Goal: Task Accomplishment & Management: Complete application form

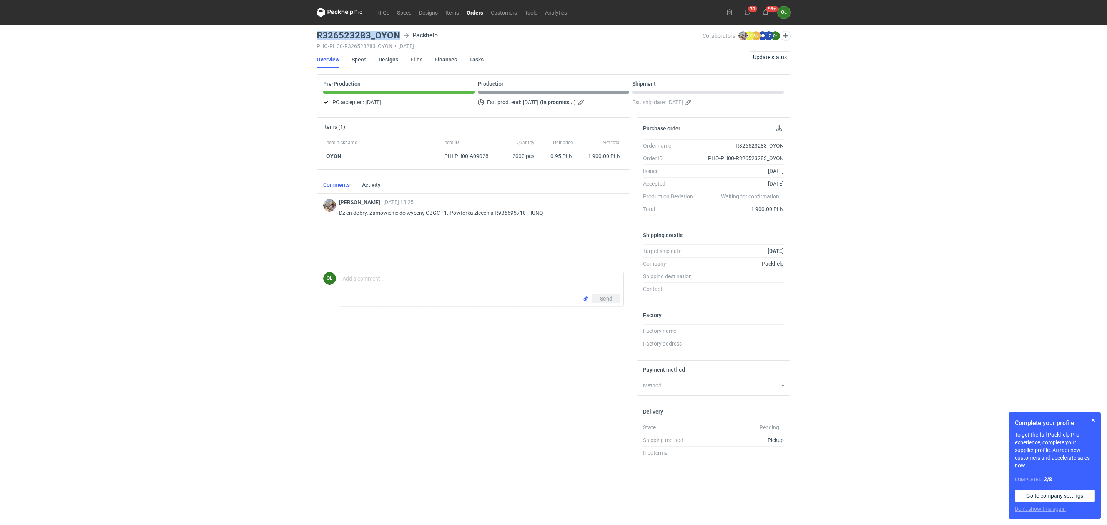
drag, startPoint x: 0, startPoint y: 0, endPoint x: 311, endPoint y: 36, distance: 312.6
click at [311, 36] on div "RFQs Specs Designs Items Orders Customers Tools Analytics 31 99+ OŁ Olga Łopato…" at bounding box center [553, 262] width 1107 height 525
drag, startPoint x: 317, startPoint y: 34, endPoint x: 399, endPoint y: 36, distance: 81.9
click at [399, 36] on h3 "R326523283_OYON" at bounding box center [358, 35] width 83 height 9
copy h3 "R326523283_OYON"
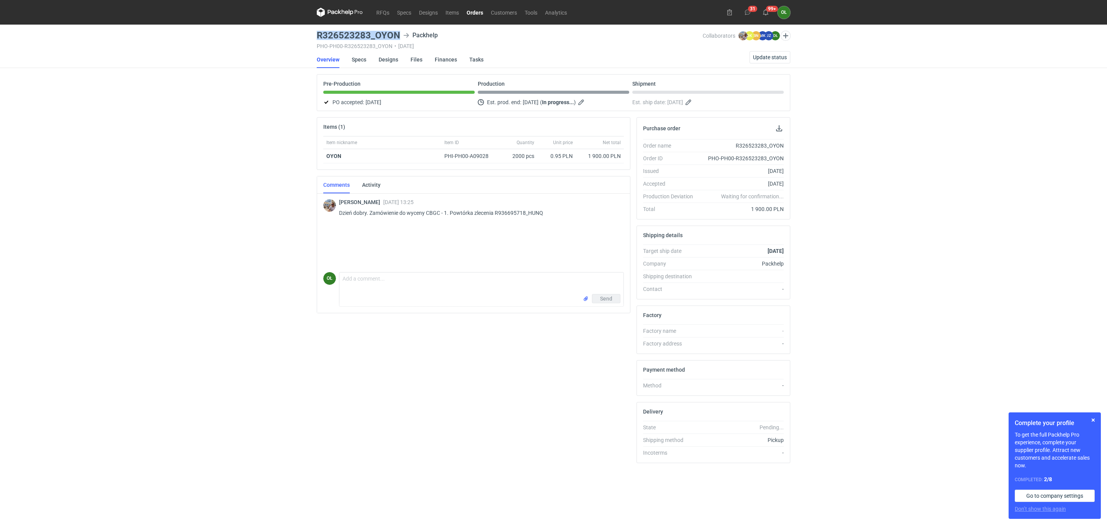
click at [471, 15] on link "Orders" at bounding box center [475, 12] width 24 height 9
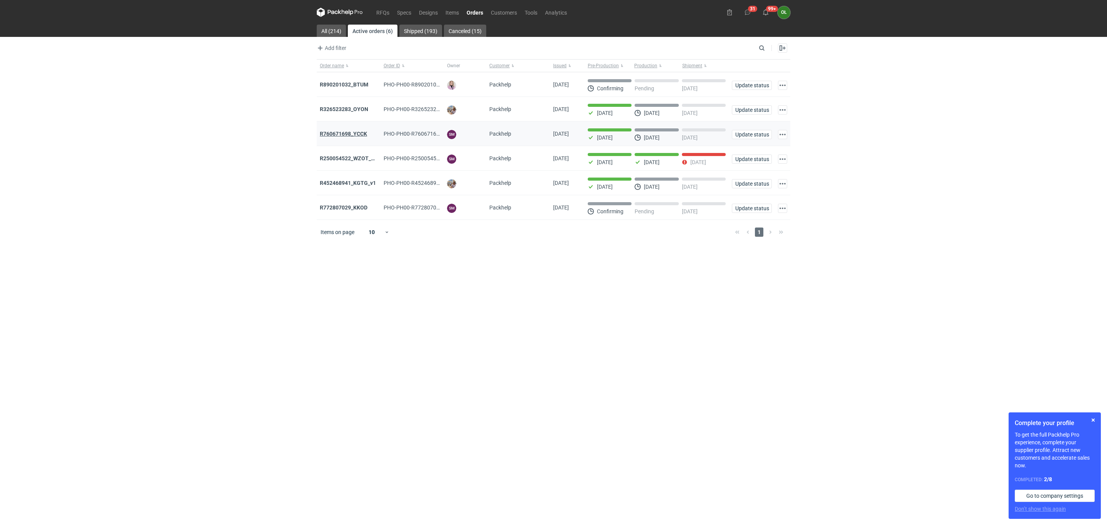
click at [331, 134] on strong "R760671698_YCCK" at bounding box center [343, 134] width 47 height 6
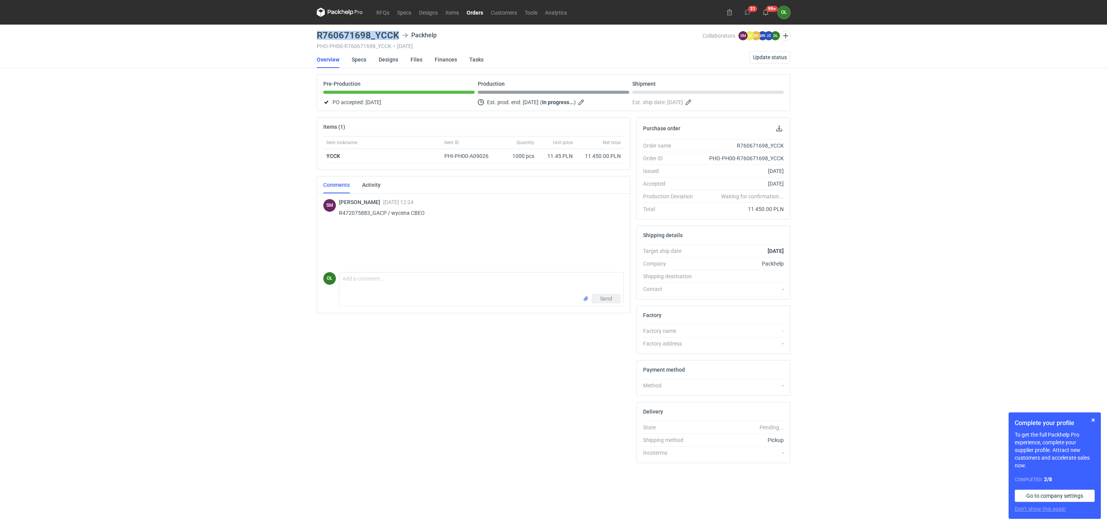
drag, startPoint x: 315, startPoint y: 37, endPoint x: 403, endPoint y: 37, distance: 87.6
click at [403, 37] on main "R760671698_YCCK Packhelp PHO-PH00-R760671698_YCCK • 05/09/2025 Collaborators SM…" at bounding box center [554, 275] width 480 height 500
copy h3 "R760671698_YCCK"
click at [352, 59] on link "Specs" at bounding box center [359, 59] width 15 height 17
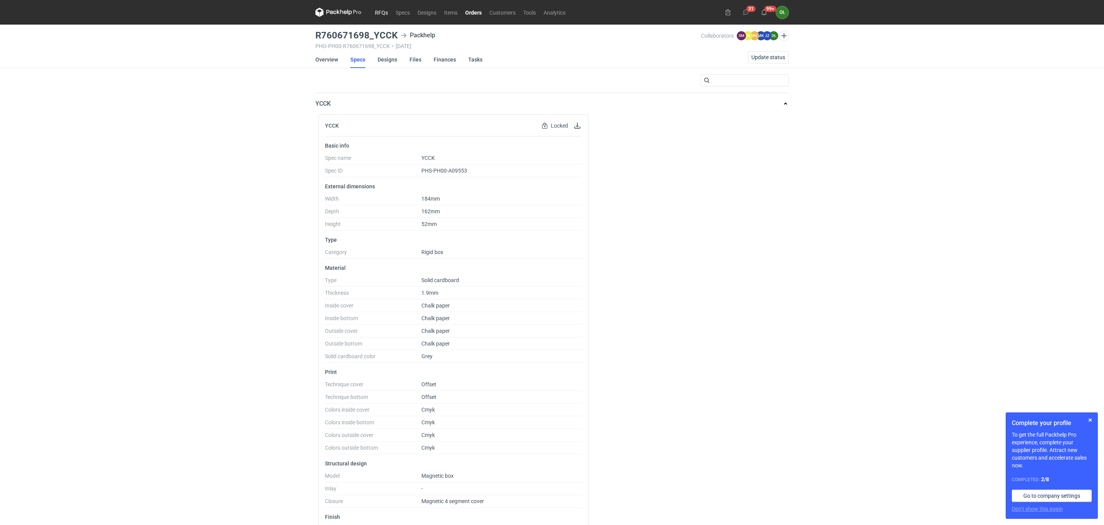
click at [384, 10] on link "RFQs" at bounding box center [381, 12] width 21 height 9
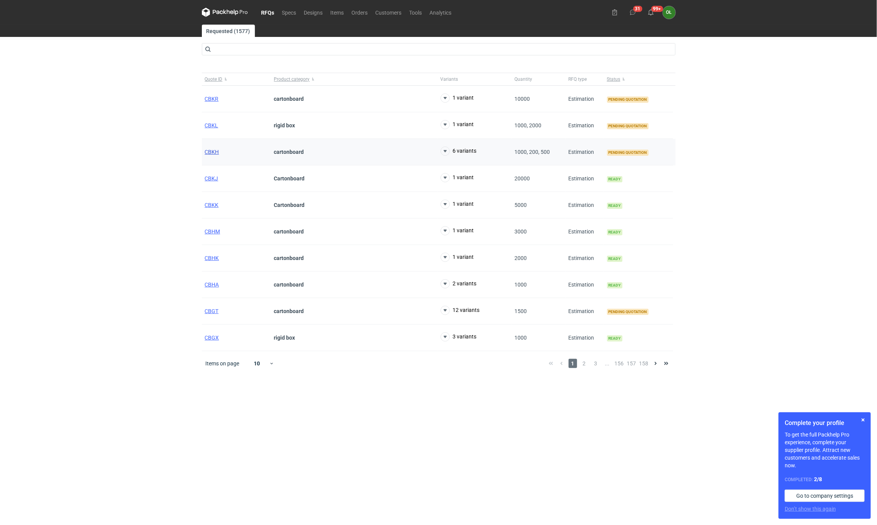
click at [211, 151] on span "CBKH" at bounding box center [212, 152] width 14 height 6
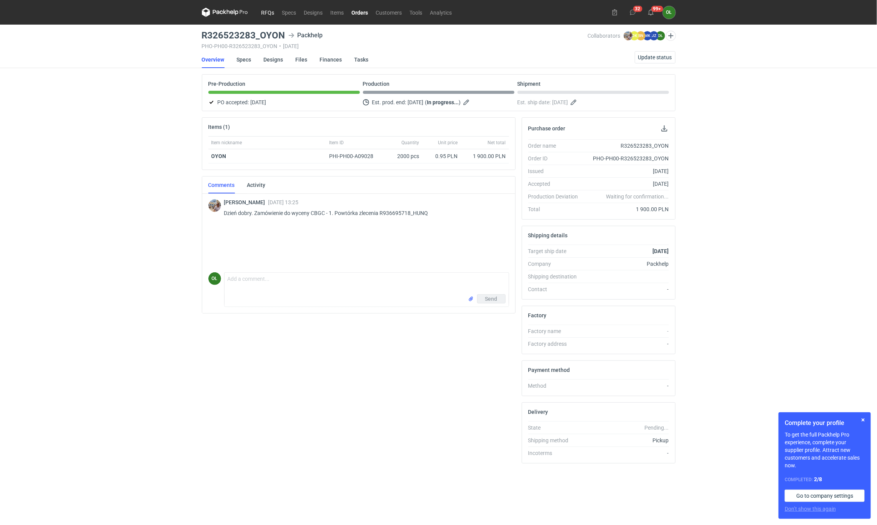
click at [270, 13] on link "RFQs" at bounding box center [267, 12] width 21 height 9
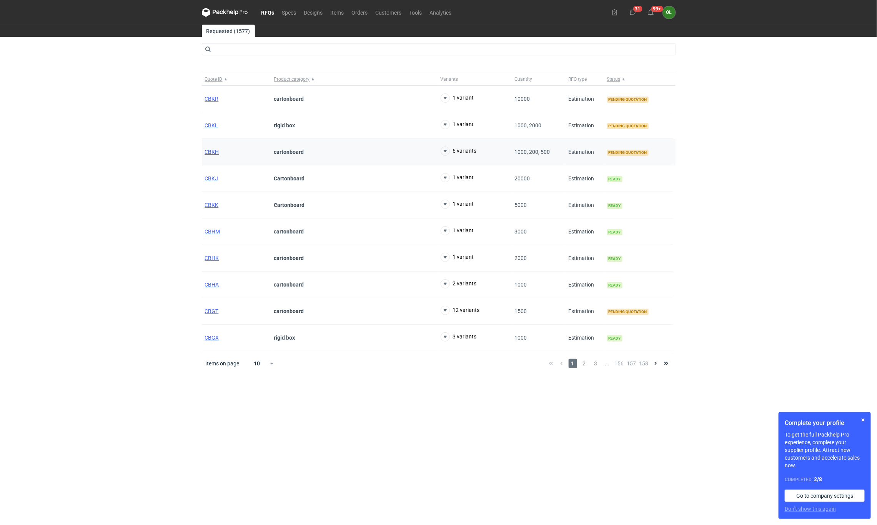
click at [211, 152] on span "CBKH" at bounding box center [212, 152] width 14 height 6
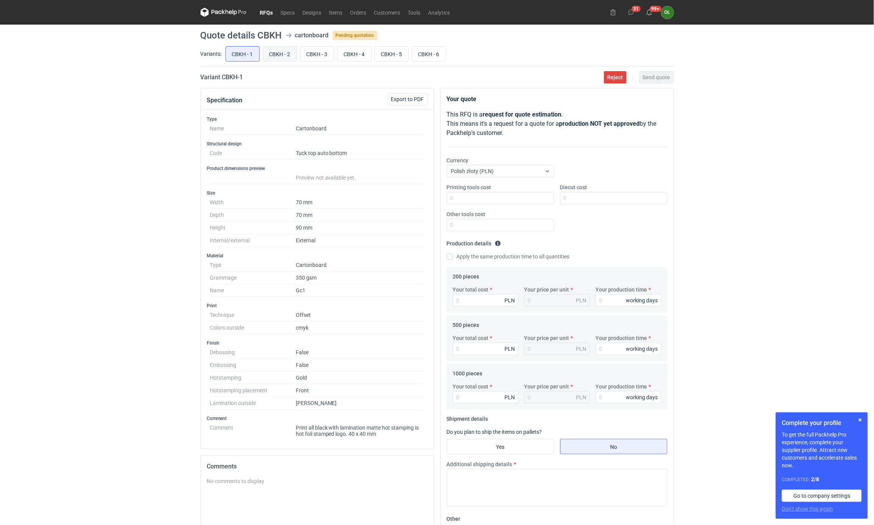
click at [289, 53] on input "CBKH - 2" at bounding box center [279, 53] width 33 height 15
radio input "true"
click at [172, 440] on div "RFQs Specs Designs Items Orders Customers Tools Analytics 31 99+ OŁ Olga Łopato…" at bounding box center [437, 262] width 874 height 525
click at [250, 54] on input "CBKH - 1" at bounding box center [242, 53] width 33 height 15
radio input "true"
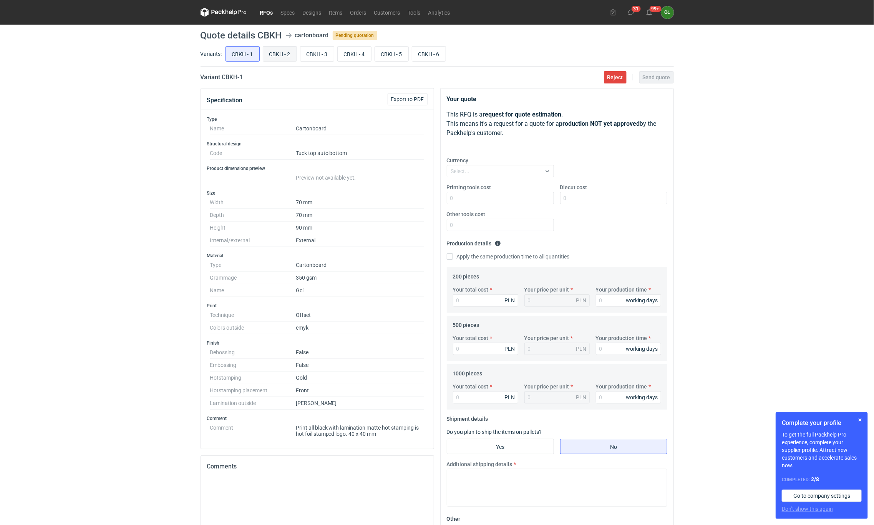
click at [272, 52] on input "CBKH - 2" at bounding box center [279, 53] width 33 height 15
radio input "true"
click at [251, 52] on input "CBKH - 1" at bounding box center [242, 53] width 33 height 15
radio input "true"
click at [288, 52] on input "CBKH - 2" at bounding box center [279, 53] width 33 height 15
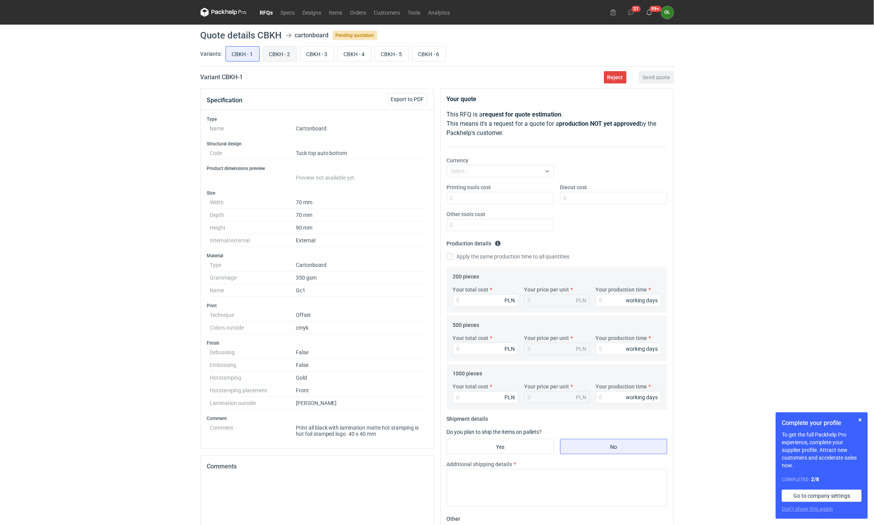
radio input "true"
click at [263, 56] on label "CBKH - 2" at bounding box center [280, 53] width 34 height 15
click at [263, 56] on input "CBKH - 2" at bounding box center [279, 53] width 33 height 15
click at [285, 55] on input "CBKH - 2" at bounding box center [279, 53] width 33 height 15
click at [481, 299] on input "Your total cost" at bounding box center [485, 300] width 65 height 12
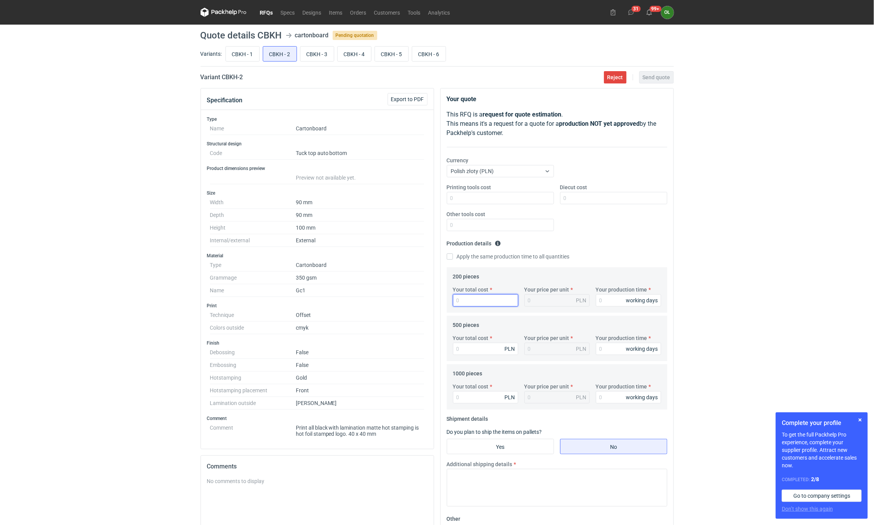
type input "2"
type input "0.01"
type input "23"
type input "0.12"
type input "2395"
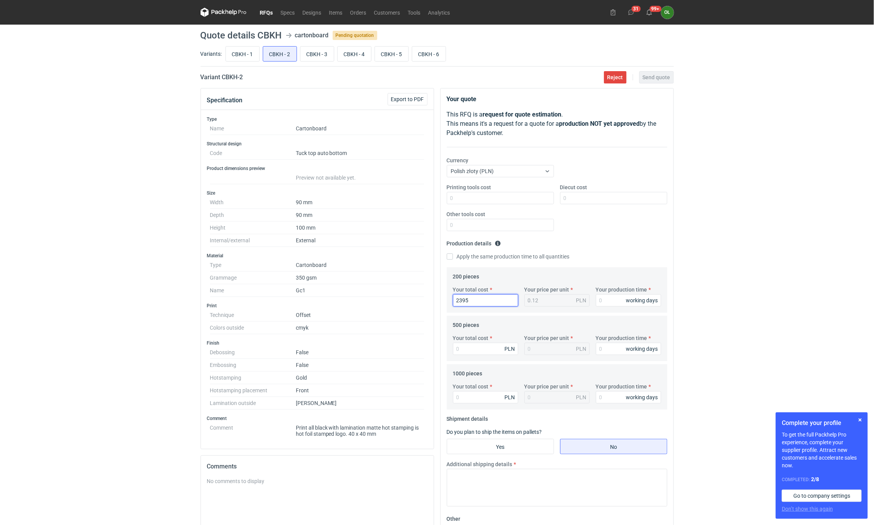
type input "11.98"
type input "2395"
click at [605, 297] on input "Your production time" at bounding box center [628, 300] width 65 height 12
type input "14"
type input "0.03"
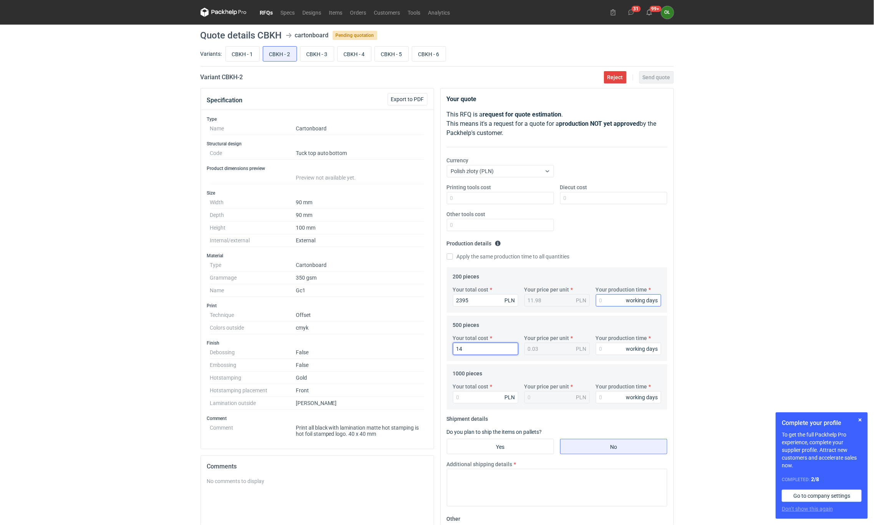
type input "14"
click at [605, 297] on input "Your production time" at bounding box center [628, 300] width 65 height 12
type input "14"
click at [478, 348] on input "14" at bounding box center [485, 348] width 65 height 12
click at [423, 346] on div "Specification Export to PDF Type Name Cartonboard Structural design Code Tuck t…" at bounding box center [438, 363] width 480 height 551
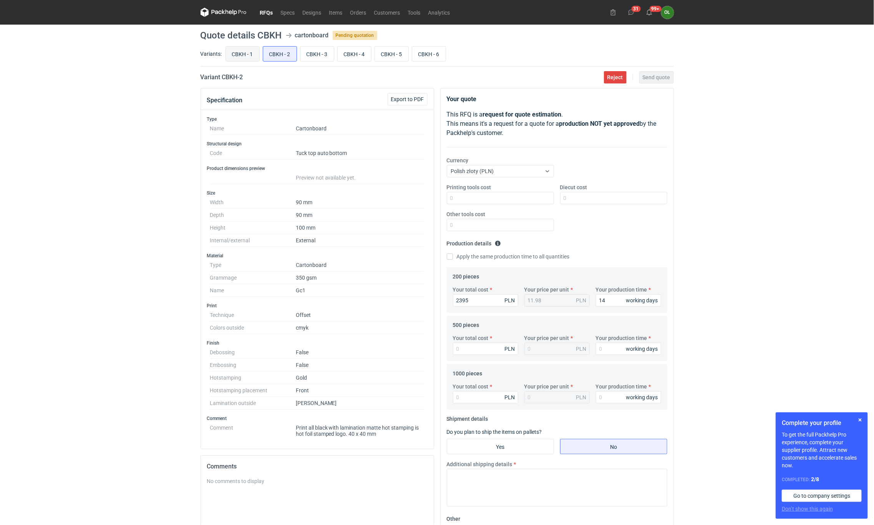
click at [239, 58] on input "CBKH - 1" at bounding box center [242, 53] width 33 height 15
radio input "true"
click at [270, 58] on input "CBKH - 2" at bounding box center [279, 53] width 33 height 15
radio input "true"
click at [571, 200] on input "Diecut cost" at bounding box center [613, 198] width 107 height 12
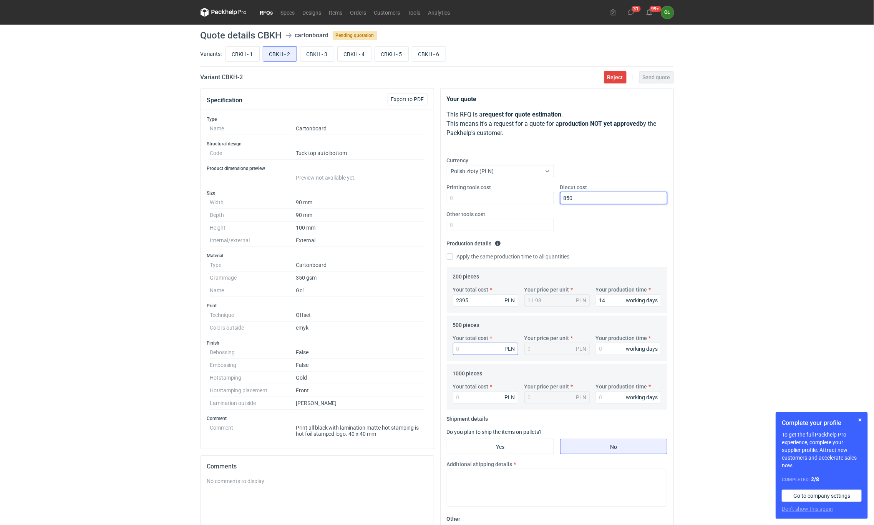
type input "850"
click at [476, 355] on input "Your total cost" at bounding box center [485, 348] width 65 height 12
click at [477, 350] on input "Your total cost" at bounding box center [485, 348] width 65 height 12
type input "3"
type input "0.01"
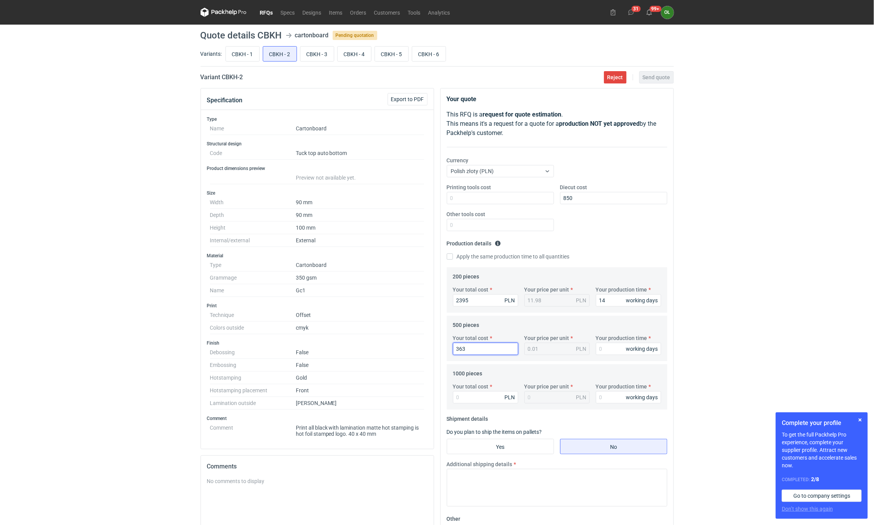
type input "3630"
type input "7.26"
type input "3630"
click at [614, 350] on input "Your production time" at bounding box center [628, 348] width 65 height 12
type input "14"
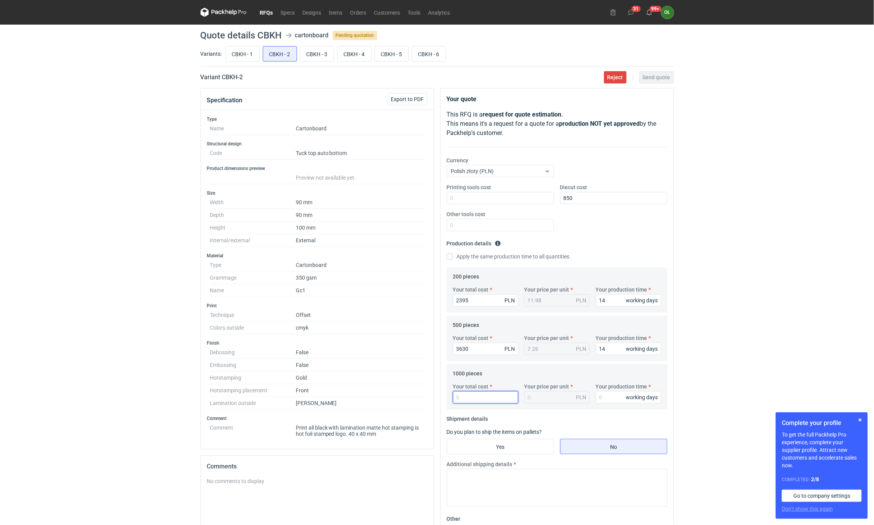
click at [487, 396] on input "Your total cost" at bounding box center [485, 397] width 65 height 12
click at [453, 398] on div "Your total cost PLN" at bounding box center [485, 392] width 71 height 21
click at [459, 397] on input "Your total cost" at bounding box center [485, 397] width 65 height 12
type input "5"
type input "0.01"
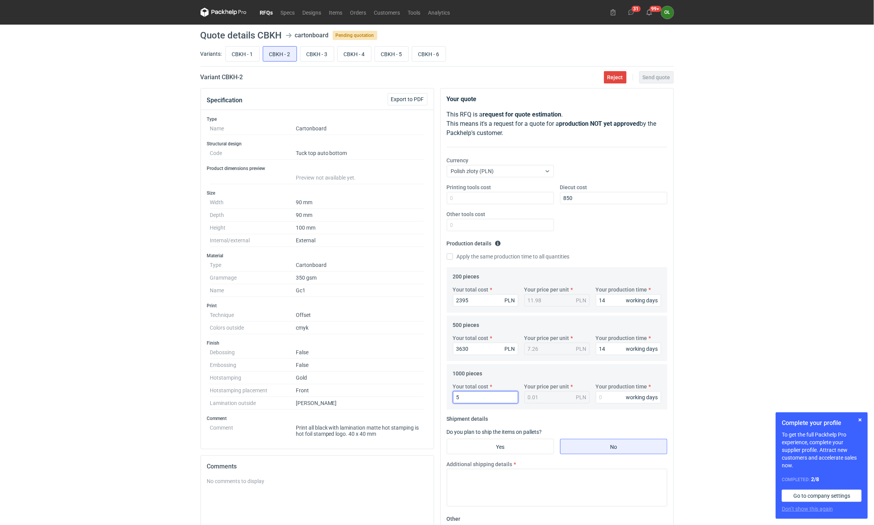
type input "56"
type input "0.06"
type input "5690"
type input "5.69"
type input "5690"
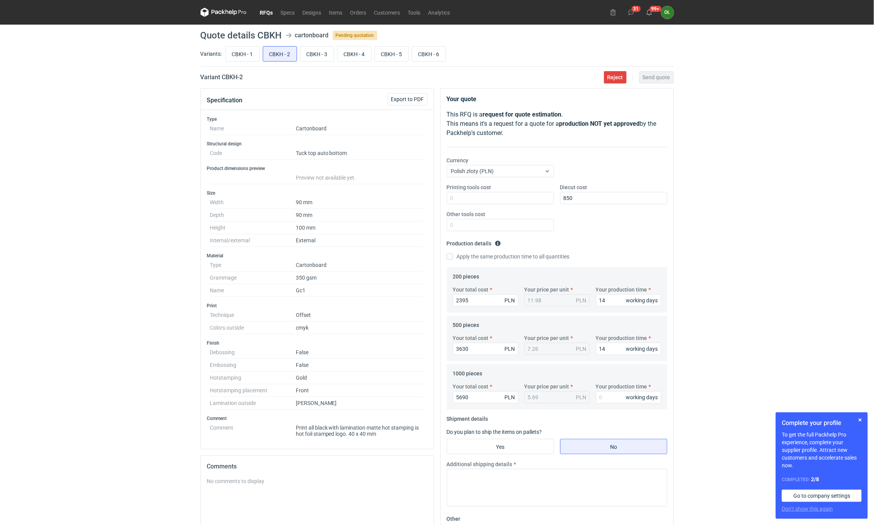
click at [481, 379] on fieldset "1000 pieces Your total cost 5690 PLN Your price per unit 5.69 PLN Your producti…" at bounding box center [557, 388] width 208 height 42
click at [602, 396] on input "Your production time" at bounding box center [628, 397] width 65 height 12
type input "14"
click at [521, 443] on input "Yes" at bounding box center [500, 446] width 106 height 15
radio input "true"
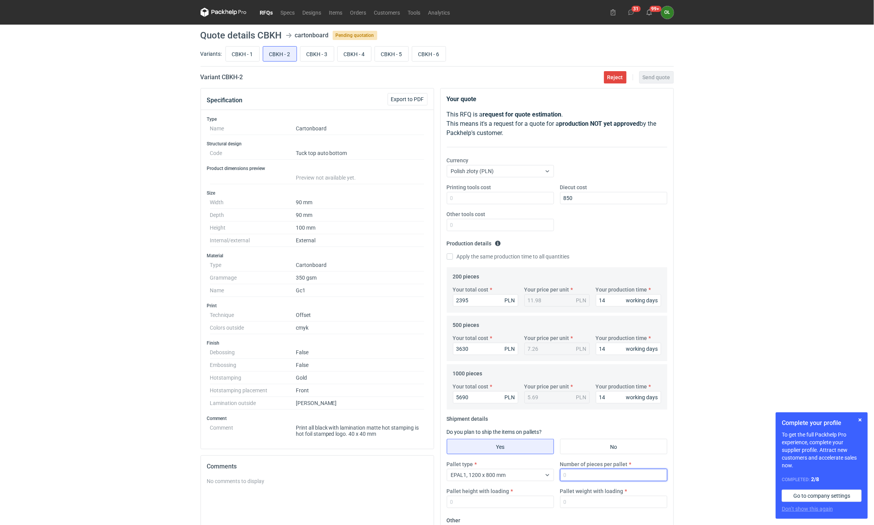
click at [586, 477] on input "Number of pieces per pallet" at bounding box center [613, 474] width 107 height 12
type input "0"
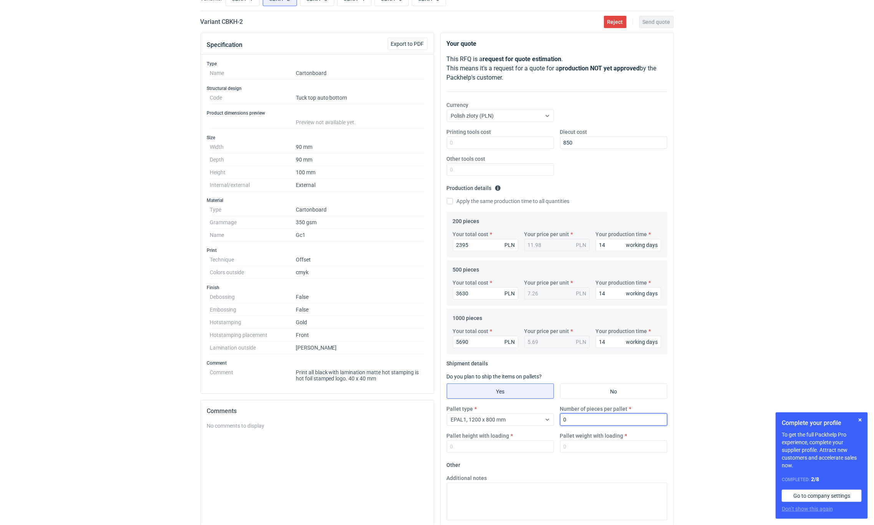
scroll to position [58, 0]
type input "1000"
type input "1400"
type input "9"
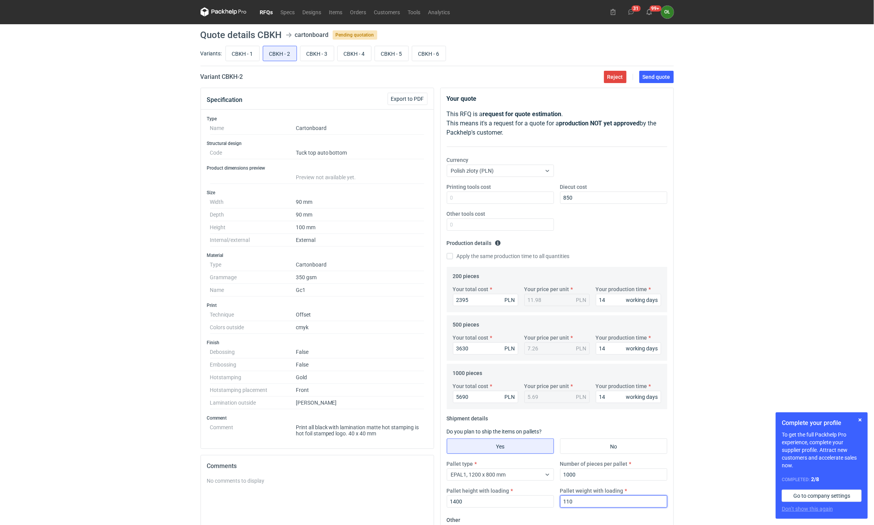
scroll to position [0, 0]
type input "110"
click at [317, 51] on input "CBKH - 3" at bounding box center [317, 53] width 33 height 15
radio input "true"
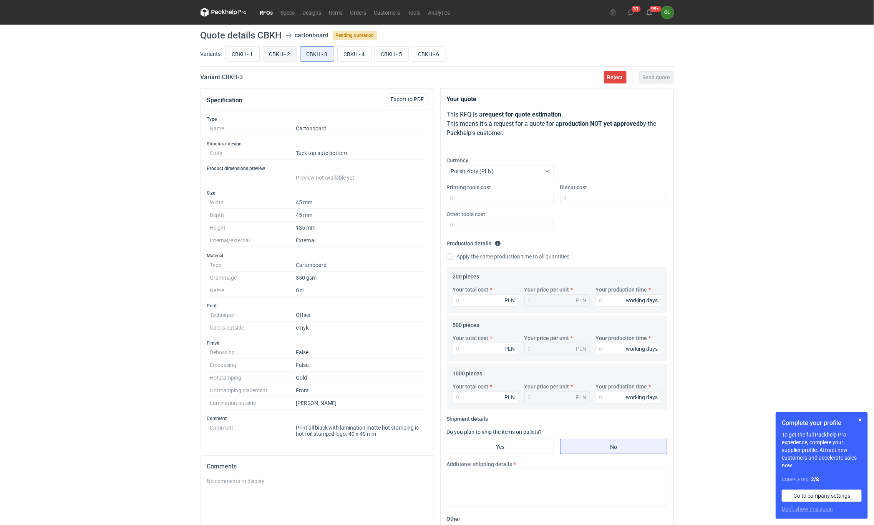
drag, startPoint x: 325, startPoint y: 50, endPoint x: 287, endPoint y: 58, distance: 38.9
click at [287, 58] on input "CBKH - 2" at bounding box center [279, 53] width 33 height 15
radio input "true"
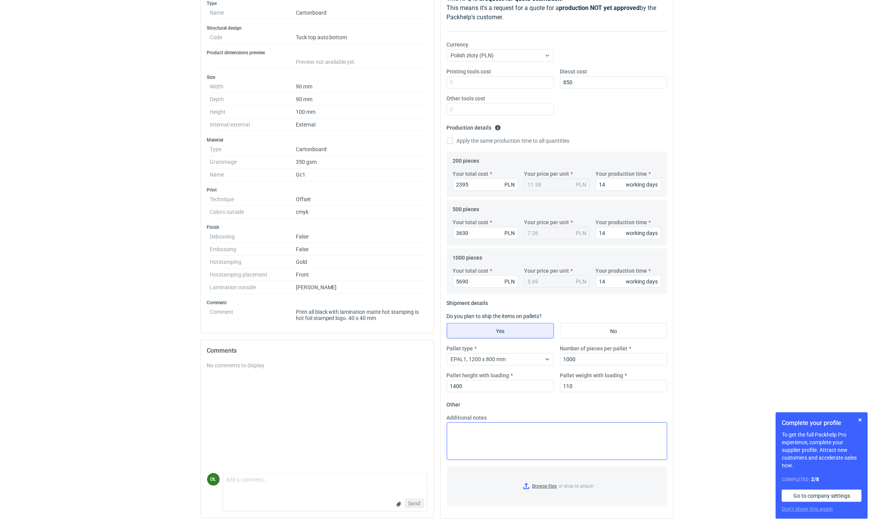
scroll to position [119, 0]
click at [489, 429] on textarea "Additional notes" at bounding box center [557, 441] width 221 height 38
paste textarea "do kalkulacji przyjęto uszlachetnienie SCODIX Złoty"
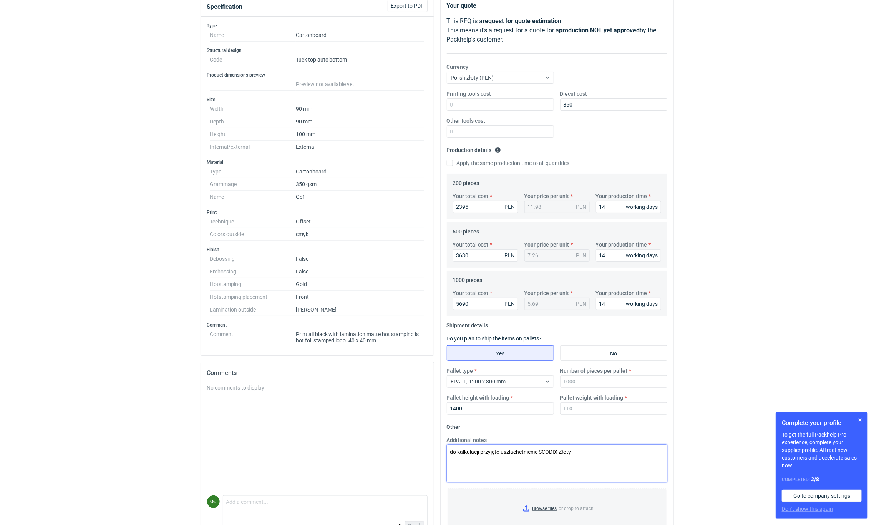
scroll to position [0, 0]
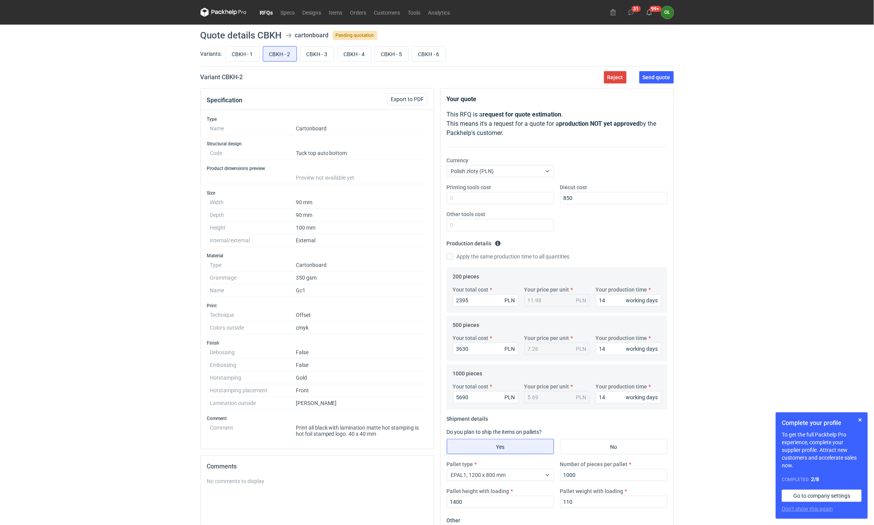
type textarea "do kalkulacji przyjęto uszlachetnienie SCODIX Złoty"
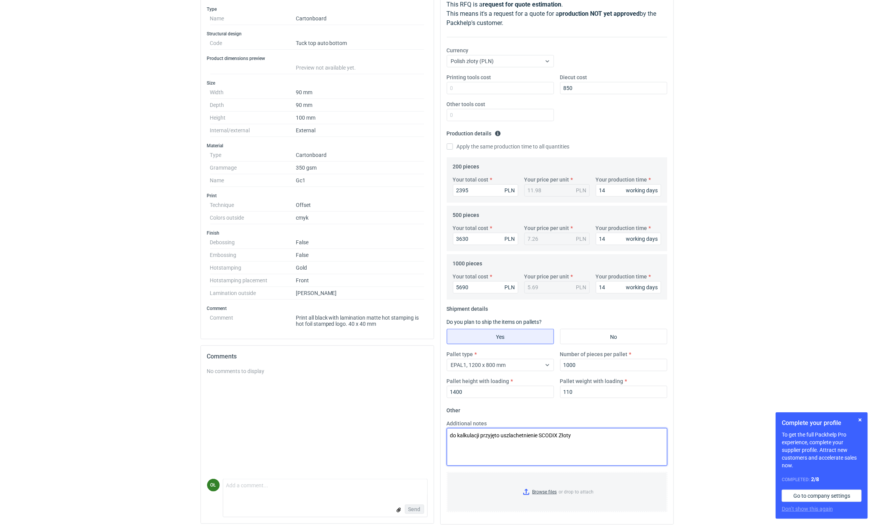
scroll to position [119, 0]
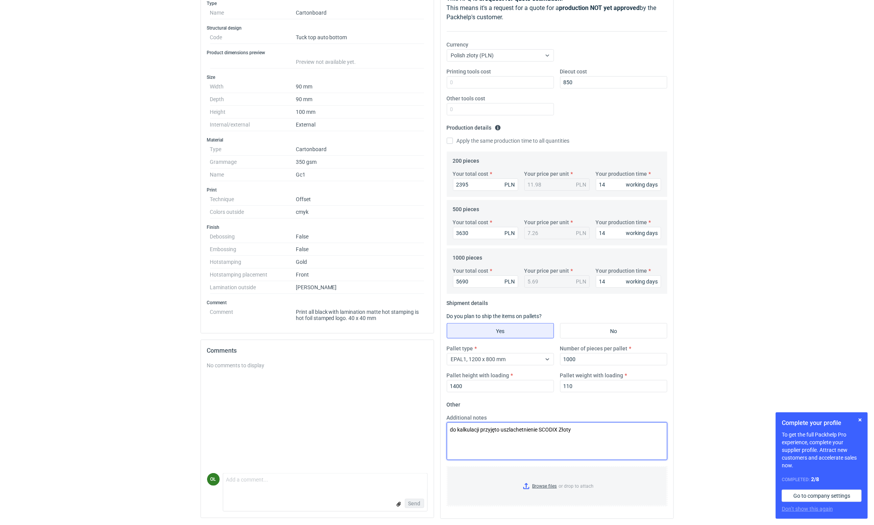
drag, startPoint x: 579, startPoint y: 435, endPoint x: 435, endPoint y: 414, distance: 145.3
click at [435, 414] on div "Specification Export to PDF Type Name Cartonboard Structural design Code Tuck t…" at bounding box center [438, 248] width 480 height 552
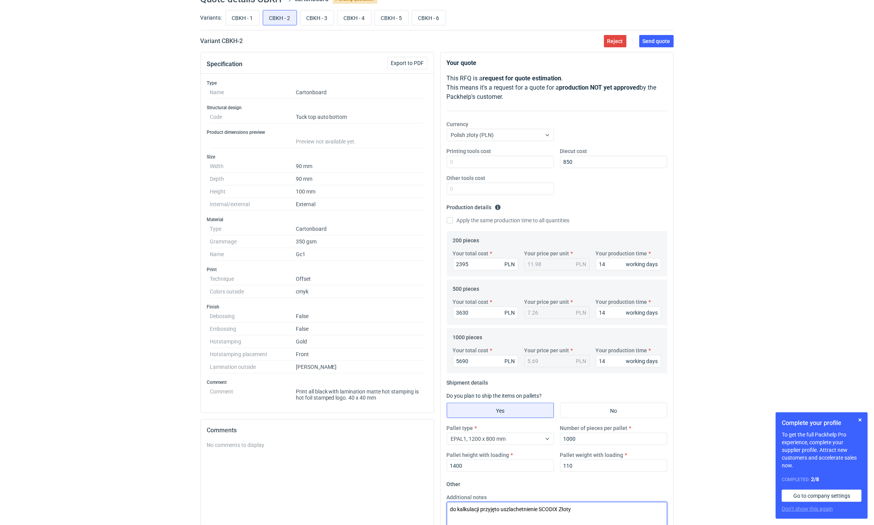
scroll to position [23, 0]
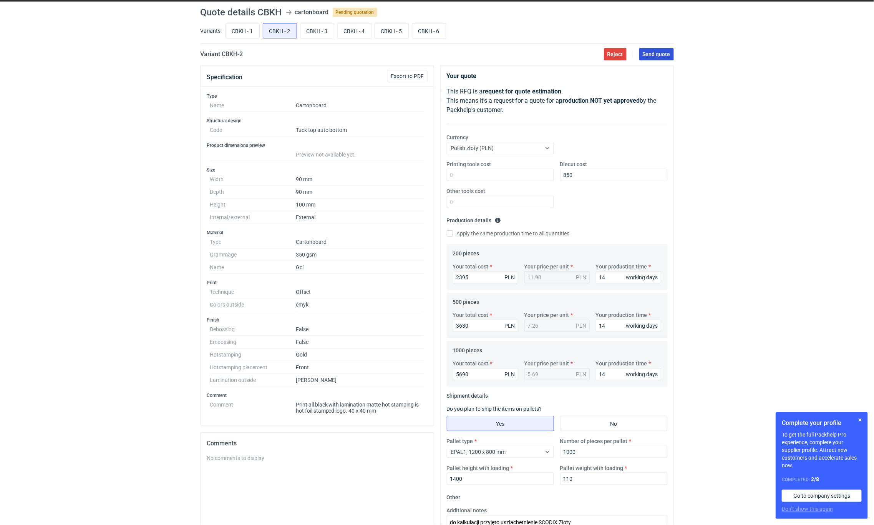
click at [656, 59] on button "Send quote" at bounding box center [656, 54] width 35 height 12
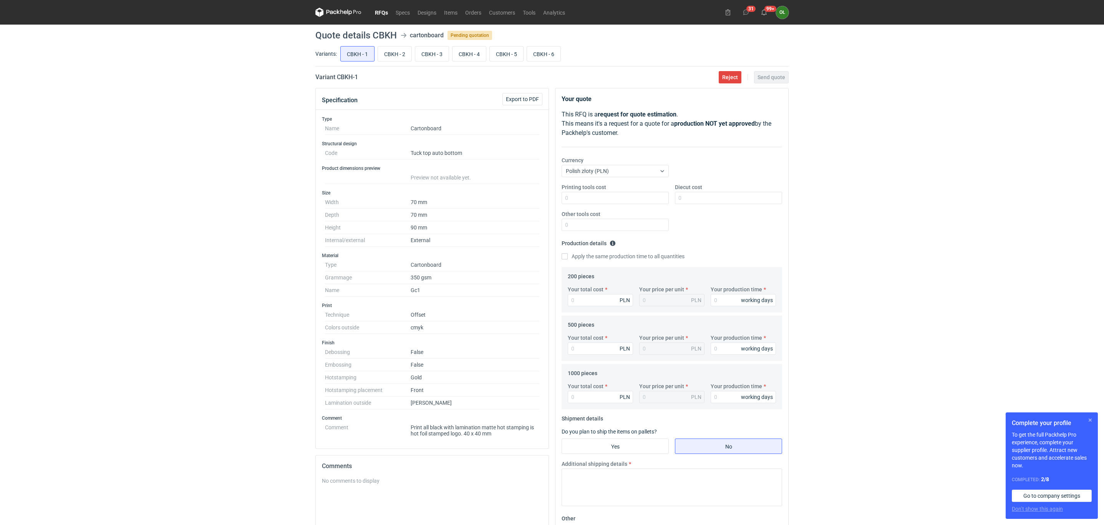
click at [1088, 421] on button "button" at bounding box center [1090, 419] width 9 height 9
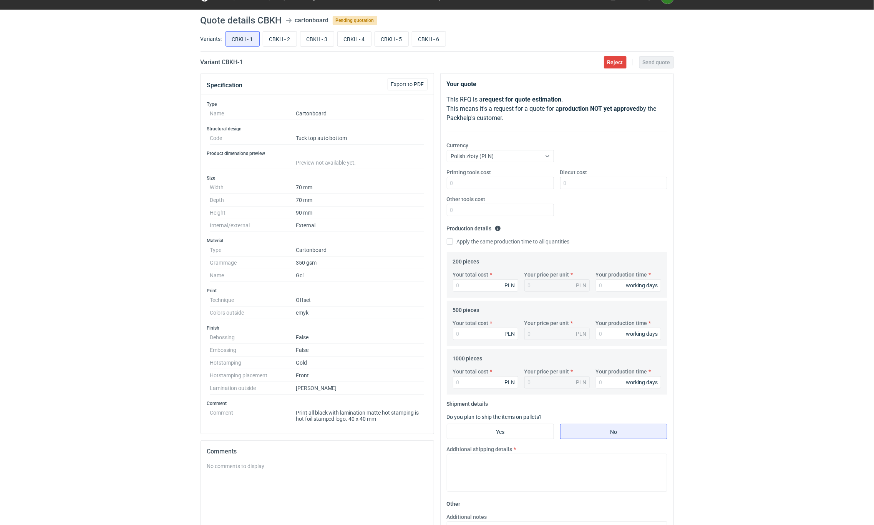
scroll to position [19, 0]
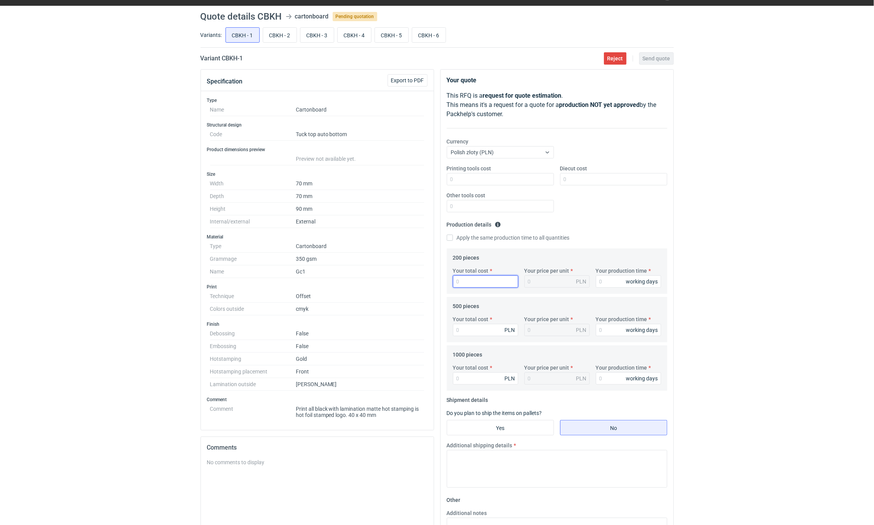
click at [474, 284] on input "Your total cost" at bounding box center [485, 281] width 65 height 12
type input "1"
type input "0.01"
type input "17"
type input "0.09"
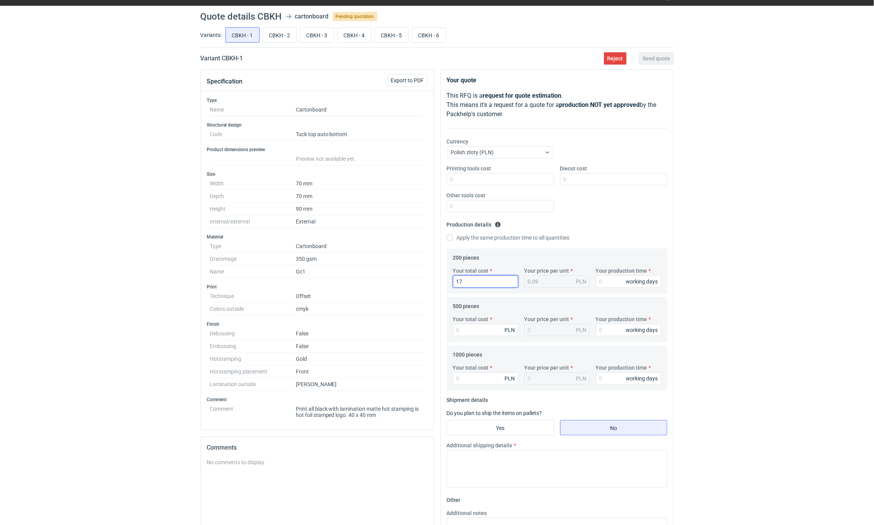
type input "178"
type input "0.89"
type input "17"
type input "0.09"
type input "1785"
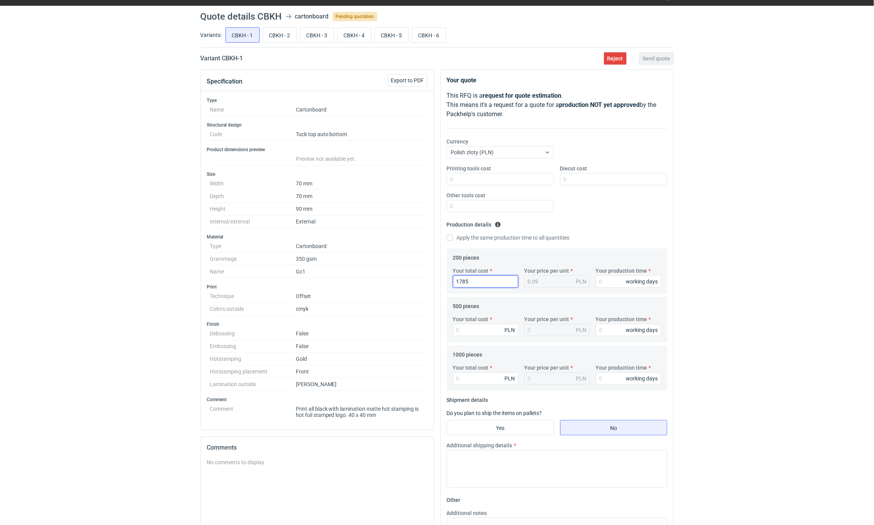
type input "8.93"
type input "1785"
click at [614, 285] on input "Your production time" at bounding box center [628, 281] width 65 height 12
type input "14"
click at [463, 327] on input "Your total cost" at bounding box center [485, 330] width 65 height 12
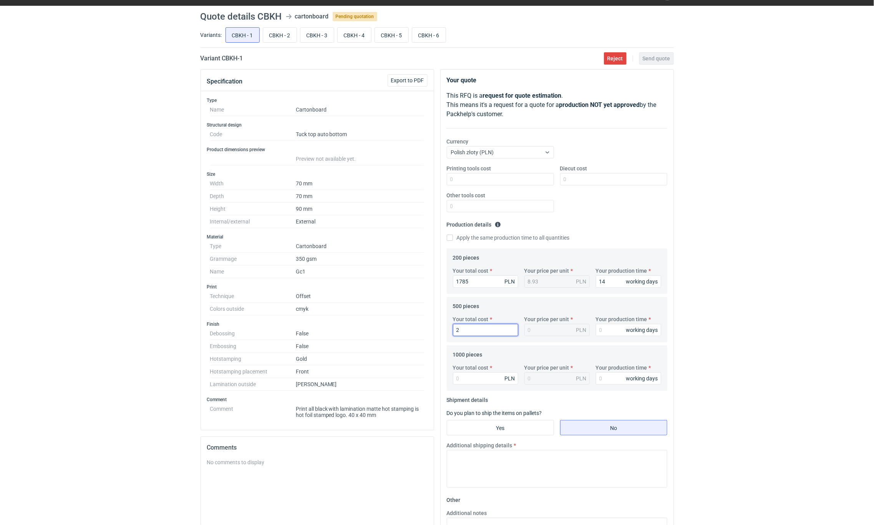
type input "21"
type input "0.04"
type input "2110"
type input "4.22"
type input "2110"
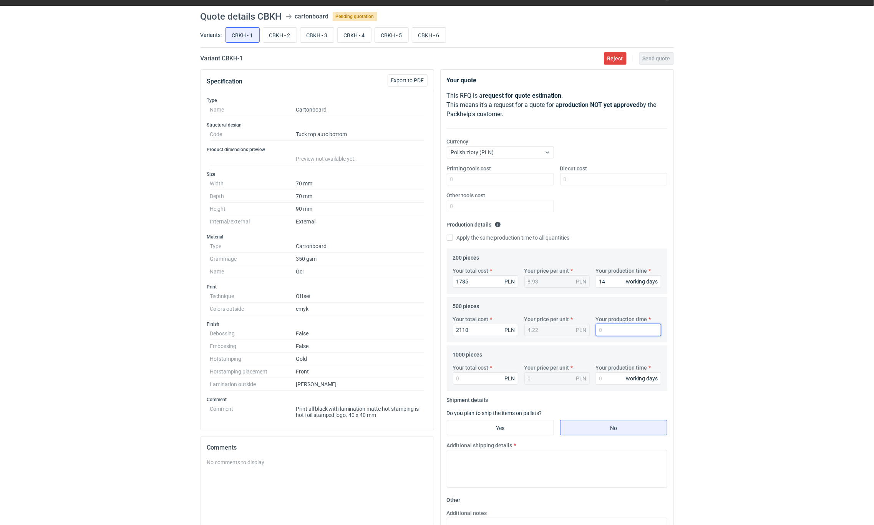
click at [607, 332] on input "Your production time" at bounding box center [628, 330] width 65 height 12
type input "14"
click at [483, 384] on input "Your total cost" at bounding box center [485, 378] width 65 height 12
type input "26"
type input "0.03"
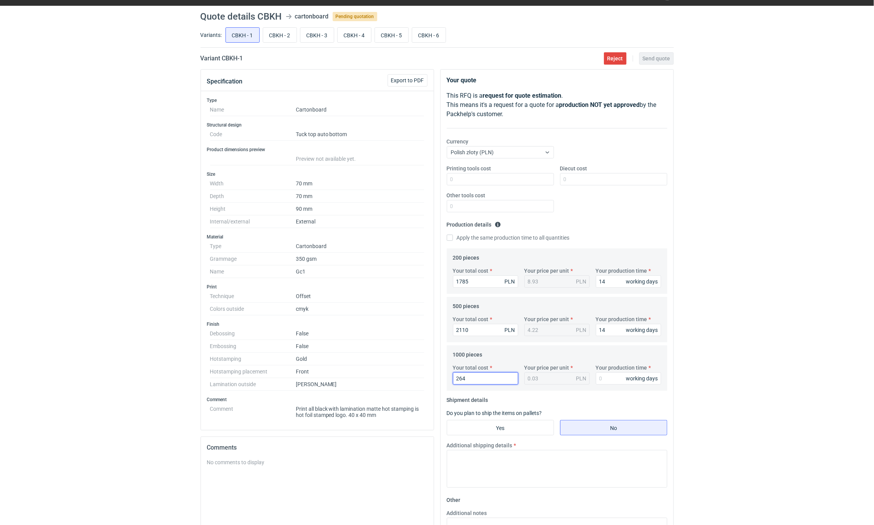
type input "2640"
type input "2.64"
type input "2640"
click at [616, 381] on input "Your production time" at bounding box center [628, 378] width 65 height 12
type input "14"
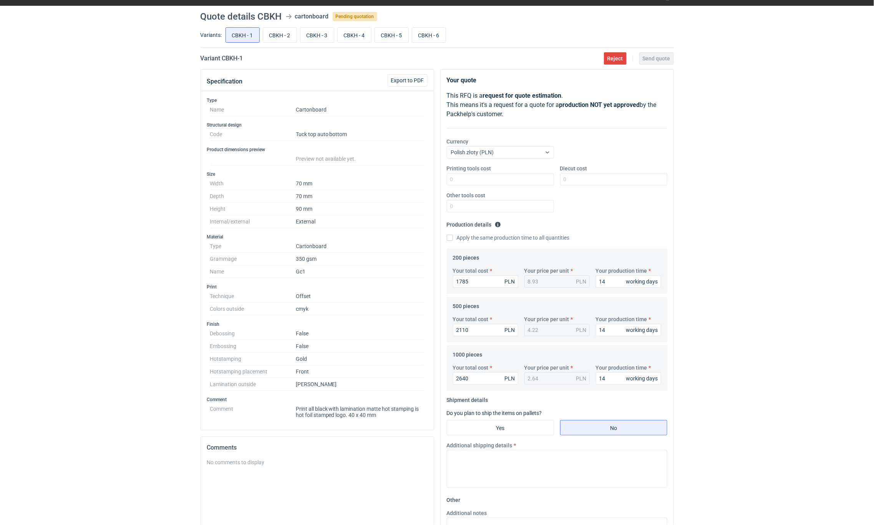
click at [732, 349] on div "RFQs Specs Designs Items Orders Customers Tools Analytics 31 99+ OŁ Olga Łopato…" at bounding box center [437, 243] width 874 height 525
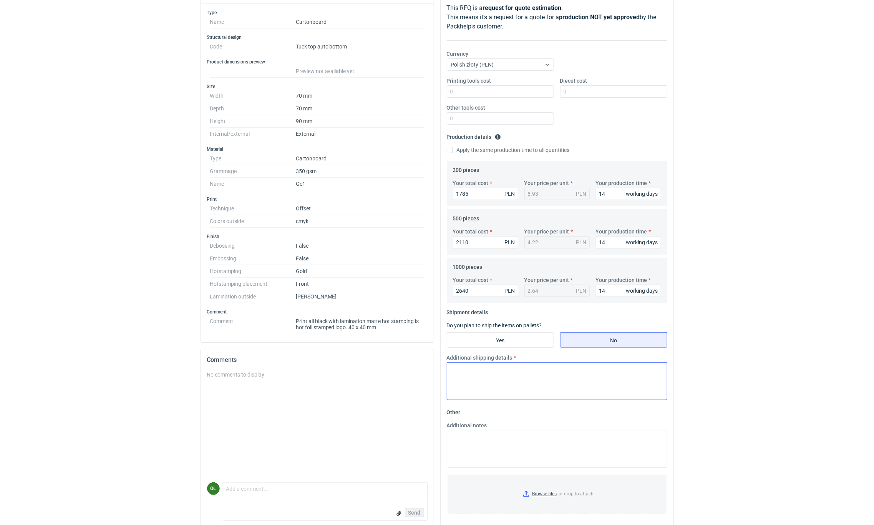
scroll to position [115, 0]
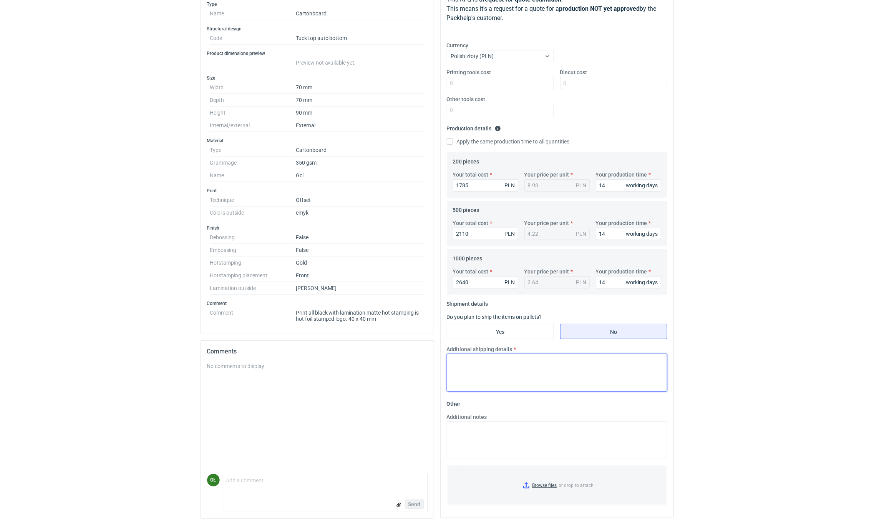
click at [474, 368] on textarea "Additional shipping details" at bounding box center [557, 373] width 221 height 38
type textarea "max 3 kartony x 9 kg"
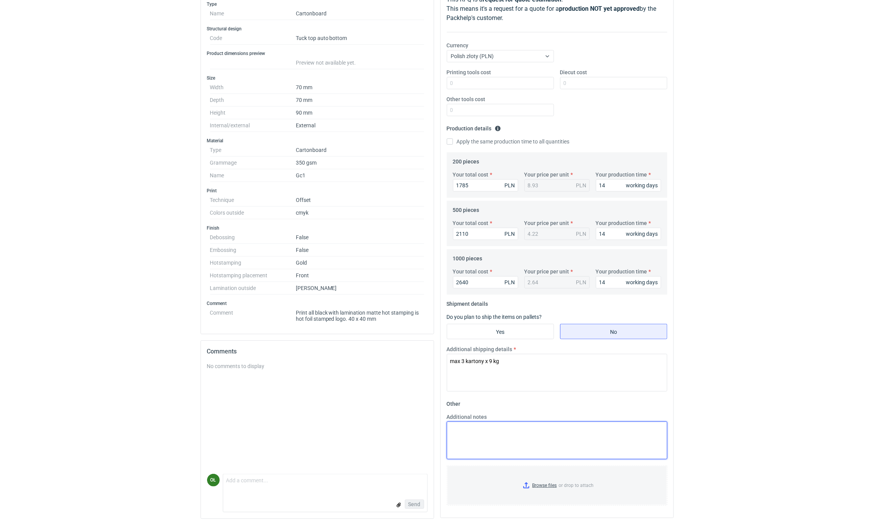
click at [510, 435] on textarea "Additional notes" at bounding box center [557, 440] width 221 height 38
type textarea "u"
type textarea "p"
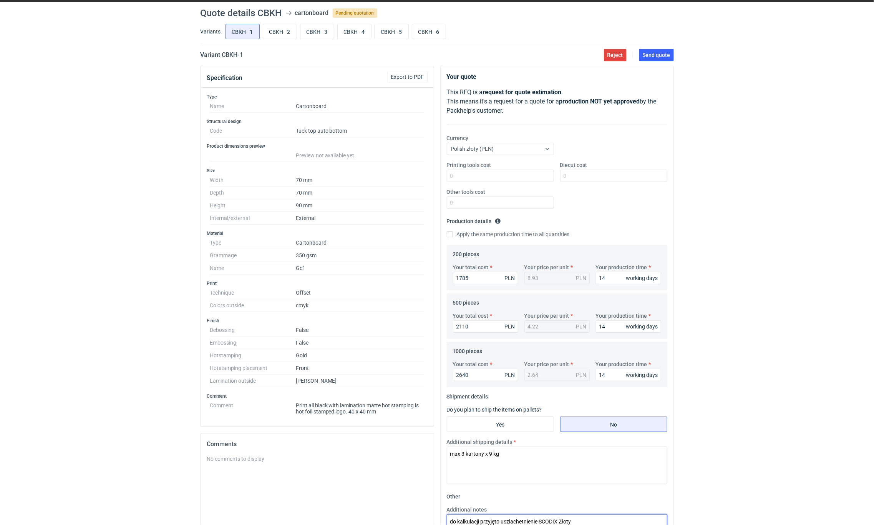
scroll to position [0, 0]
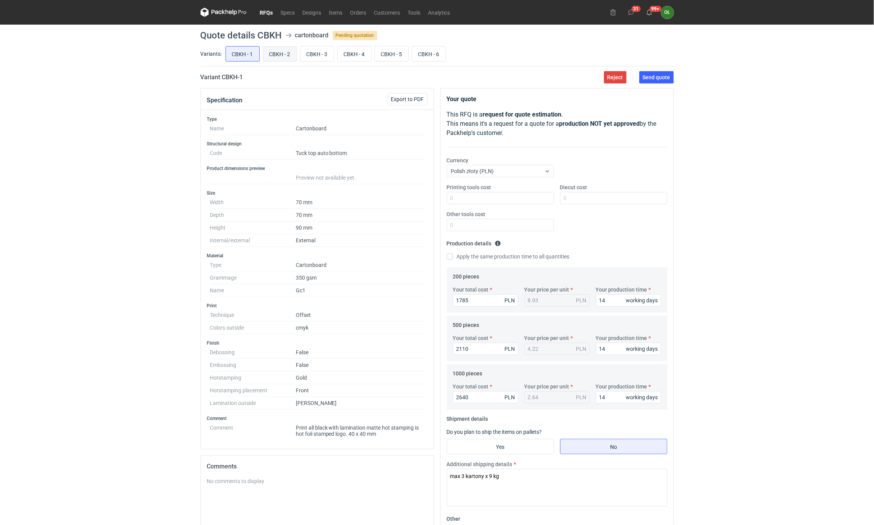
type textarea "do kalkulacji przyjęto uszlachetnienie SCODIX Złoty"
drag, startPoint x: 288, startPoint y: 56, endPoint x: 164, endPoint y: 78, distance: 126.0
click at [164, 78] on div "RFQs Specs Designs Items Orders Customers Tools Analytics 31 99+ OŁ Olga Łopato…" at bounding box center [437, 262] width 874 height 525
drag, startPoint x: 273, startPoint y: 56, endPoint x: 135, endPoint y: 116, distance: 150.8
click at [135, 116] on div "RFQs Specs Designs Items Orders Customers Tools Analytics 31 99+ OŁ Olga Łopato…" at bounding box center [437, 262] width 874 height 525
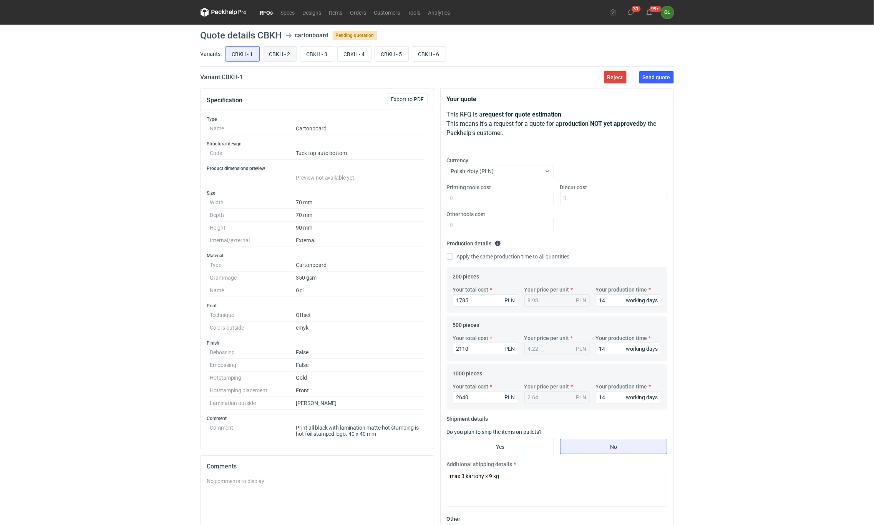
click at [281, 52] on input "CBKH - 2" at bounding box center [279, 53] width 33 height 15
radio input "true"
click at [255, 53] on input "CBKH - 1" at bounding box center [242, 53] width 33 height 15
radio input "true"
click at [587, 191] on label "Diecut cost" at bounding box center [573, 187] width 27 height 8
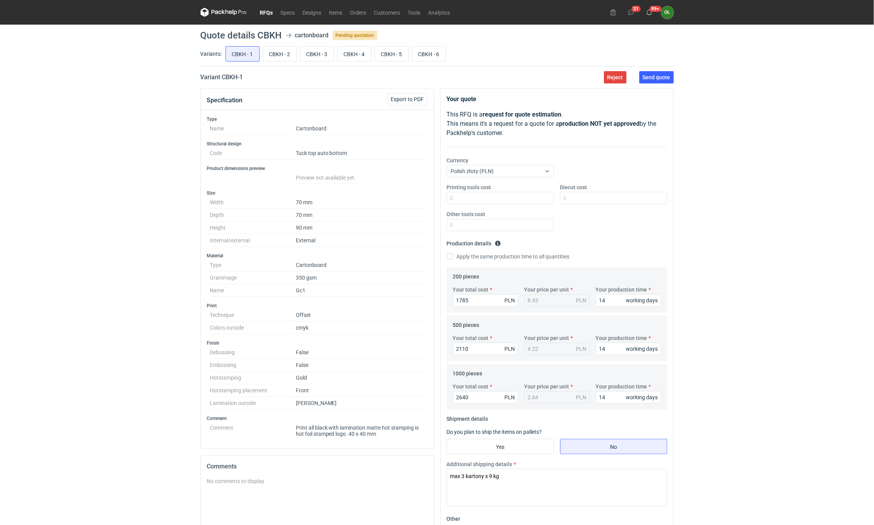
click at [587, 192] on input "Diecut cost" at bounding box center [613, 198] width 107 height 12
type input "8"
type input "850"
drag, startPoint x: 512, startPoint y: 478, endPoint x: 440, endPoint y: 478, distance: 72.6
click at [440, 478] on div "Your quote This RFQ is a request for quote estimation . This means it's a reque…" at bounding box center [557, 360] width 234 height 545
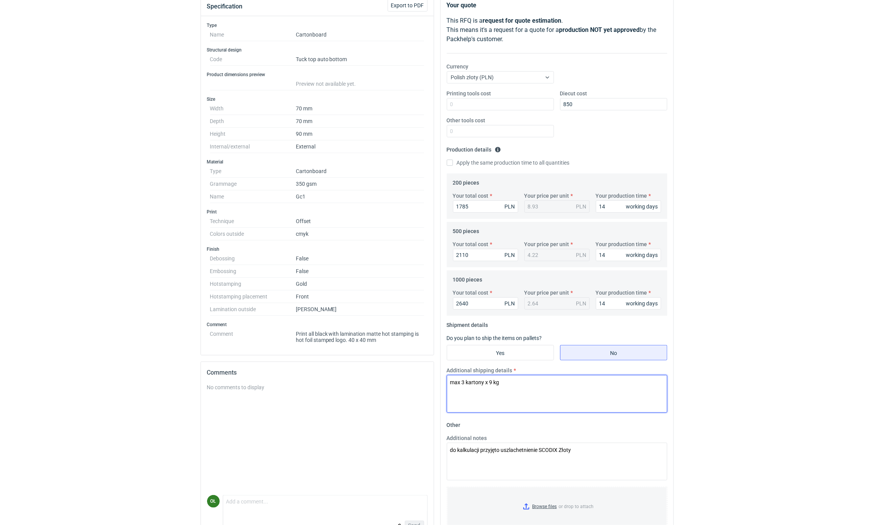
scroll to position [96, 0]
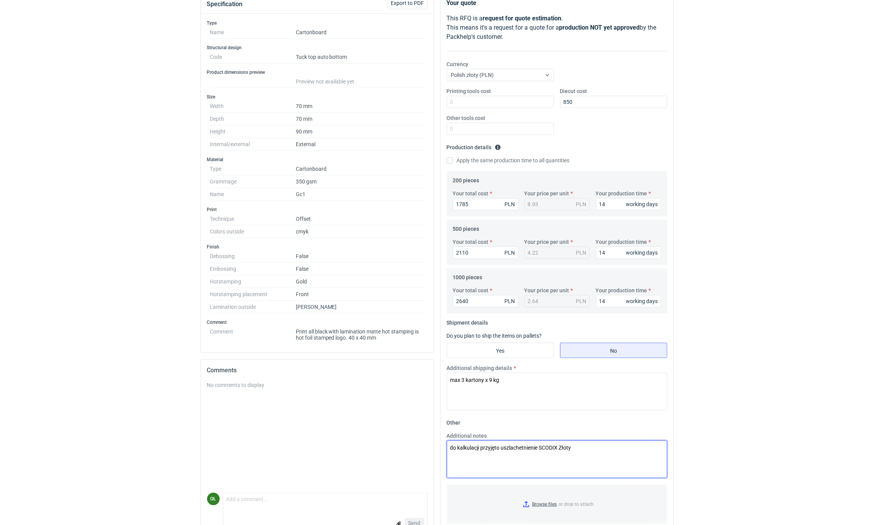
drag, startPoint x: 581, startPoint y: 445, endPoint x: 441, endPoint y: 450, distance: 140.3
click at [441, 450] on div "Your quote This RFQ is a request for quote estimation . This means it's a reque…" at bounding box center [557, 264] width 233 height 544
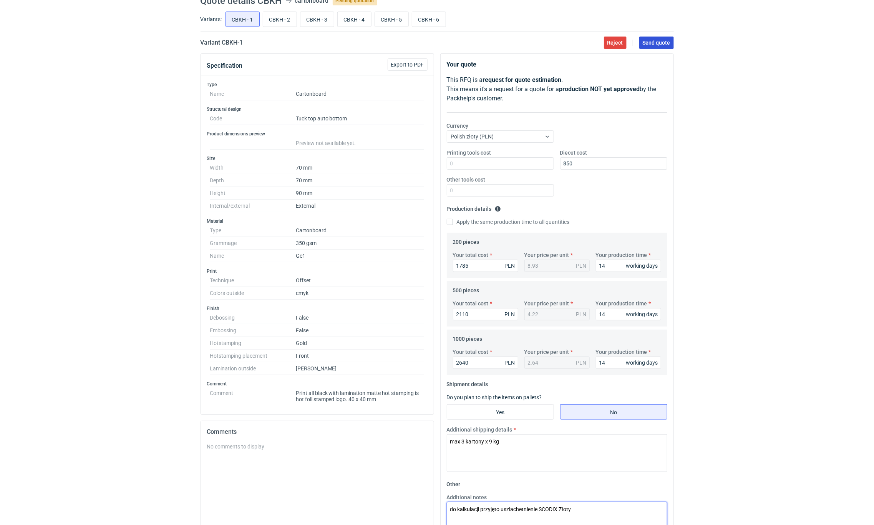
scroll to position [0, 0]
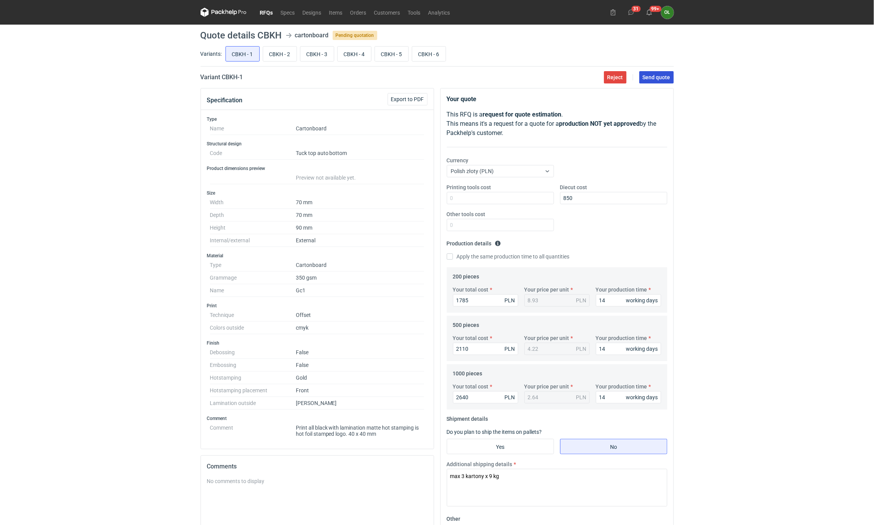
click at [666, 75] on span "Send quote" at bounding box center [657, 77] width 28 height 5
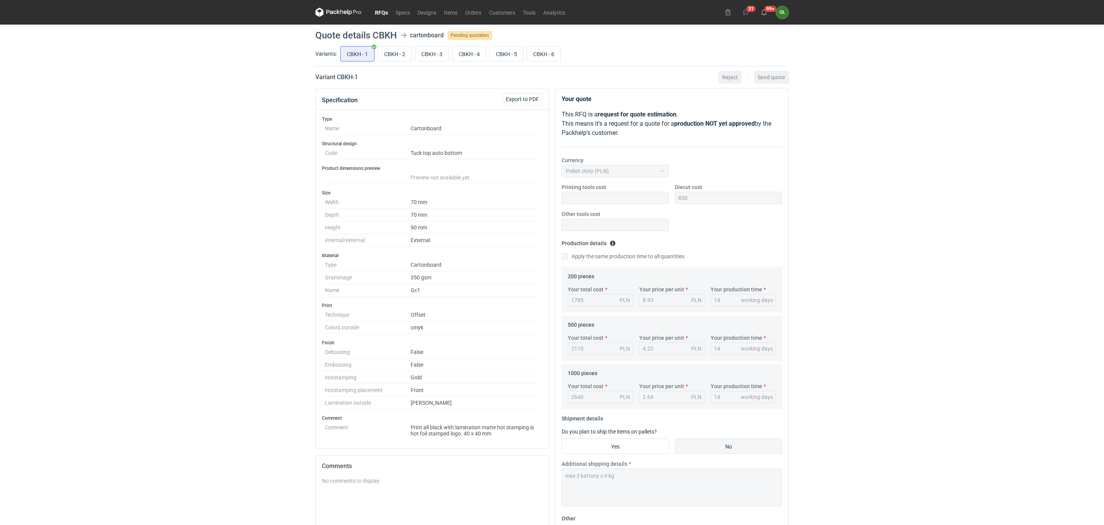
click at [381, 8] on link "RFQs" at bounding box center [381, 12] width 21 height 9
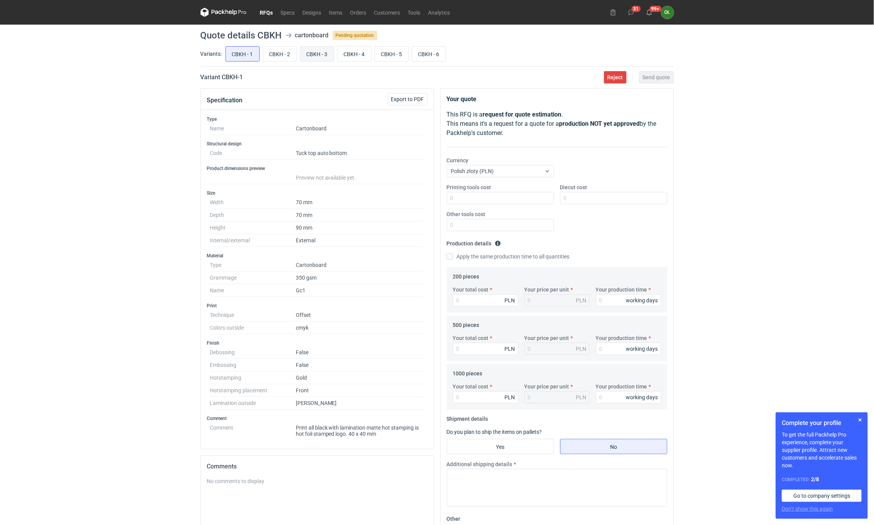
click at [321, 59] on input "CBKH - 3" at bounding box center [317, 53] width 33 height 15
radio input "true"
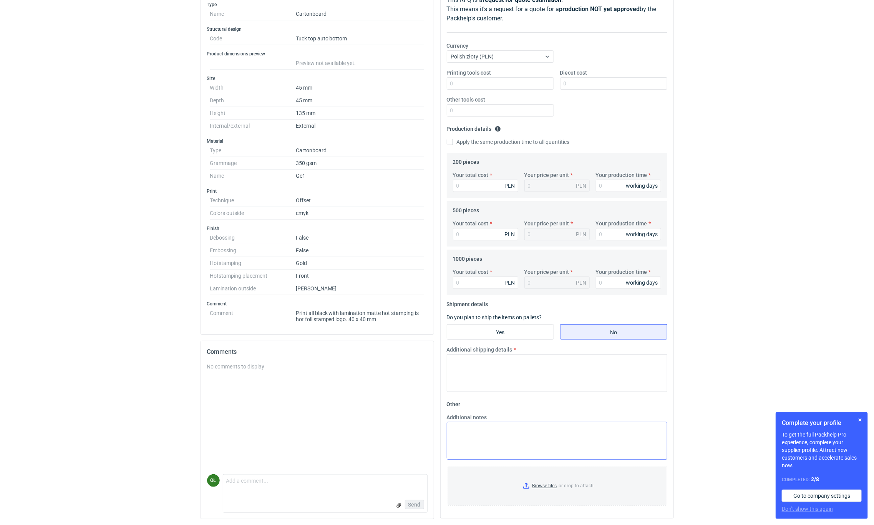
scroll to position [119, 0]
click at [486, 430] on textarea "Additional notes" at bounding box center [557, 440] width 221 height 38
paste textarea "do kalkulacji przyjęto uszlachetnienie SCODIX Złoty"
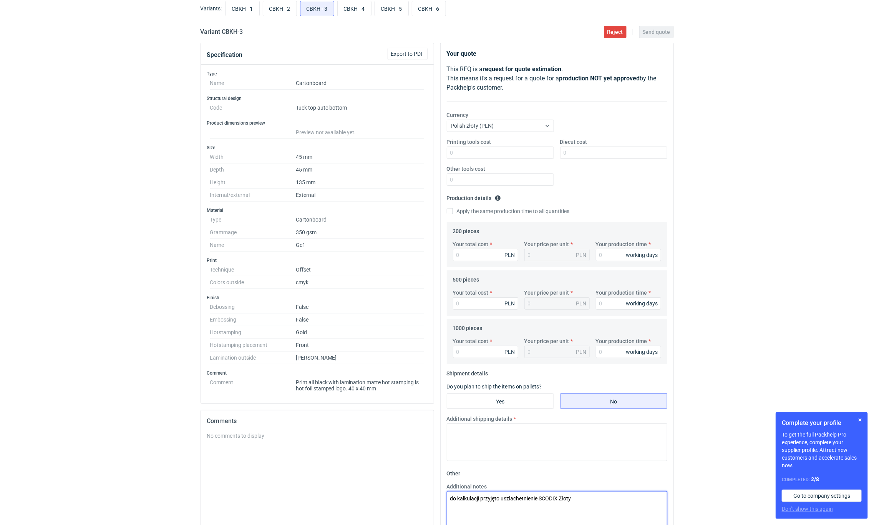
scroll to position [43, 0]
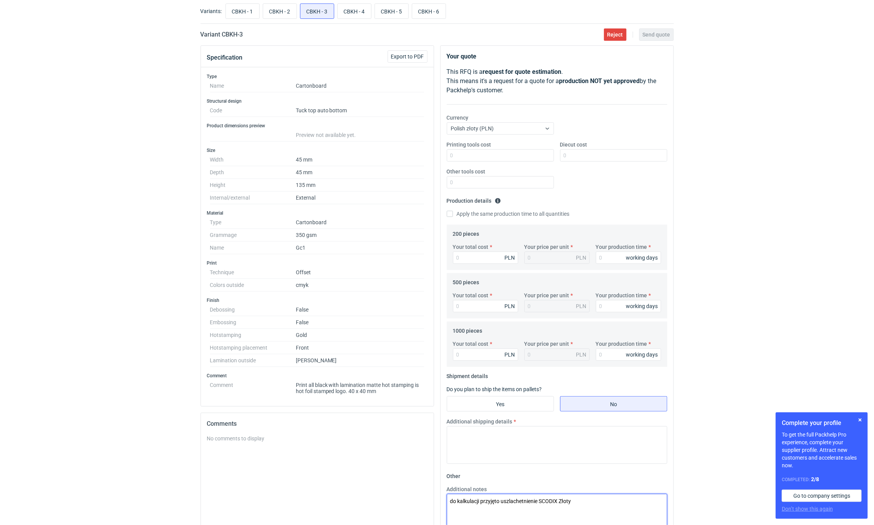
type textarea "do kalkulacji przyjęto uszlachetnienie SCODIX Złoty"
click at [370, 14] on input "CBKH - 4" at bounding box center [354, 11] width 33 height 15
radio input "true"
click at [278, 7] on input "CBKH - 2" at bounding box center [279, 11] width 33 height 15
radio input "true"
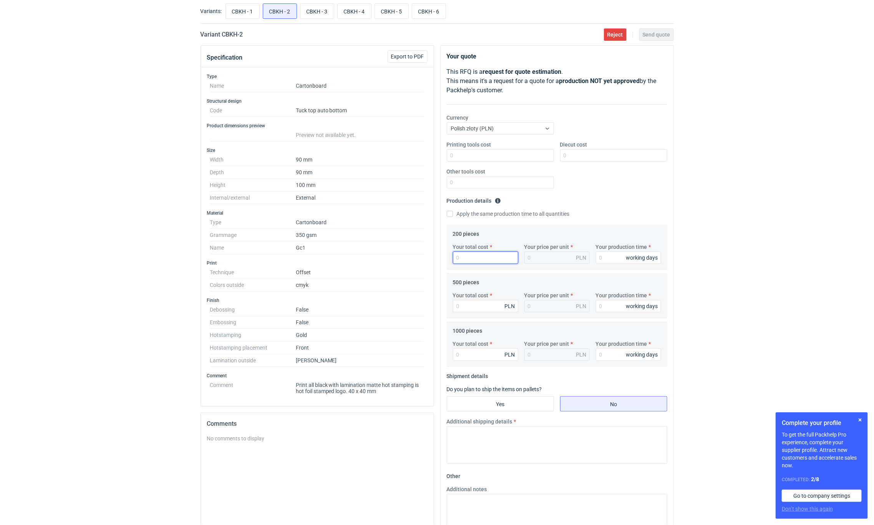
click at [488, 254] on input "Your total cost" at bounding box center [485, 257] width 65 height 12
click at [353, 11] on input "CBKH - 4" at bounding box center [354, 11] width 33 height 15
radio input "true"
click at [482, 257] on input "Your total cost" at bounding box center [485, 257] width 65 height 12
click at [475, 357] on input "Your total cost" at bounding box center [485, 354] width 65 height 12
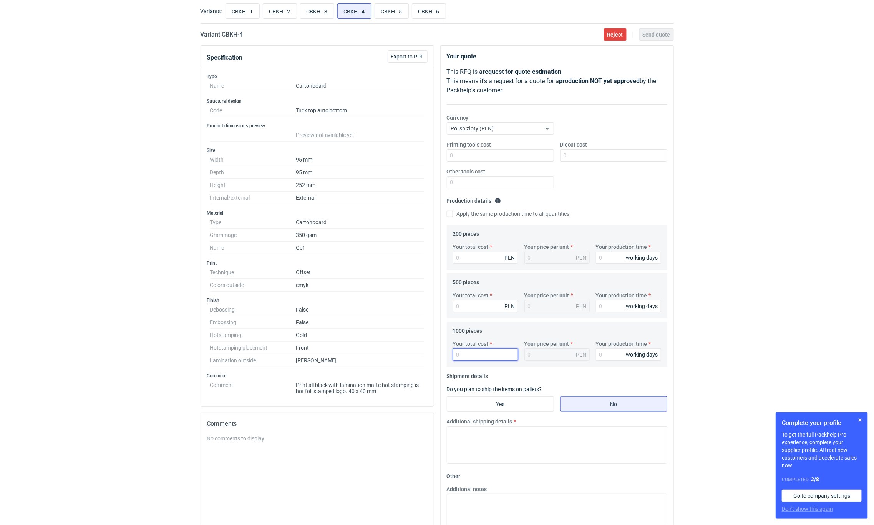
type input "5"
type input "0.01"
type input "56"
type input "0.06"
type input "5695"
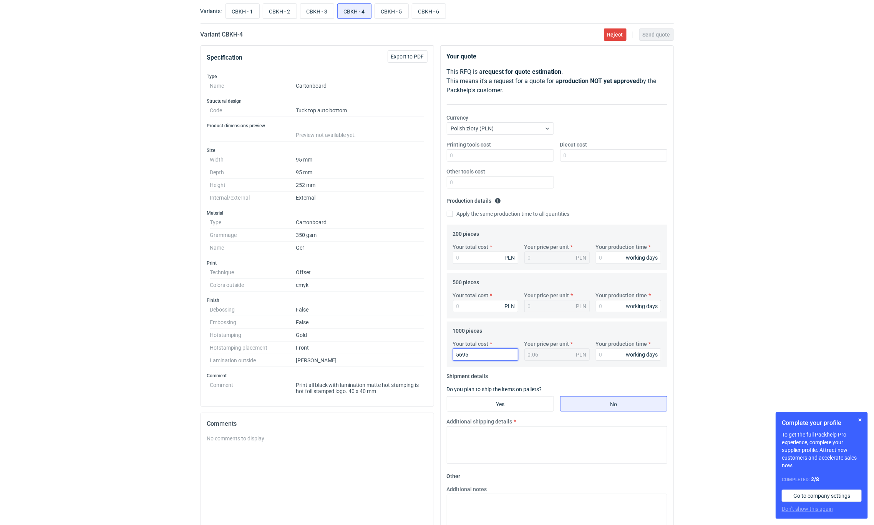
type input "5.7"
type input "5695"
click at [591, 153] on input "Diecut cost" at bounding box center [613, 155] width 107 height 12
type input "850"
click at [493, 306] on input "Your total cost" at bounding box center [485, 306] width 65 height 12
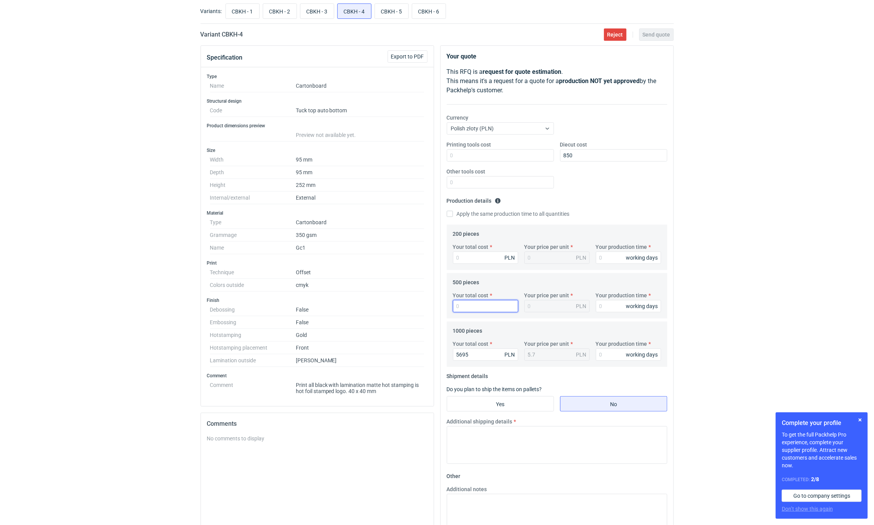
type input "3"
type input "0.01"
type input "36"
type input "0.07"
type input "3630"
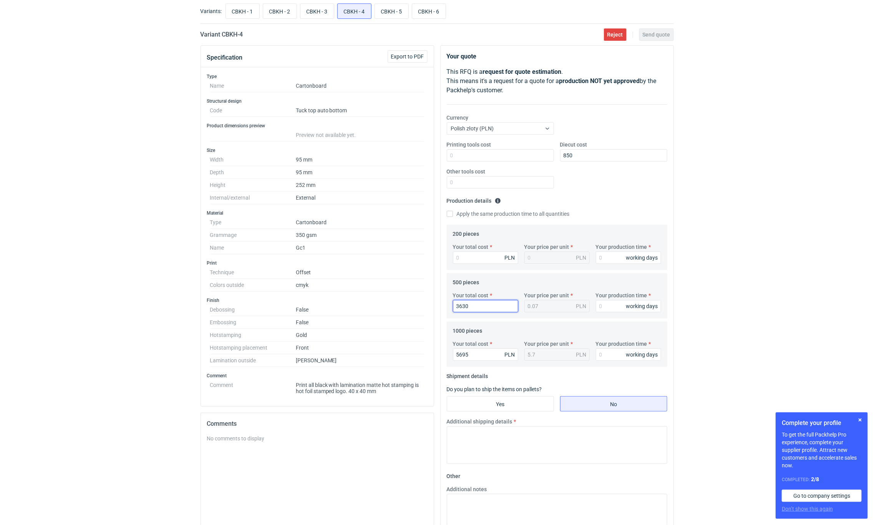
type input "7.26"
type input "3630"
click at [283, 9] on input "CBKH - 2" at bounding box center [279, 11] width 33 height 15
radio input "true"
click at [348, 12] on input "CBKH - 4" at bounding box center [354, 11] width 33 height 15
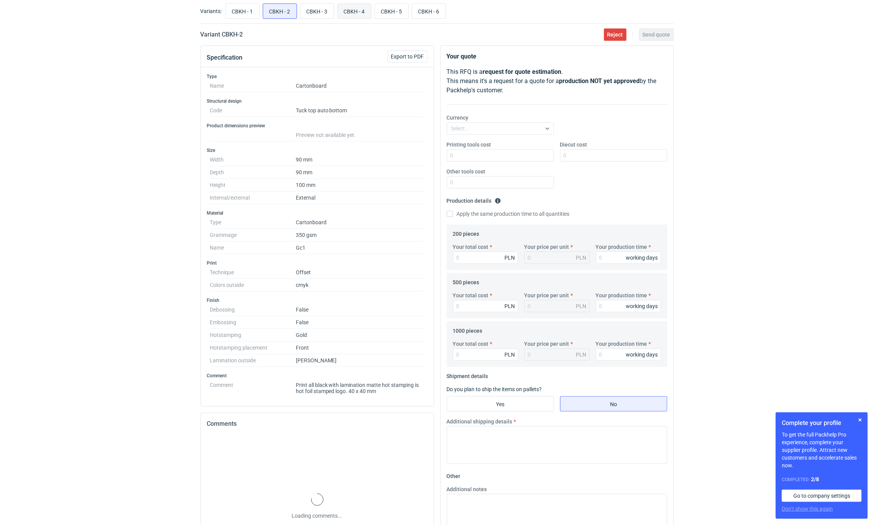
radio input "true"
click at [467, 262] on input "Your total cost" at bounding box center [485, 257] width 65 height 12
type input "2395"
type input "11.98"
type input "2395"
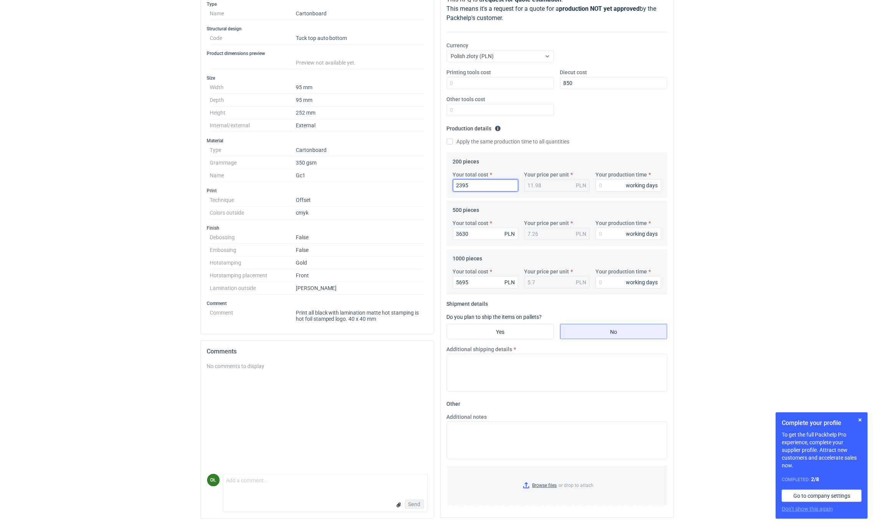
scroll to position [119, 0]
click at [523, 329] on input "Yes" at bounding box center [500, 331] width 106 height 15
radio input "true"
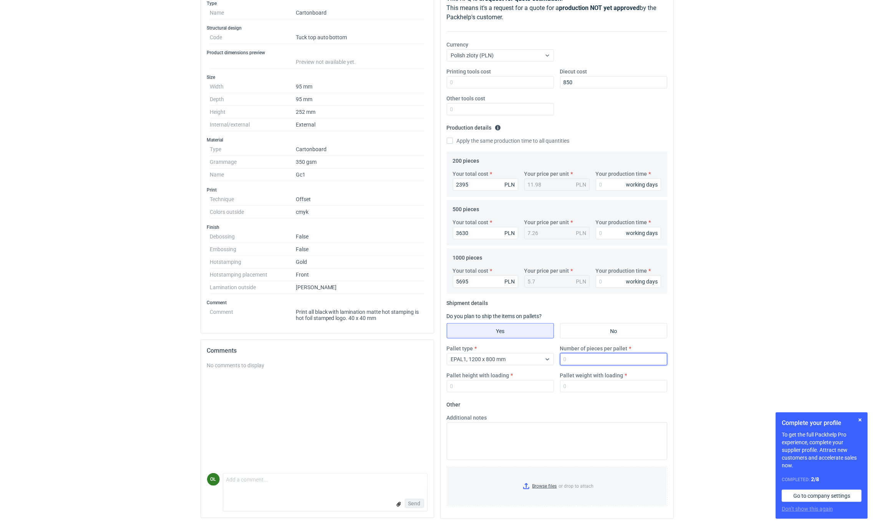
click at [567, 360] on input "Number of pieces per pallet" at bounding box center [613, 359] width 107 height 12
type input "1000"
click at [532, 384] on input "Pallet height with loading" at bounding box center [500, 386] width 107 height 12
type input "1400"
click at [569, 390] on div "Pallet type EPAL1, 1200 x 800 mm Number of pieces per pallet 1000 Pallet height…" at bounding box center [557, 371] width 227 height 54
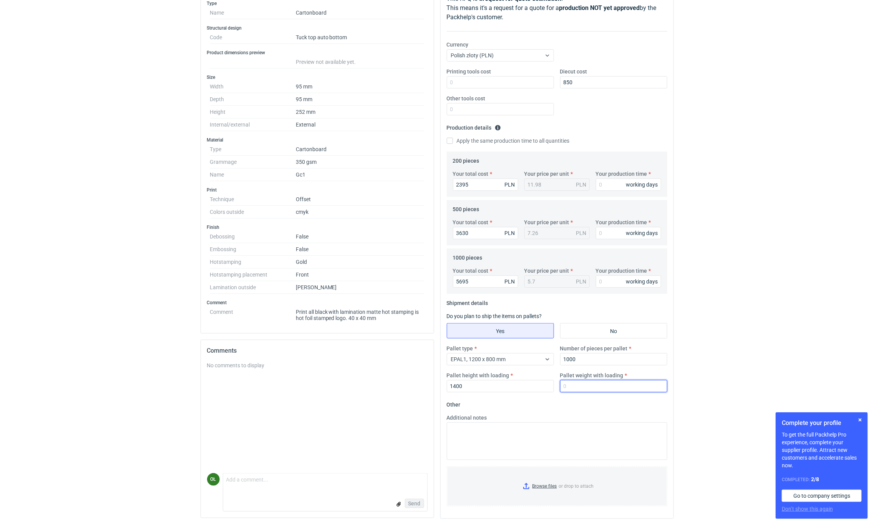
click at [571, 385] on input "Pallet weight with loading" at bounding box center [613, 386] width 107 height 12
type input "110"
click at [461, 442] on textarea "Additional notes" at bounding box center [557, 441] width 221 height 38
paste textarea "do kalkulacji przyjęto uszlachetnienie SCODIX Złoty"
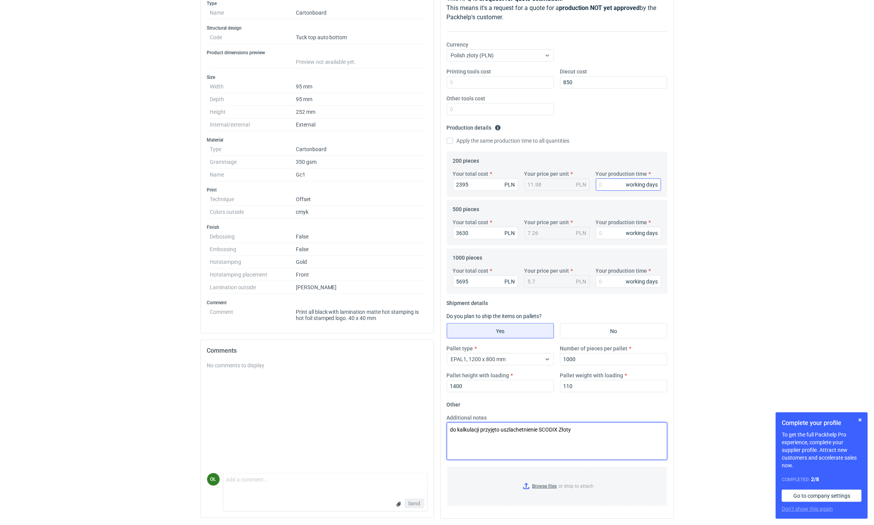
type textarea "do kalkulacji przyjęto uszlachetnienie SCODIX Złoty"
click at [604, 181] on input "Your production time" at bounding box center [628, 184] width 65 height 12
type input "14"
click at [605, 238] on div "Your total cost 3630 PLN Your price per unit 7.26 PLN Your production time work…" at bounding box center [557, 231] width 214 height 27
click at [606, 232] on input "Your production time" at bounding box center [628, 233] width 65 height 12
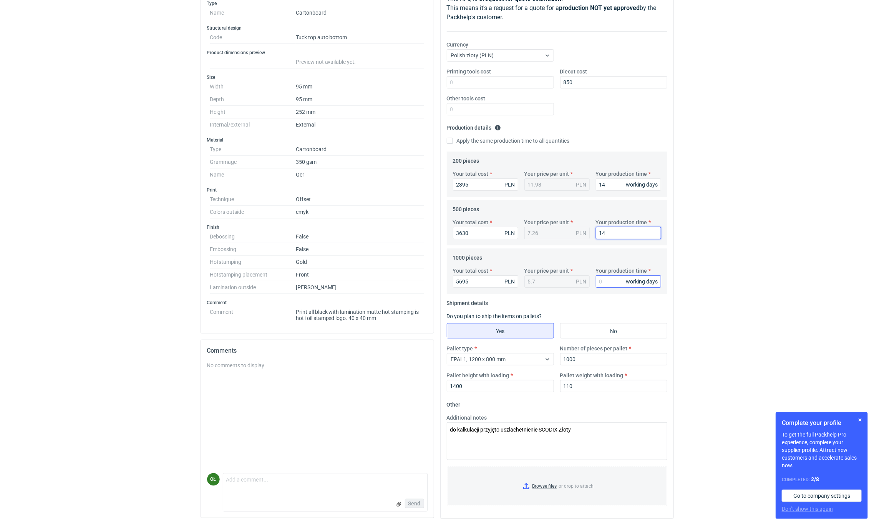
type input "14"
click at [618, 275] on input "Your production time" at bounding box center [628, 281] width 65 height 12
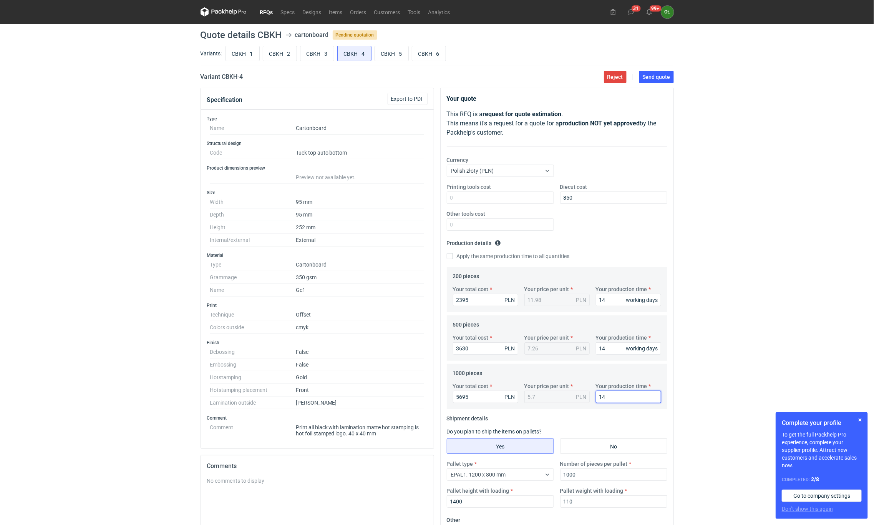
scroll to position [0, 0]
type input "14"
click at [652, 80] on span "Send quote" at bounding box center [657, 77] width 28 height 5
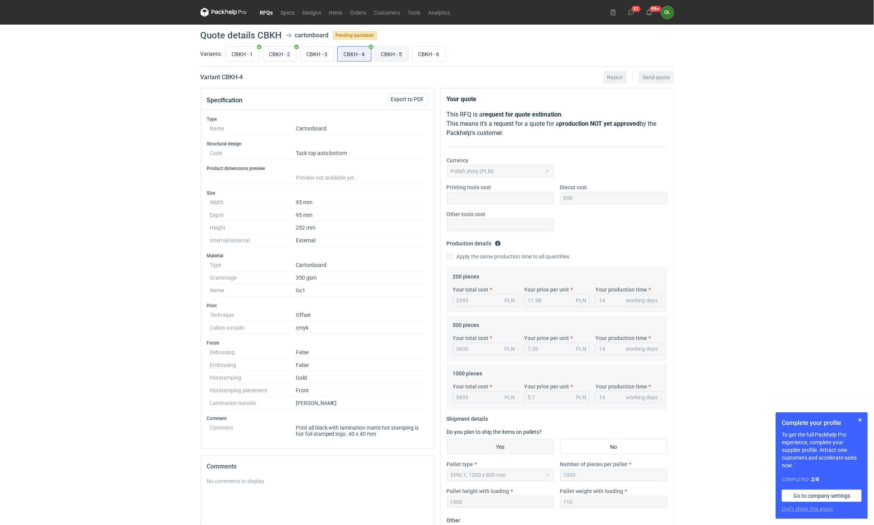
click at [385, 50] on input "CBKH - 5" at bounding box center [391, 53] width 33 height 15
radio input "true"
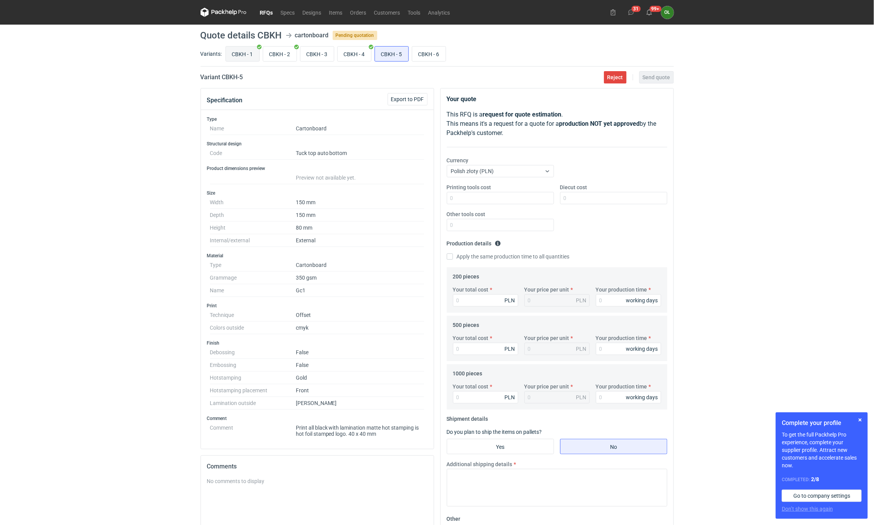
click at [239, 50] on input "CBKH - 1" at bounding box center [242, 53] width 33 height 15
radio input "true"
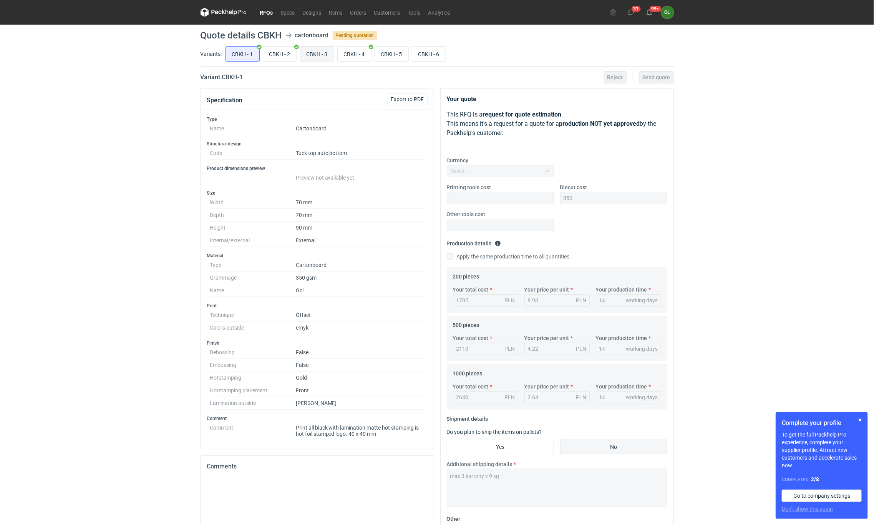
click at [309, 58] on input "CBKH - 3" at bounding box center [317, 53] width 33 height 15
radio input "true"
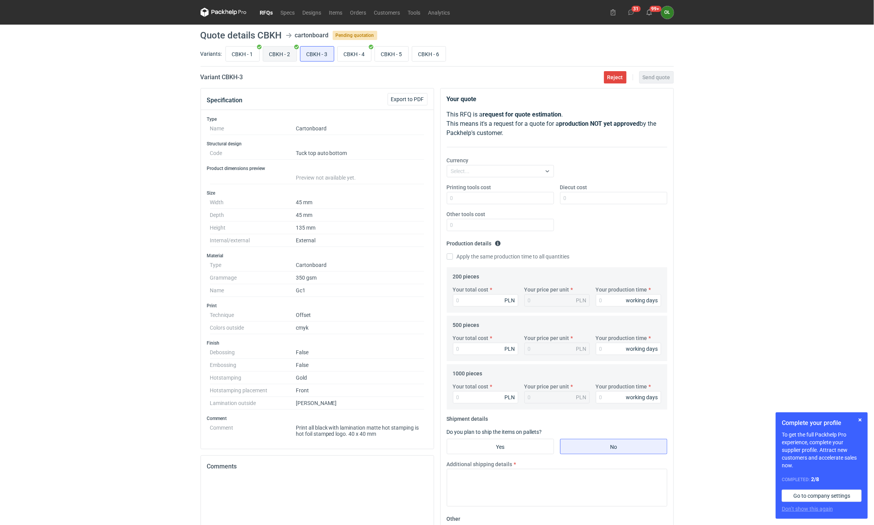
click at [291, 54] on input "CBKH - 2" at bounding box center [279, 53] width 33 height 15
radio input "true"
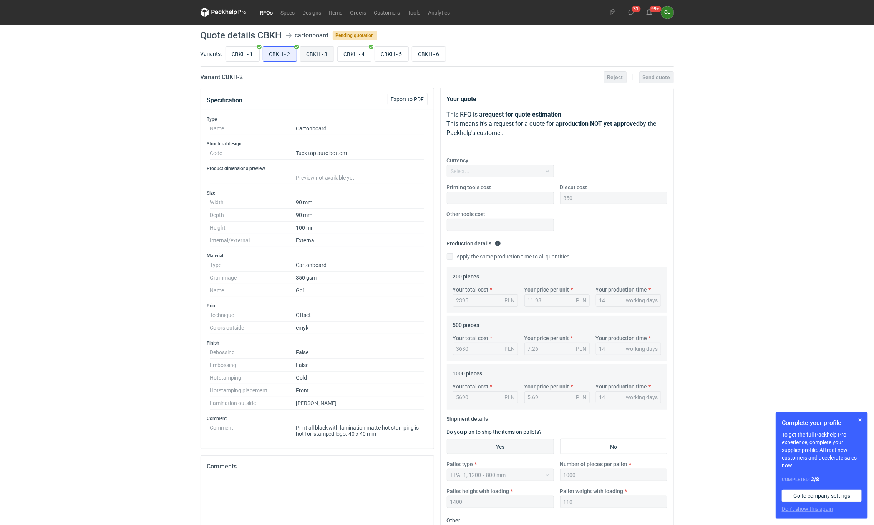
click at [322, 53] on input "CBKH - 3" at bounding box center [317, 53] width 33 height 15
radio input "true"
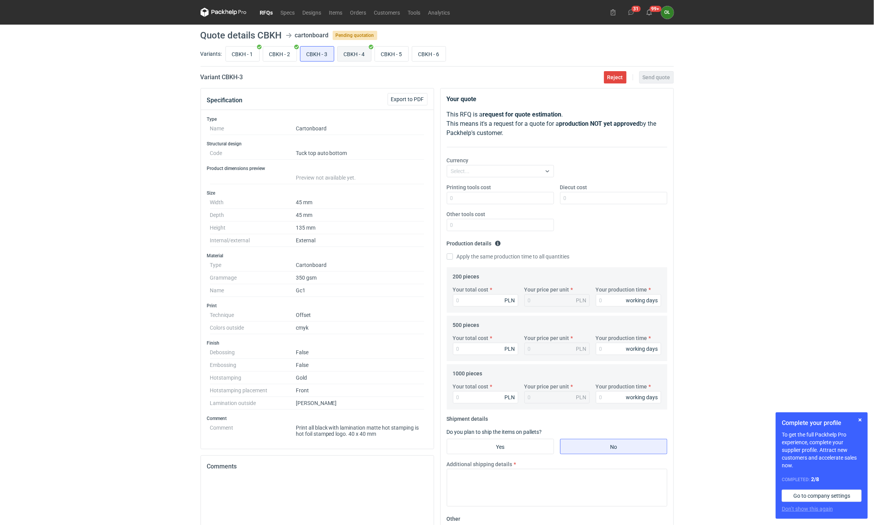
click at [352, 52] on input "CBKH - 4" at bounding box center [354, 53] width 33 height 15
radio input "true"
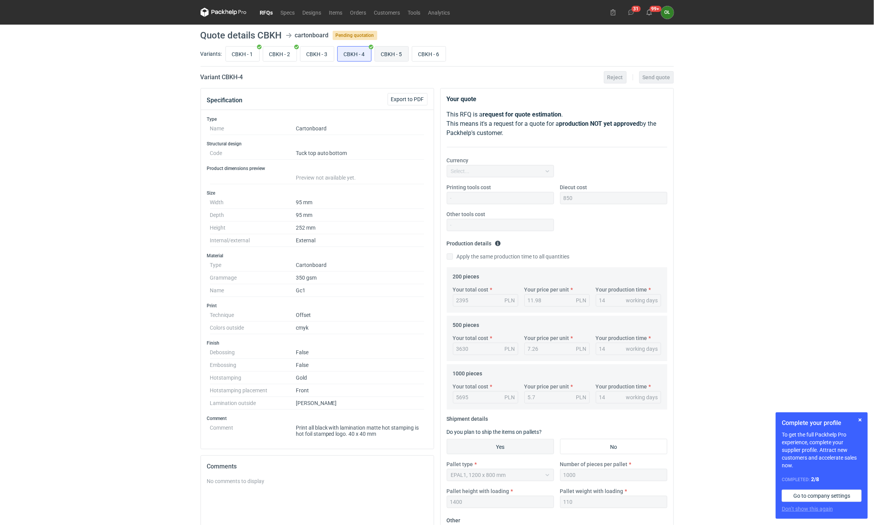
click at [391, 51] on input "CBKH - 5" at bounding box center [391, 53] width 33 height 15
radio input "true"
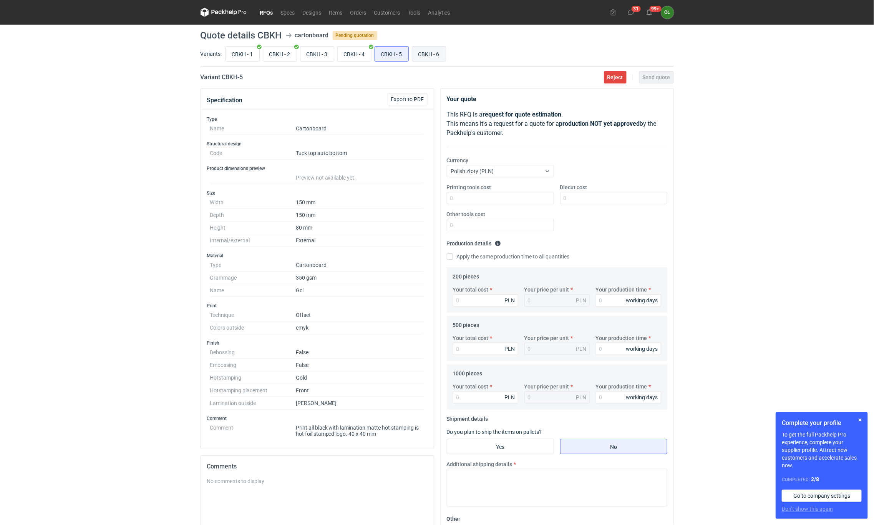
click at [438, 51] on input "CBKH - 6" at bounding box center [428, 53] width 33 height 15
radio input "true"
click at [310, 55] on input "CBKH - 3" at bounding box center [317, 53] width 33 height 15
radio input "true"
click at [430, 52] on input "CBKH - 6" at bounding box center [428, 53] width 33 height 15
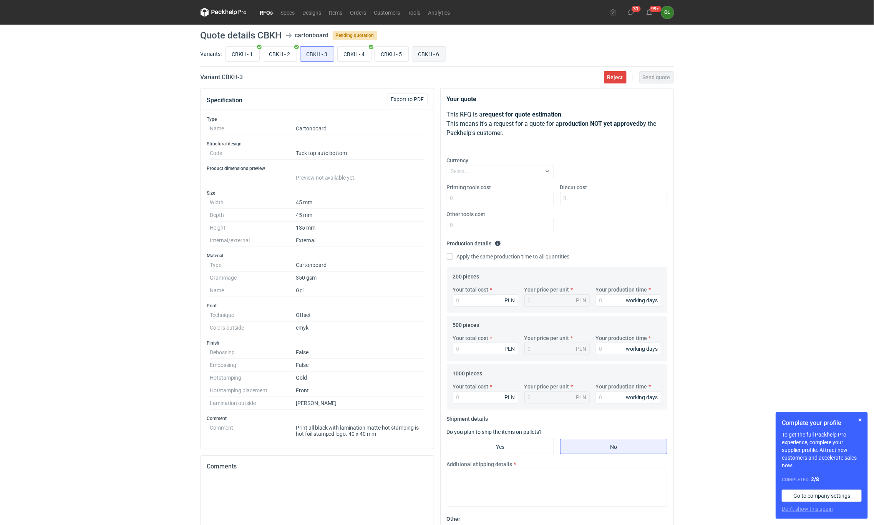
radio input "true"
click at [359, 51] on input "CBKH - 4" at bounding box center [354, 53] width 33 height 15
radio input "true"
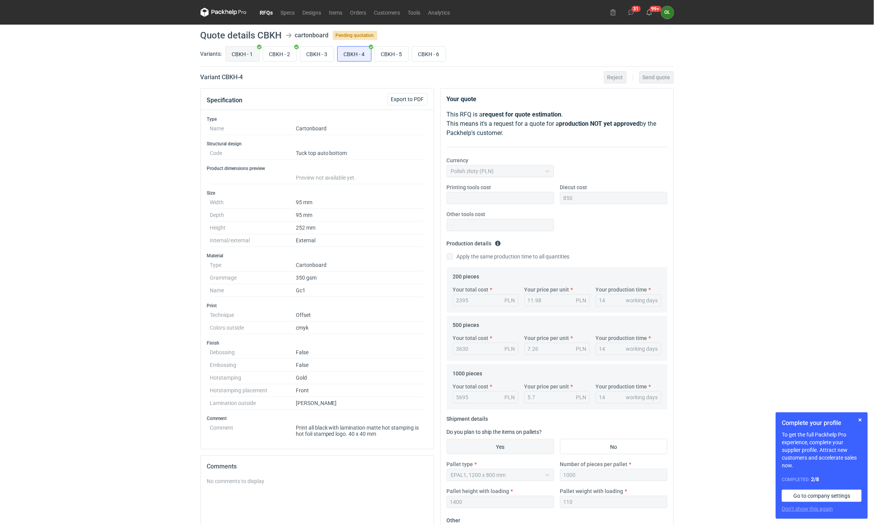
click at [232, 53] on input "CBKH - 1" at bounding box center [242, 53] width 33 height 15
radio input "true"
click at [282, 51] on input "CBKH - 2" at bounding box center [279, 53] width 33 height 15
radio input "true"
click at [319, 52] on input "CBKH - 3" at bounding box center [317, 53] width 33 height 15
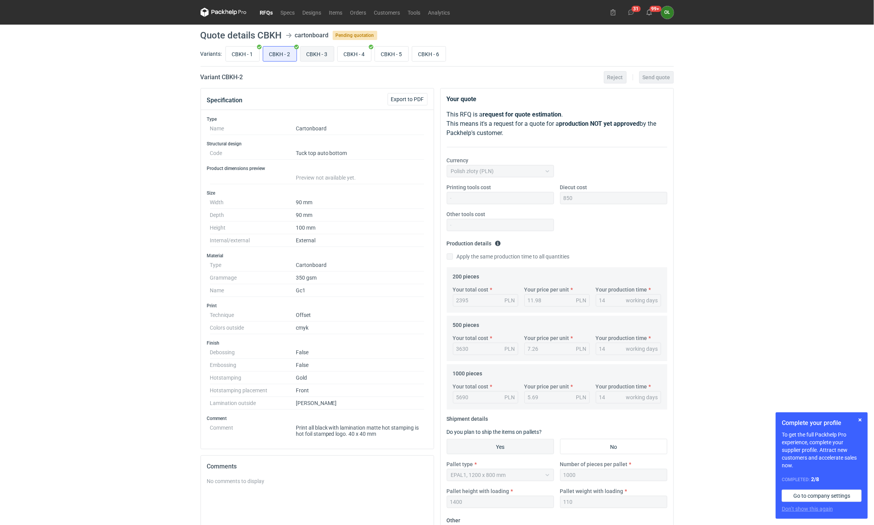
radio input "true"
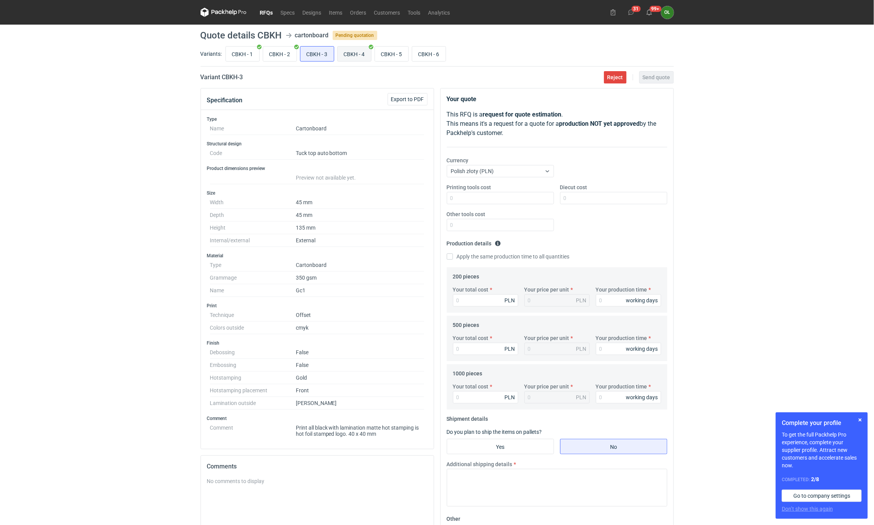
click at [352, 60] on input "CBKH - 4" at bounding box center [354, 53] width 33 height 15
radio input "true"
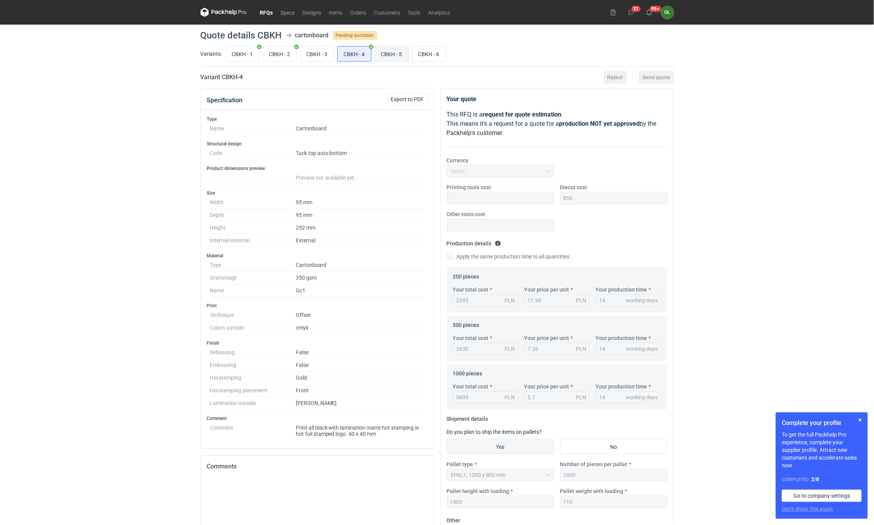
click at [389, 58] on input "CBKH - 5" at bounding box center [391, 53] width 33 height 15
radio input "true"
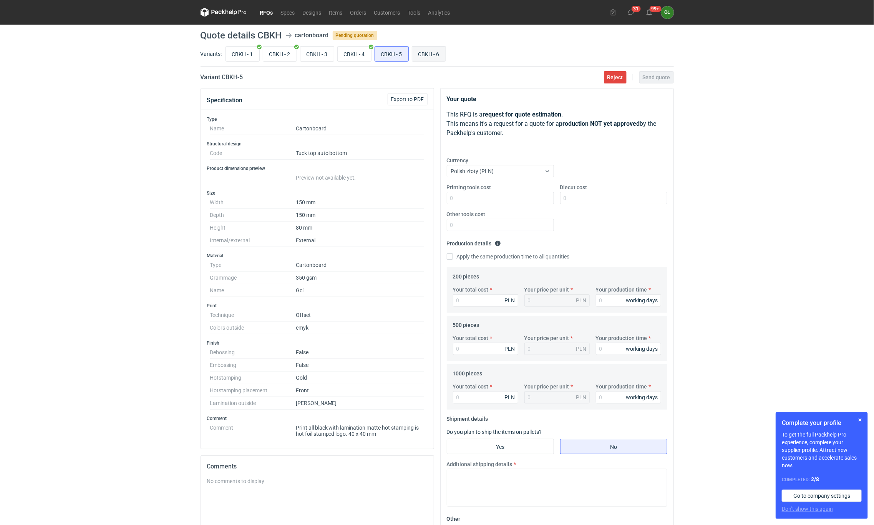
click at [421, 55] on input "CBKH - 6" at bounding box center [428, 53] width 33 height 15
radio input "true"
click at [325, 56] on input "CBKH - 3" at bounding box center [317, 53] width 33 height 15
radio input "true"
click at [286, 54] on input "CBKH - 2" at bounding box center [279, 53] width 33 height 15
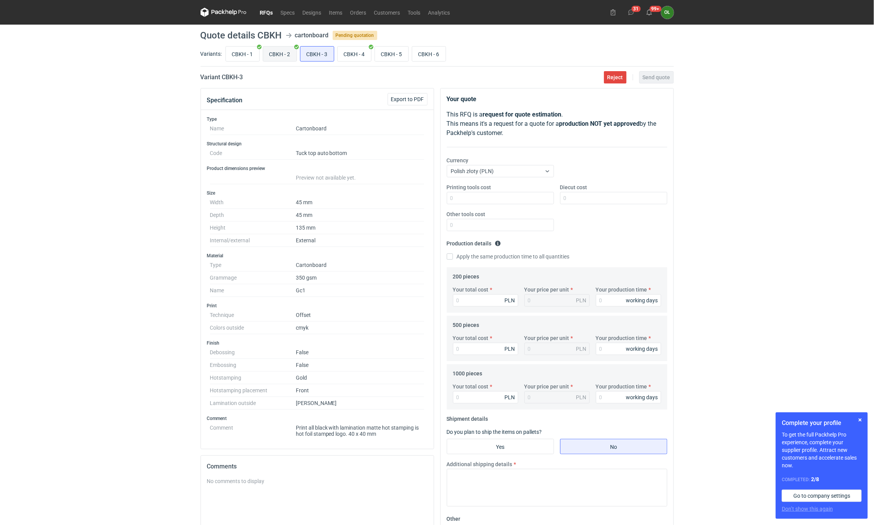
radio input "true"
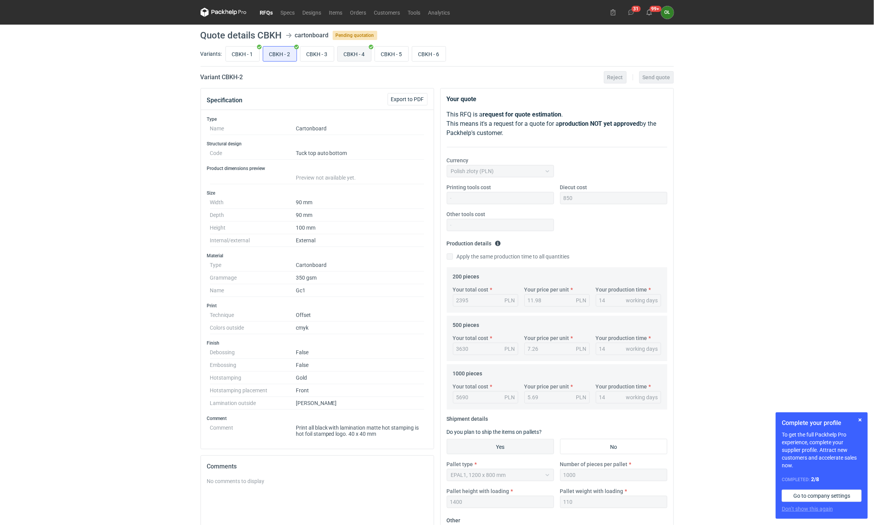
click at [357, 51] on input "CBKH - 4" at bounding box center [354, 53] width 33 height 15
radio input "true"
click at [402, 52] on input "CBKH - 5" at bounding box center [391, 53] width 33 height 15
radio input "true"
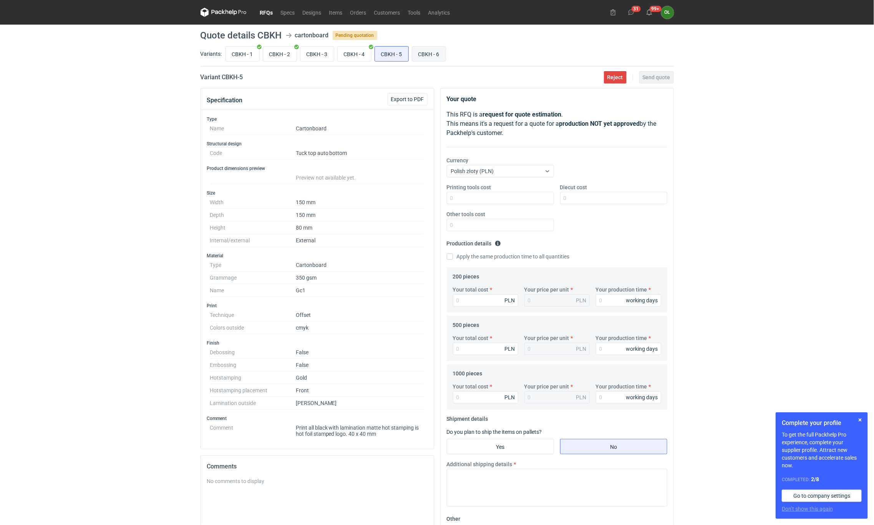
click at [432, 51] on input "CBKH - 6" at bounding box center [428, 53] width 33 height 15
radio input "true"
click at [315, 52] on input "CBKH - 3" at bounding box center [317, 53] width 33 height 15
radio input "true"
click at [441, 50] on input "CBKH - 6" at bounding box center [428, 53] width 33 height 15
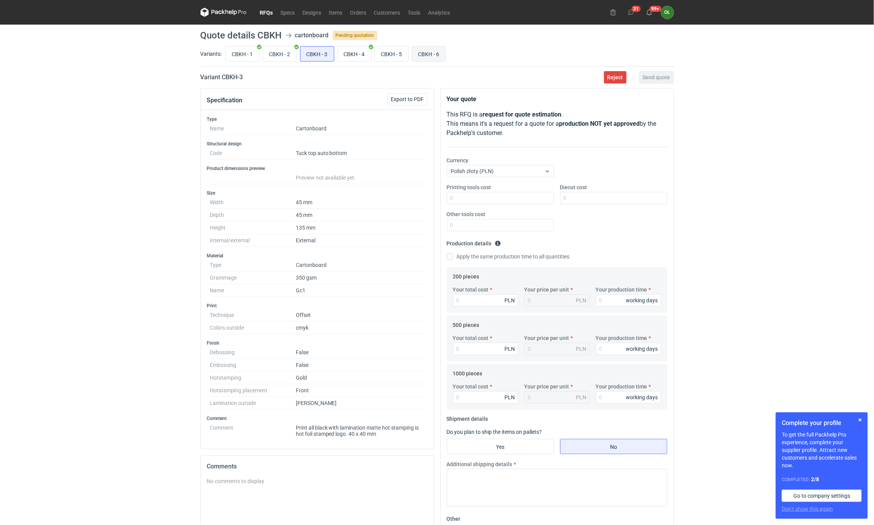
radio input "true"
click at [393, 58] on input "CBKH - 5" at bounding box center [391, 53] width 33 height 15
radio input "true"
click at [357, 56] on input "CBKH - 4" at bounding box center [354, 53] width 33 height 15
radio input "true"
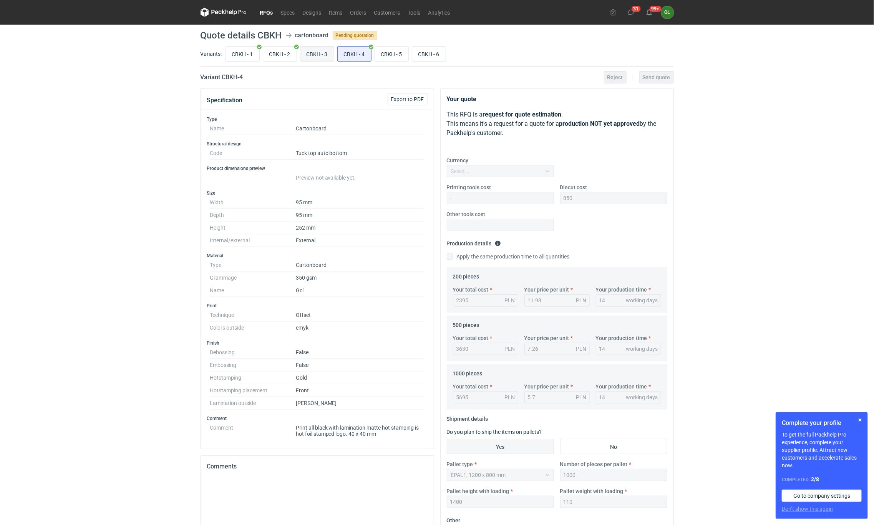
click at [314, 53] on input "CBKH - 3" at bounding box center [317, 53] width 33 height 15
radio input "true"
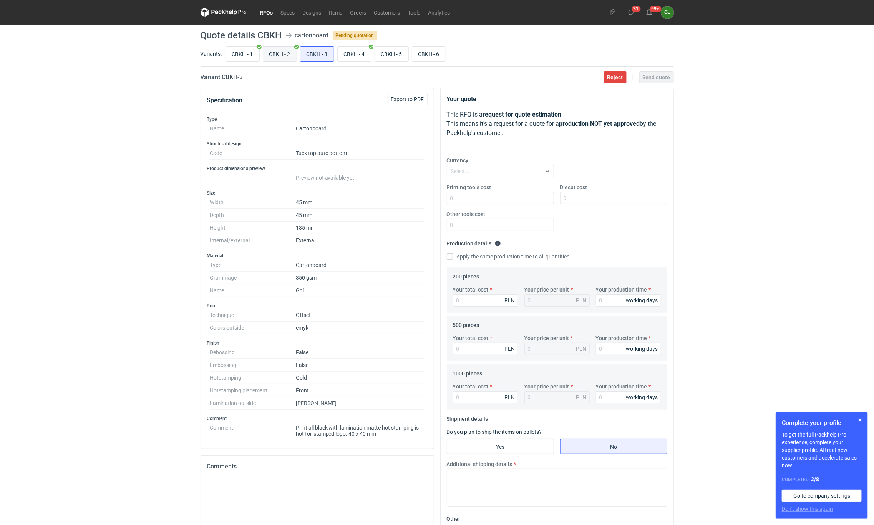
click at [281, 58] on input "CBKH - 2" at bounding box center [279, 53] width 33 height 15
radio input "true"
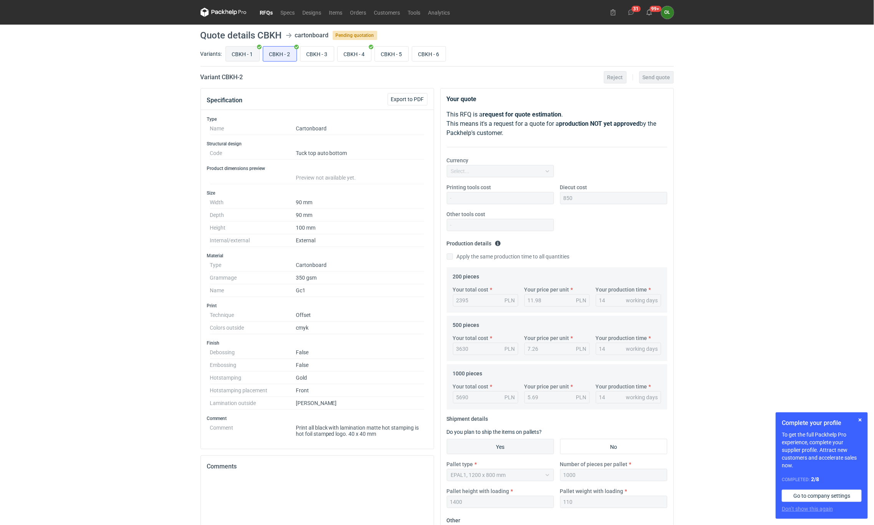
click at [252, 56] on input "CBKH - 1" at bounding box center [242, 53] width 33 height 15
radio input "true"
click at [284, 51] on input "CBKH - 2" at bounding box center [279, 53] width 33 height 15
radio input "true"
click at [317, 52] on input "CBKH - 3" at bounding box center [317, 53] width 33 height 15
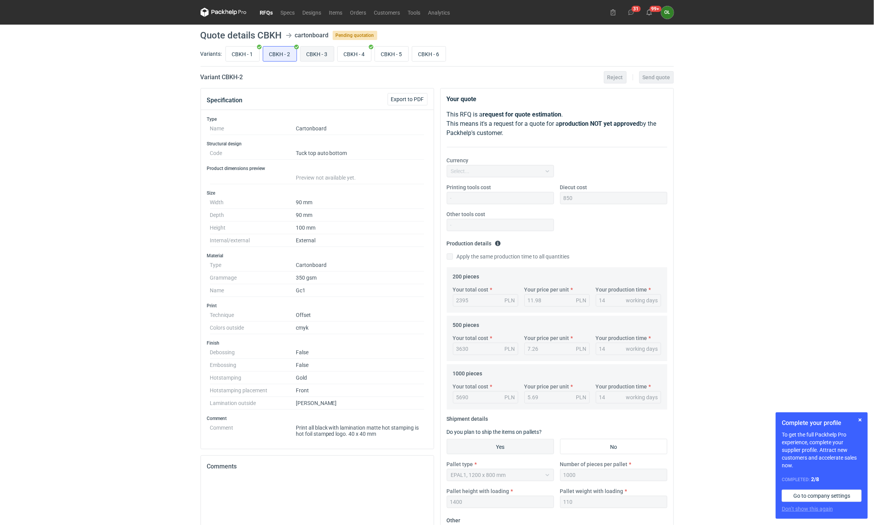
radio input "true"
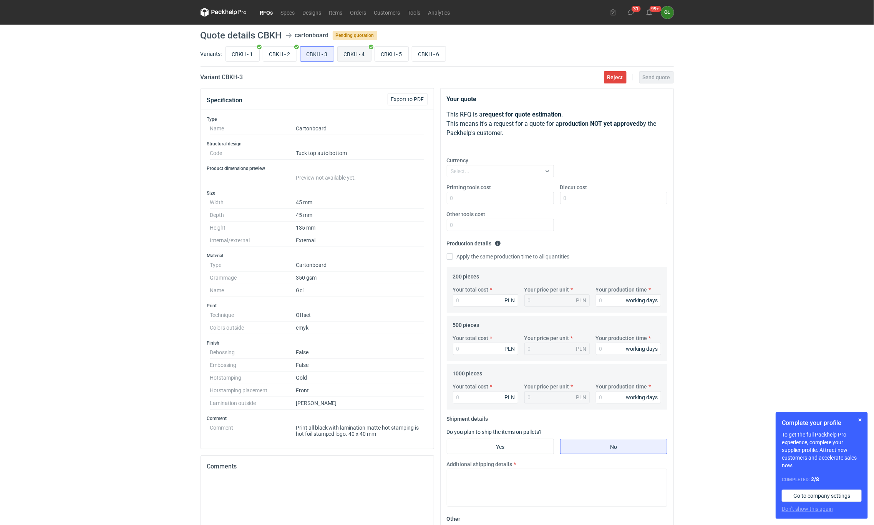
click at [371, 53] on input "CBKH - 4" at bounding box center [354, 53] width 33 height 15
radio input "true"
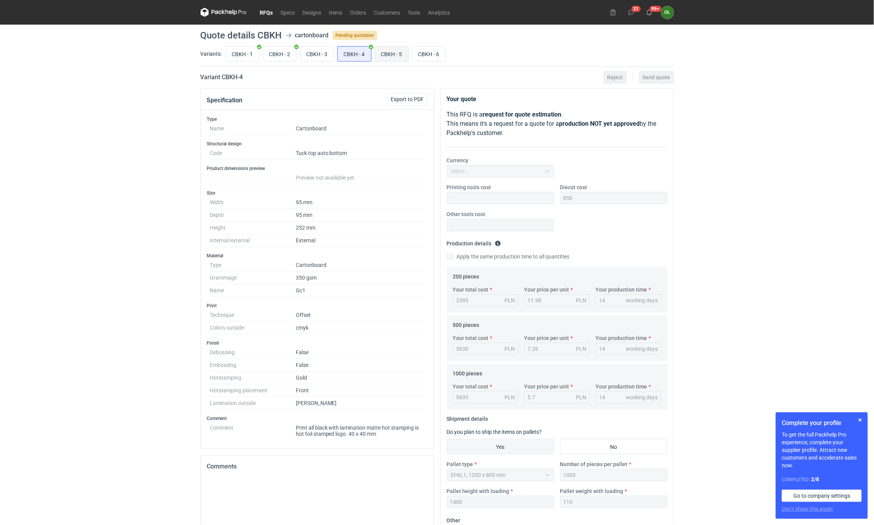
click at [387, 51] on input "CBKH - 5" at bounding box center [391, 53] width 33 height 15
radio input "true"
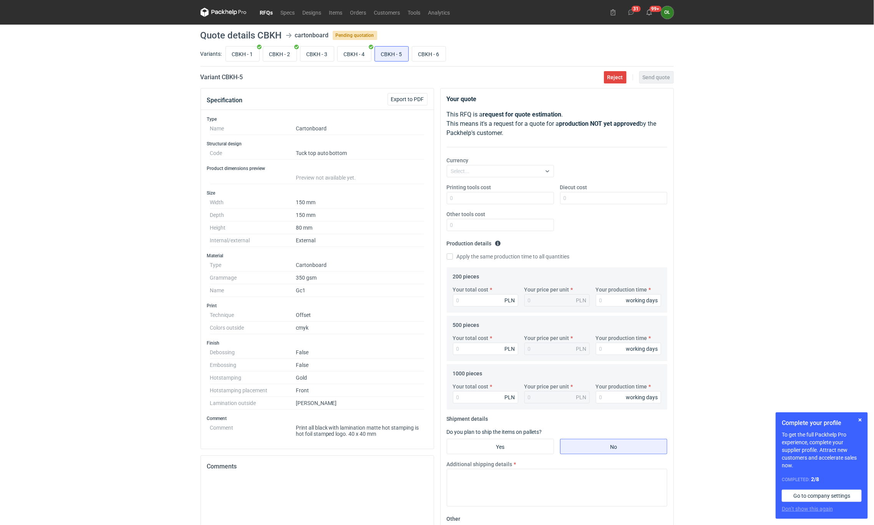
click at [413, 49] on div "CBKH - 1 CBKH - 2 CBKH - 3 CBKH - 4 CBKH - 5 CBKH - 6" at bounding box center [449, 54] width 450 height 18
click at [429, 50] on input "CBKH - 6" at bounding box center [428, 53] width 33 height 15
radio input "true"
click at [274, 53] on input "CBKH - 2" at bounding box center [279, 53] width 33 height 15
radio input "true"
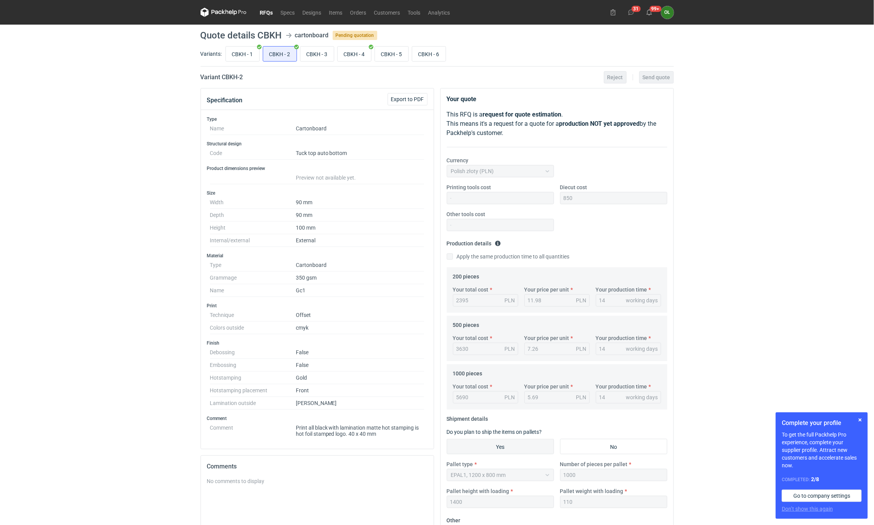
click at [271, 12] on link "RFQs" at bounding box center [266, 12] width 21 height 9
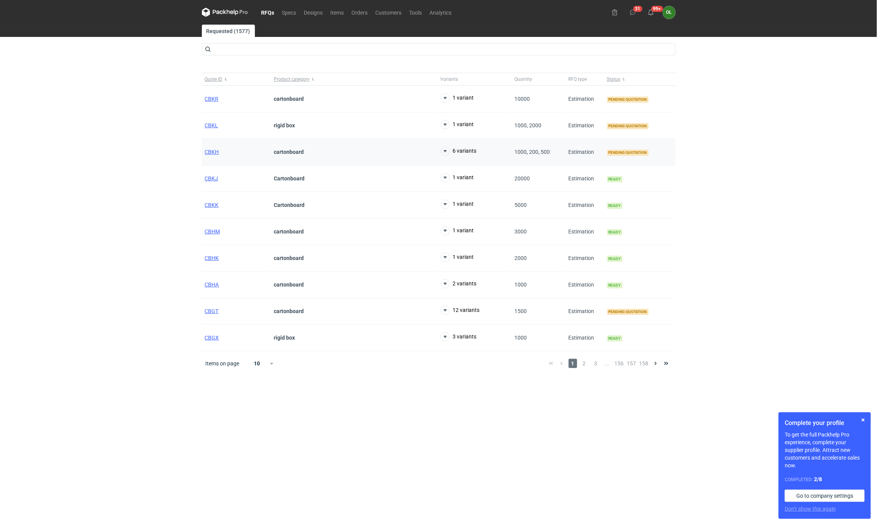
click at [214, 156] on div "CBKH" at bounding box center [236, 152] width 69 height 27
click at [208, 155] on span "CBKH" at bounding box center [212, 152] width 14 height 6
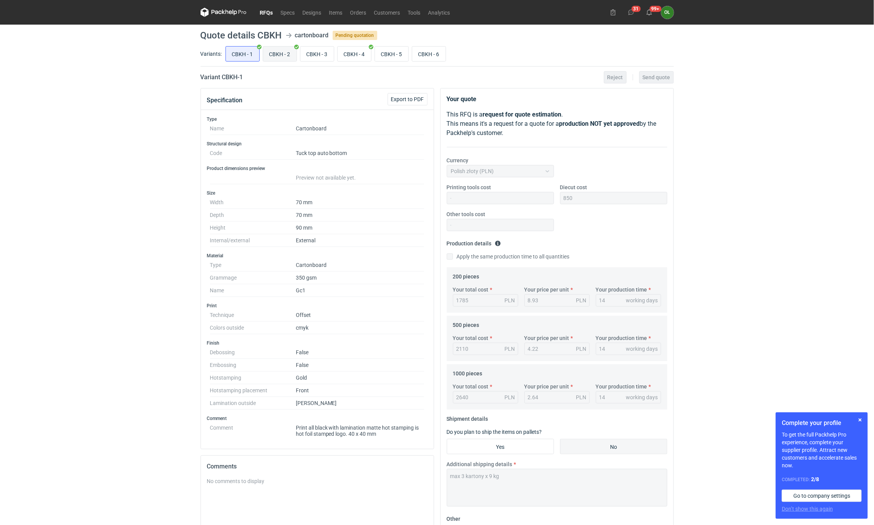
click at [281, 54] on input "CBKH - 2" at bounding box center [279, 53] width 33 height 15
radio input "true"
click at [324, 61] on input "CBKH - 3" at bounding box center [317, 53] width 33 height 15
radio input "true"
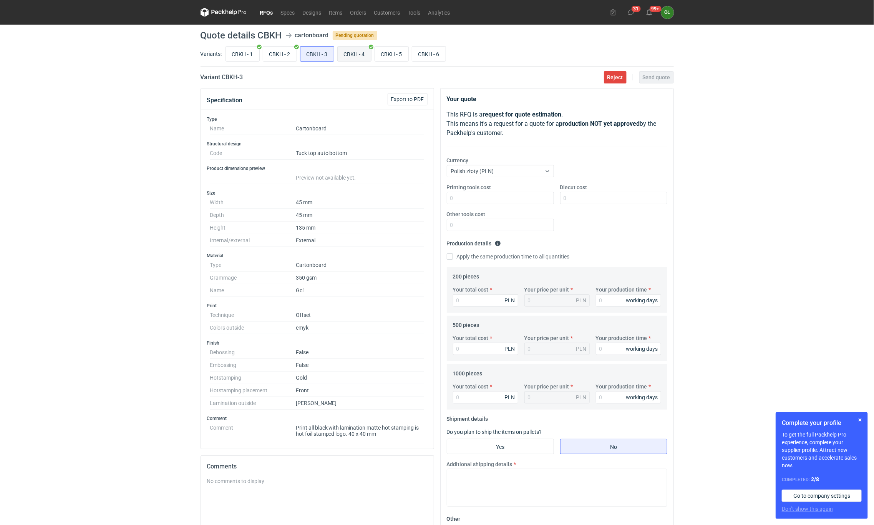
click at [353, 50] on input "CBKH - 4" at bounding box center [354, 53] width 33 height 15
radio input "true"
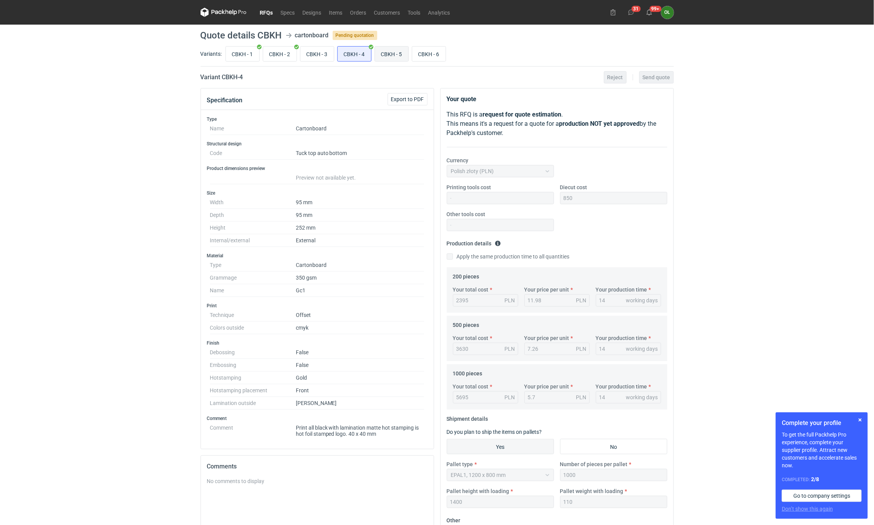
click at [386, 50] on input "CBKH - 5" at bounding box center [391, 53] width 33 height 15
radio input "true"
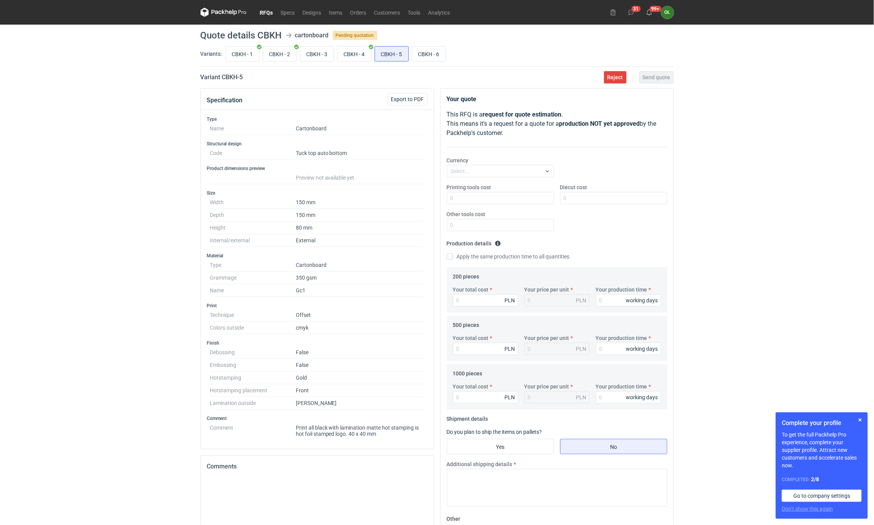
click at [347, 45] on div "CBKH - 1 CBKH - 2 CBKH - 3 CBKH - 4 CBKH - 5 CBKH - 6" at bounding box center [449, 54] width 450 height 18
click at [355, 52] on input "CBKH - 4" at bounding box center [354, 53] width 33 height 15
radio input "true"
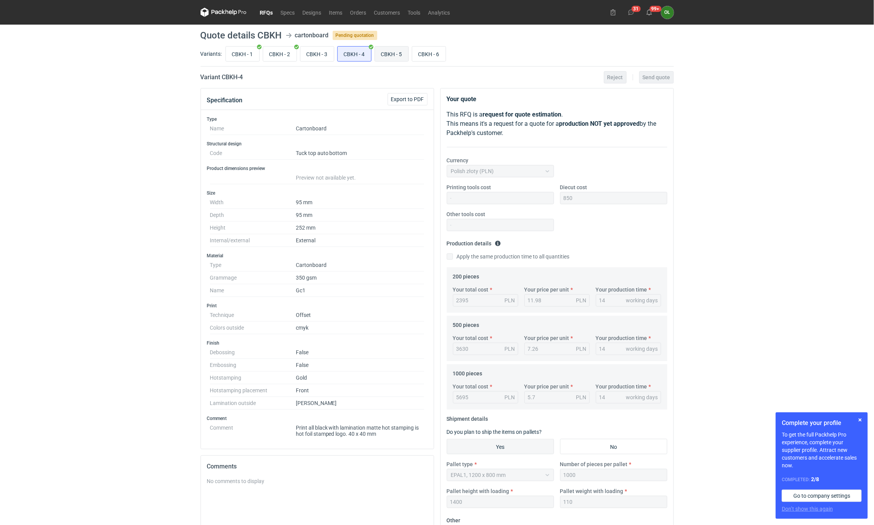
click at [385, 57] on input "CBKH - 5" at bounding box center [391, 53] width 33 height 15
radio input "true"
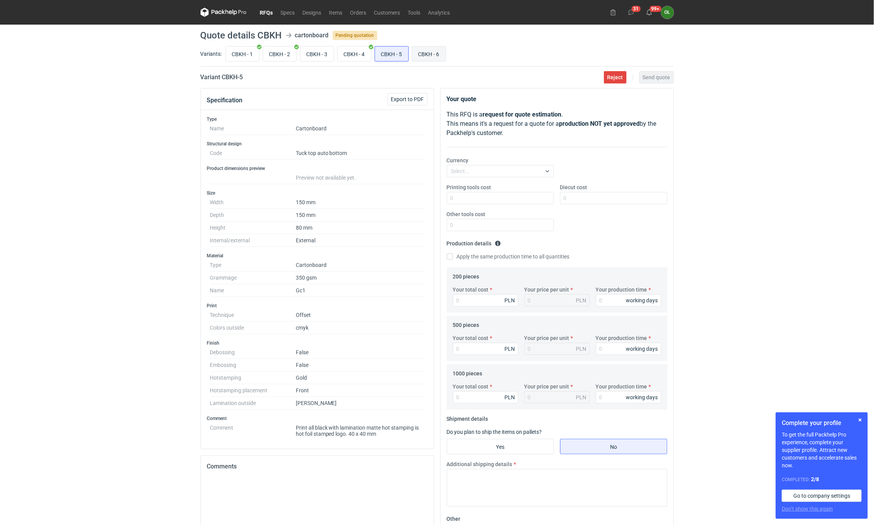
click at [446, 55] on input "CBKH - 6" at bounding box center [428, 53] width 33 height 15
radio input "true"
click at [286, 53] on input "CBKH - 2" at bounding box center [279, 53] width 33 height 15
radio input "true"
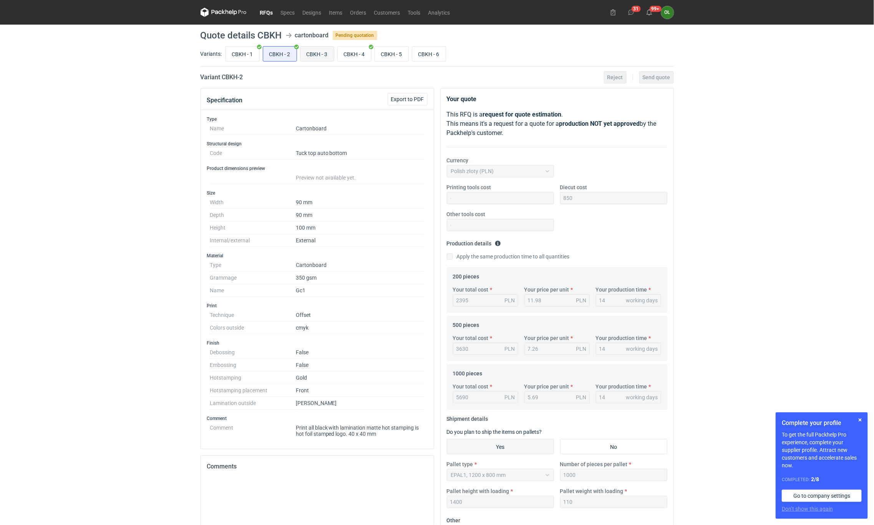
click at [322, 58] on input "CBKH - 3" at bounding box center [317, 53] width 33 height 15
radio input "true"
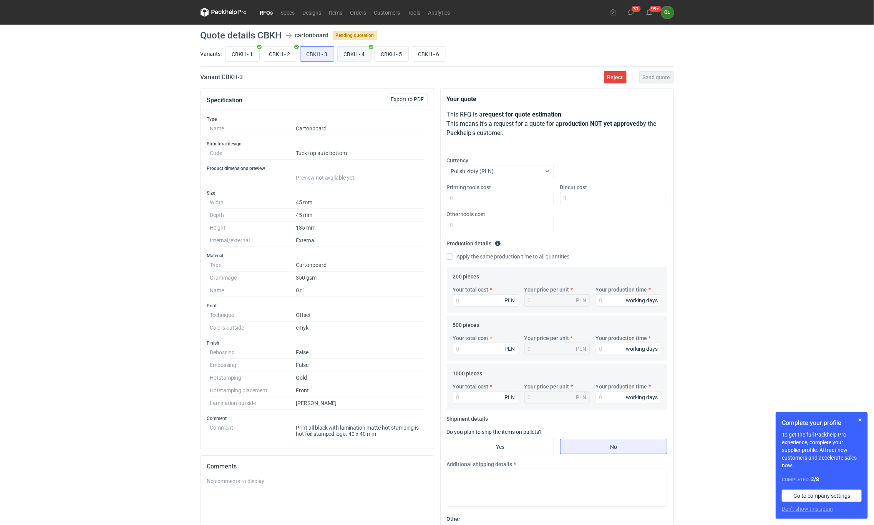
click at [361, 55] on input "CBKH - 4" at bounding box center [354, 53] width 33 height 15
radio input "true"
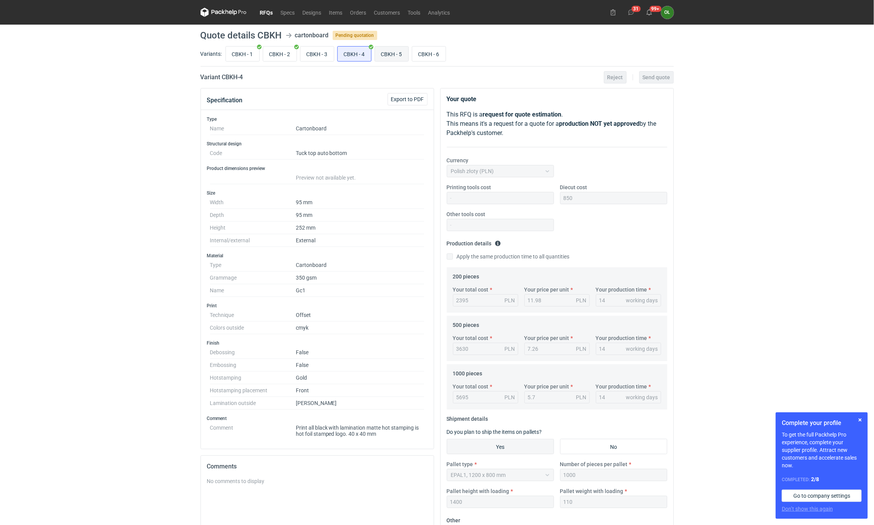
click at [385, 52] on input "CBKH - 5" at bounding box center [391, 53] width 33 height 15
radio input "true"
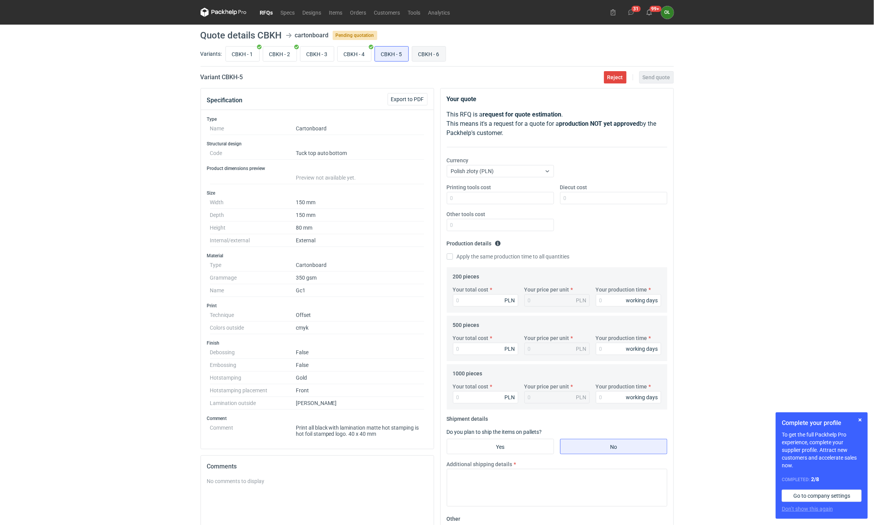
click at [429, 52] on input "CBKH - 6" at bounding box center [428, 53] width 33 height 15
radio input "true"
click at [402, 56] on input "CBKH - 5" at bounding box center [391, 53] width 33 height 15
radio input "true"
click at [352, 49] on input "CBKH - 4" at bounding box center [354, 53] width 33 height 15
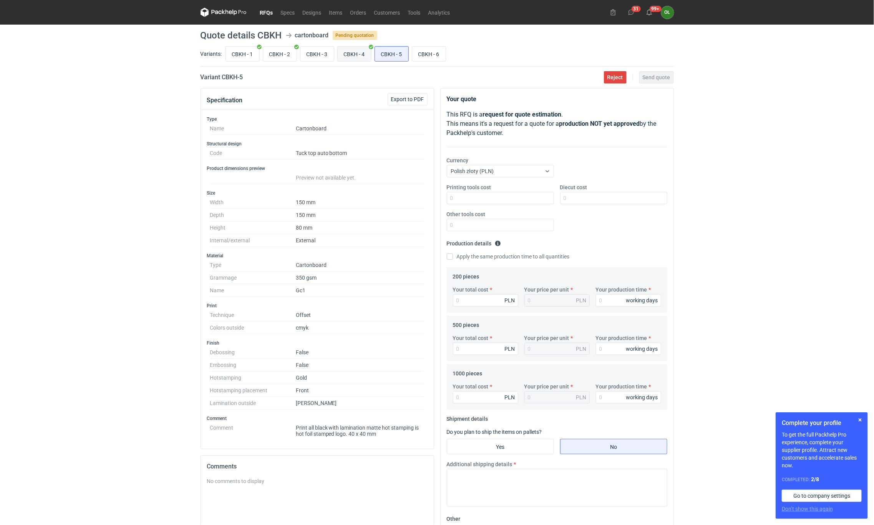
radio input "true"
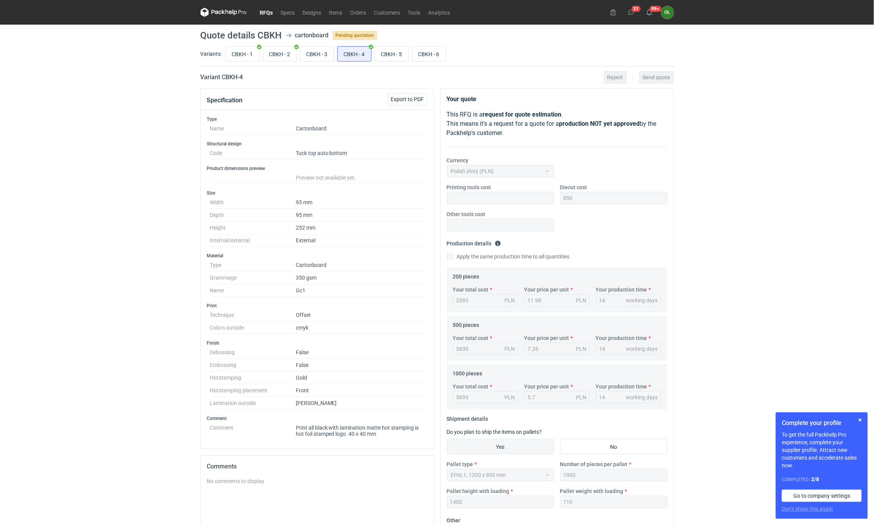
click at [472, 300] on div "2395 PLN" at bounding box center [485, 300] width 65 height 12
click at [389, 48] on input "CBKH - 5" at bounding box center [391, 53] width 33 height 15
radio input "true"
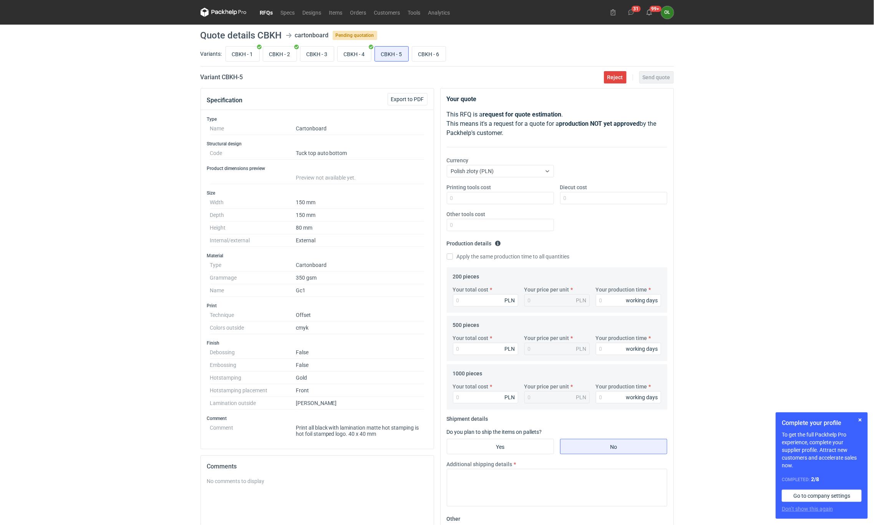
click at [473, 308] on div "Your total cost PLN Your price per unit PLN Your production time working days" at bounding box center [557, 299] width 214 height 27
click at [472, 305] on input "Your total cost" at bounding box center [485, 300] width 65 height 12
type input "239"
type input "1.2"
type input "2395"
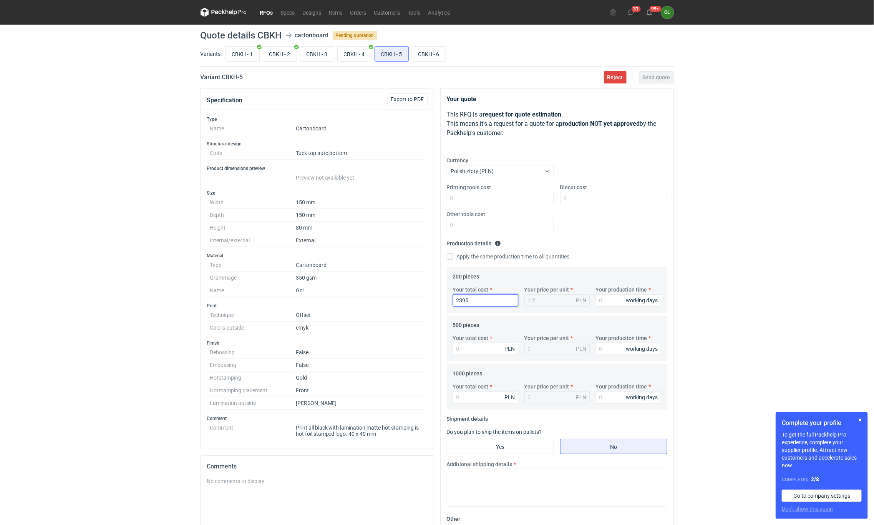
type input "11.98"
type input "2395"
click at [606, 306] on input "Your production time" at bounding box center [628, 300] width 65 height 12
type input "14"
click at [360, 59] on input "CBKH - 4" at bounding box center [354, 53] width 33 height 15
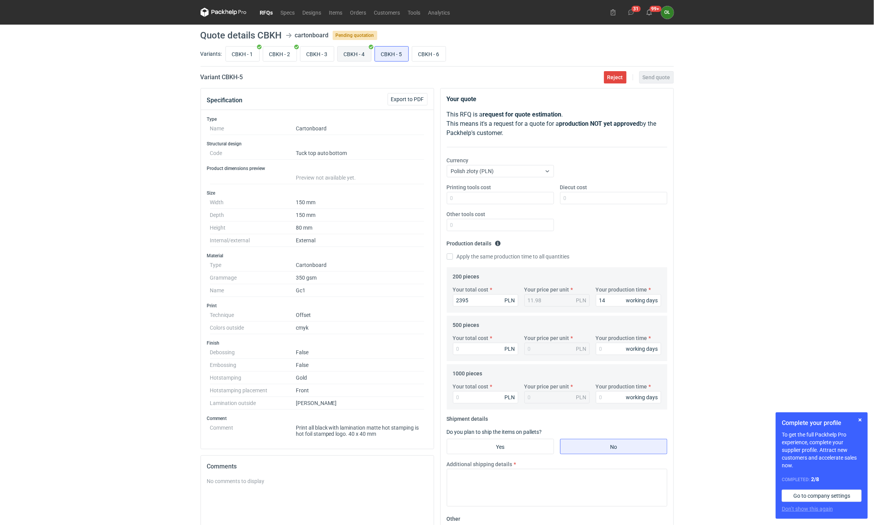
radio input "true"
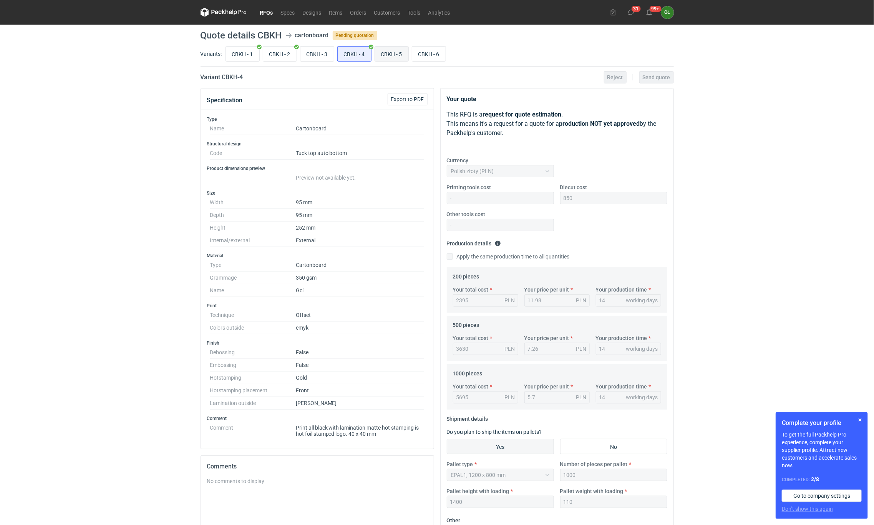
click at [383, 51] on input "CBKH - 5" at bounding box center [391, 53] width 33 height 15
radio input "true"
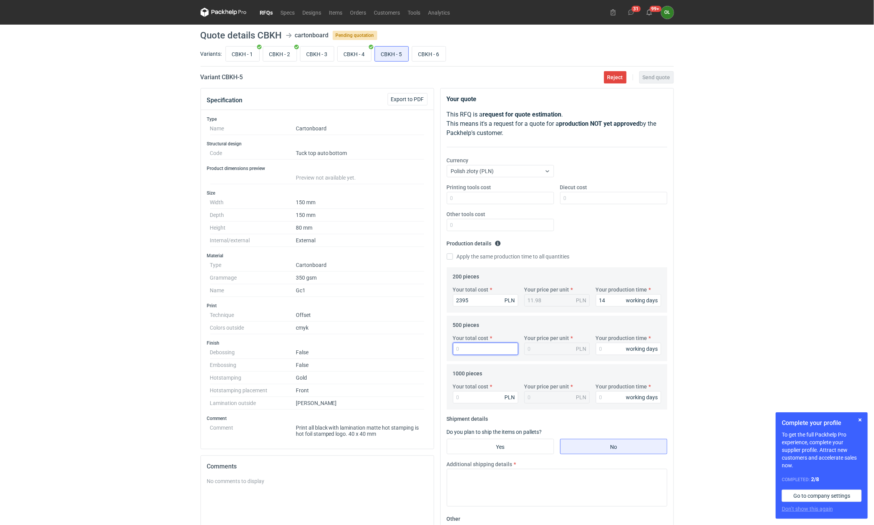
click at [463, 347] on input "Your total cost" at bounding box center [485, 348] width 65 height 12
type input "3"
type input "0.01"
type input "3630"
type input "7.26"
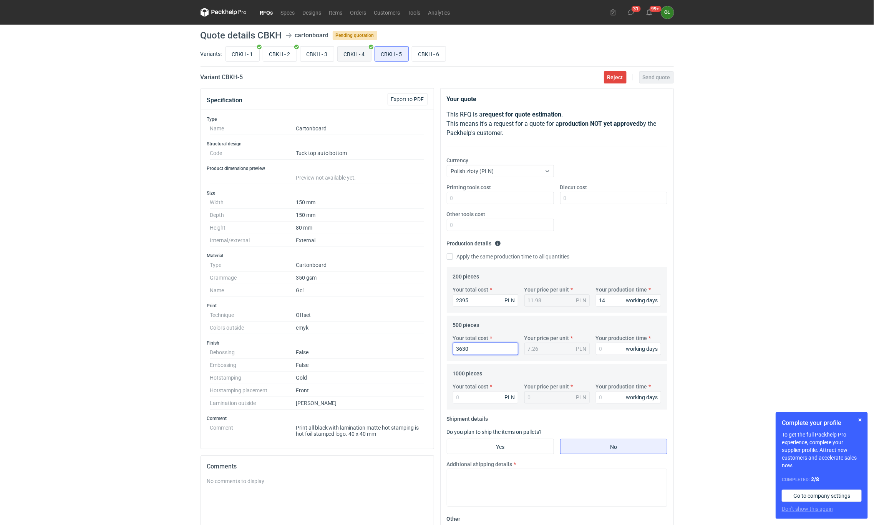
type input "3630"
click at [359, 59] on input "CBKH - 4" at bounding box center [354, 53] width 33 height 15
radio input "true"
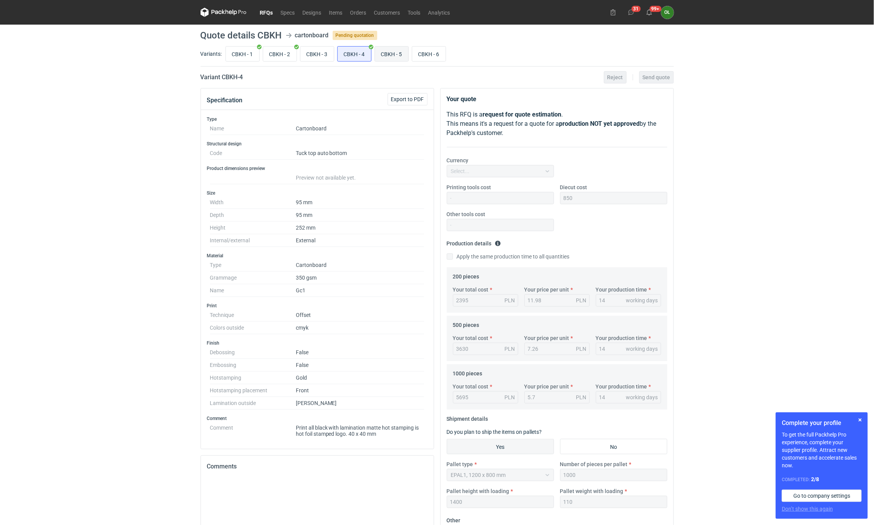
click at [382, 59] on input "CBKH - 5" at bounding box center [391, 53] width 33 height 15
radio input "true"
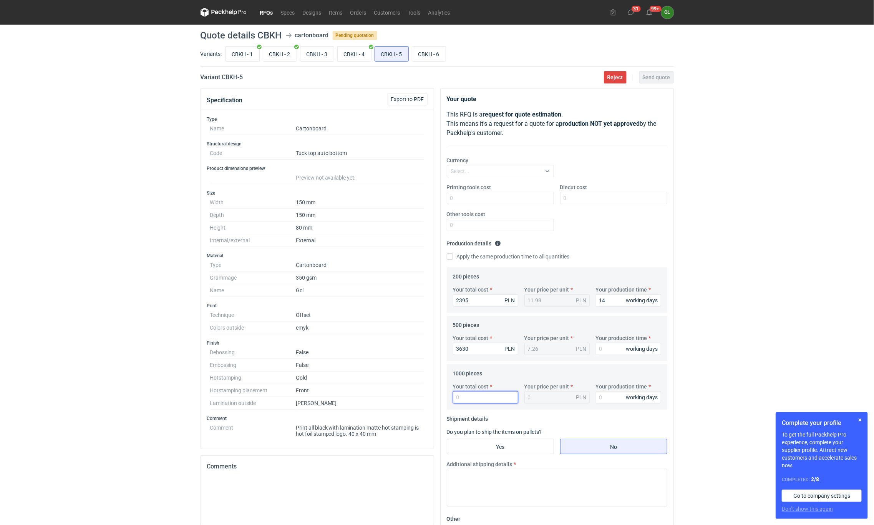
click at [468, 397] on input "Your total cost" at bounding box center [485, 397] width 65 height 12
type input "5695"
type input "5.7"
type input "5695"
click at [605, 348] on input "Your production time" at bounding box center [628, 348] width 65 height 12
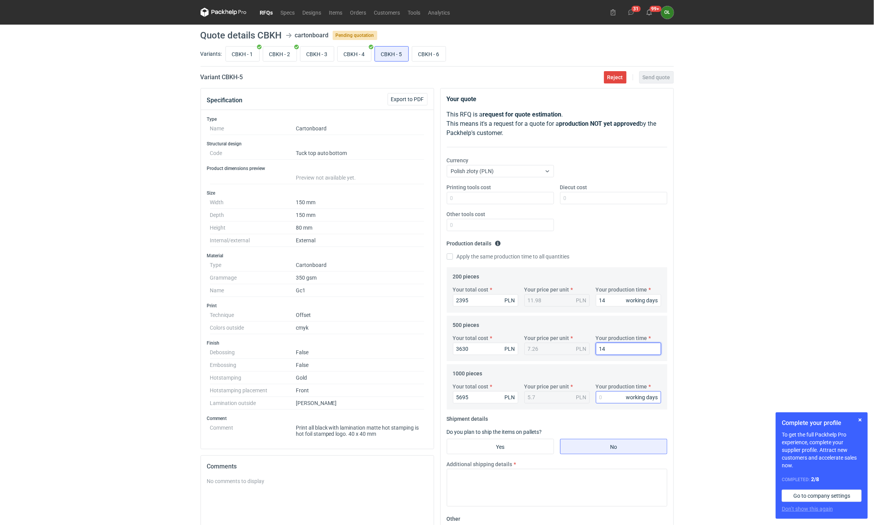
type input "14"
click at [606, 397] on input "Your production time" at bounding box center [628, 397] width 65 height 12
type input "14"
click at [572, 194] on input "Diecut cost" at bounding box center [613, 198] width 107 height 12
type input "6"
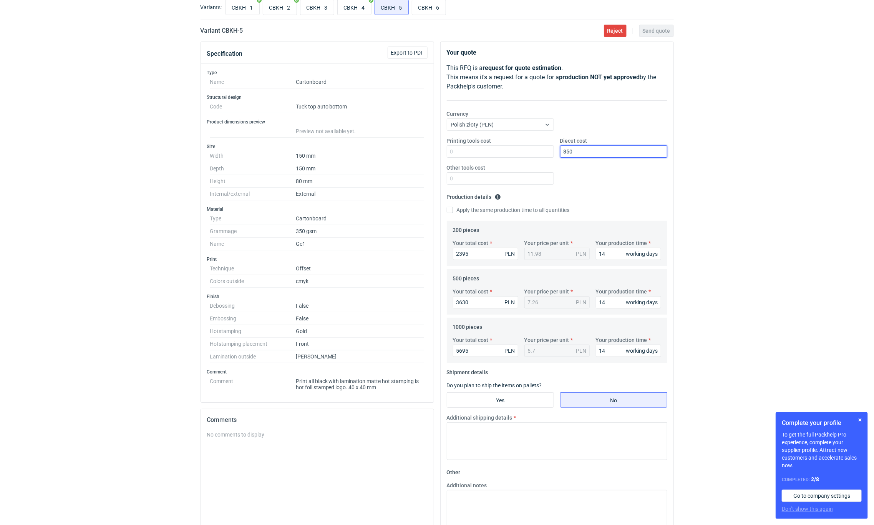
scroll to position [58, 0]
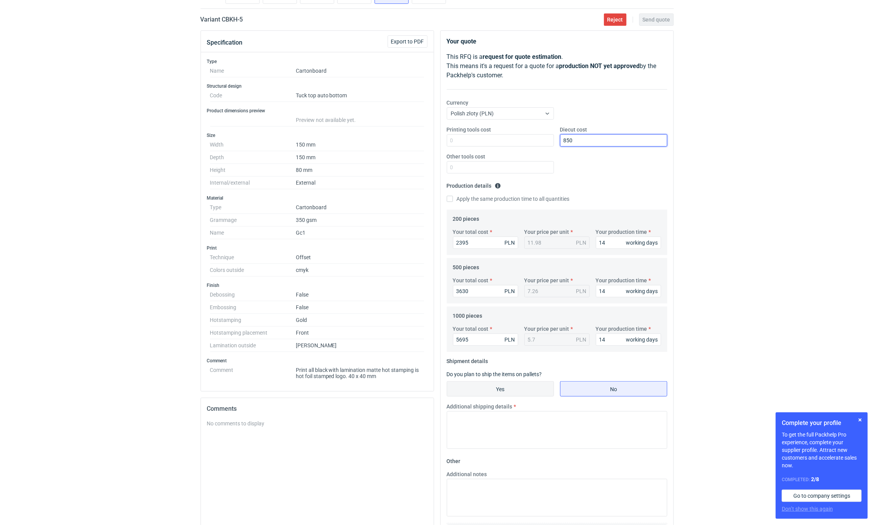
type input "850"
click at [504, 388] on input "Yes" at bounding box center [500, 388] width 106 height 15
radio input "true"
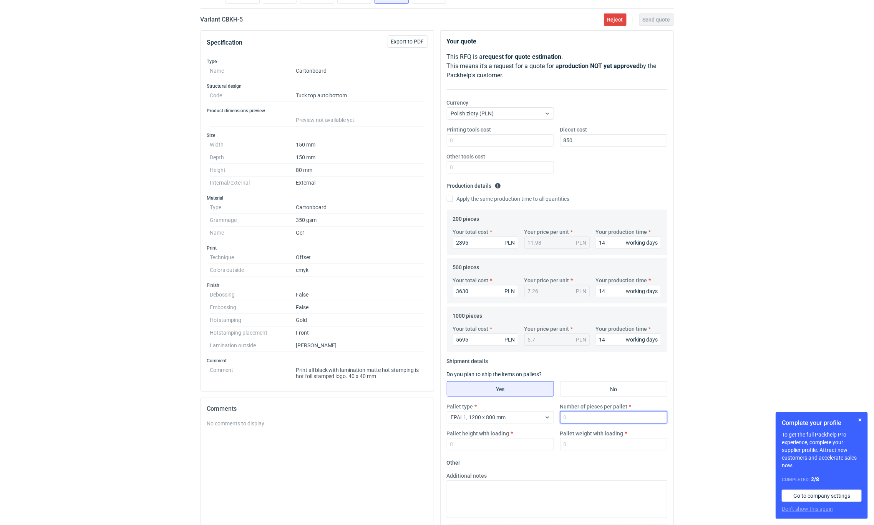
click at [574, 415] on input "Number of pieces per pallet" at bounding box center [613, 417] width 107 height 12
type input "1000"
type input "1400"
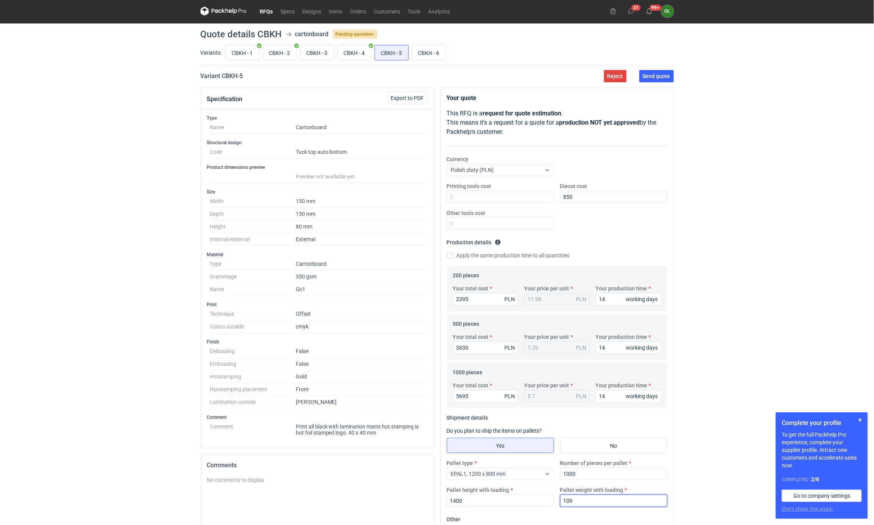
scroll to position [0, 0]
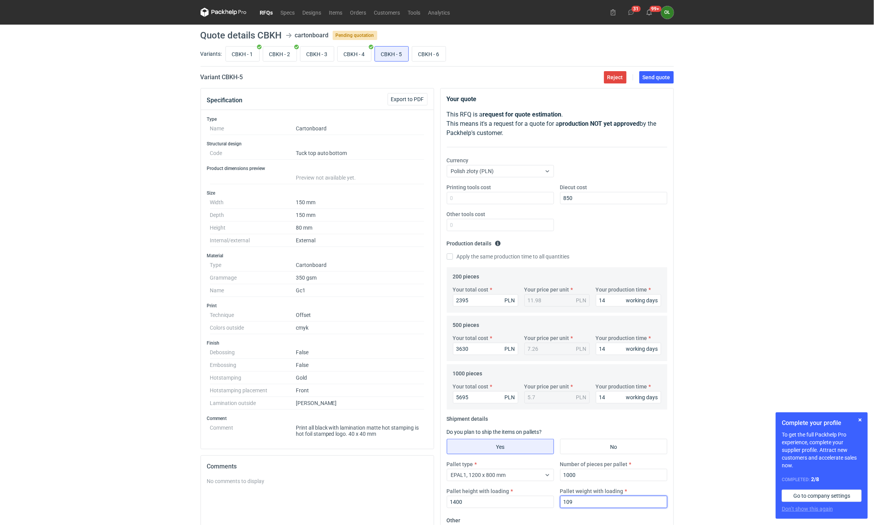
type input "109"
click at [364, 45] on div "CBKH - 1 CBKH - 2 CBKH - 3 CBKH - 4 CBKH - 5 CBKH - 6" at bounding box center [449, 54] width 450 height 18
click at [364, 51] on input "CBKH - 4" at bounding box center [354, 53] width 33 height 15
radio input "true"
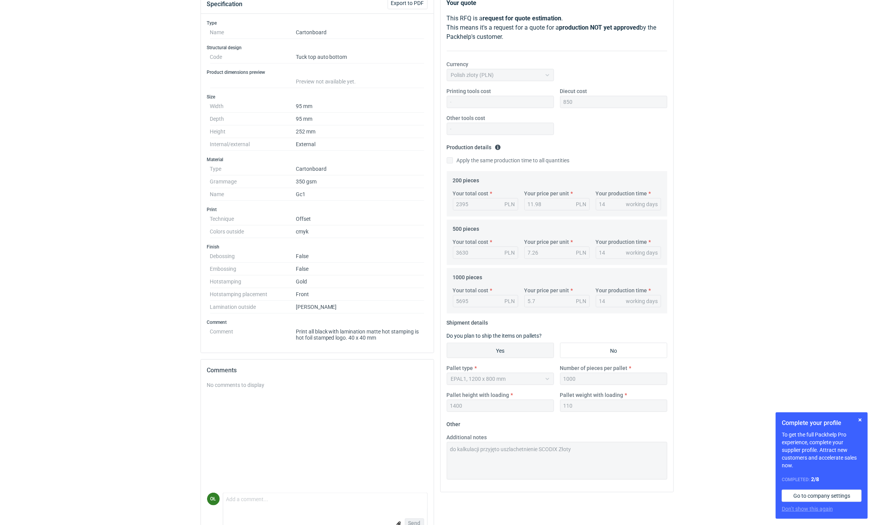
scroll to position [119, 0]
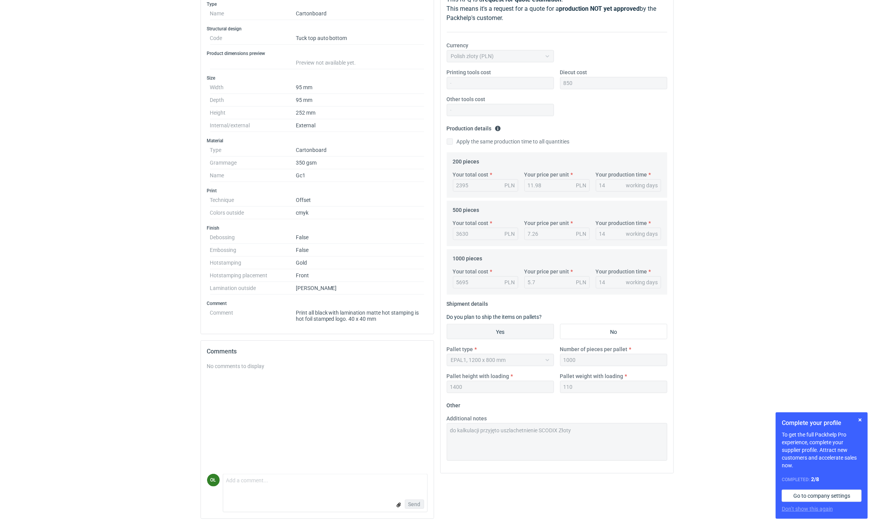
click at [430, 425] on div "Specification Export to PDF Type Name Cartonboard Structural design Code Tuck t…" at bounding box center [438, 248] width 480 height 551
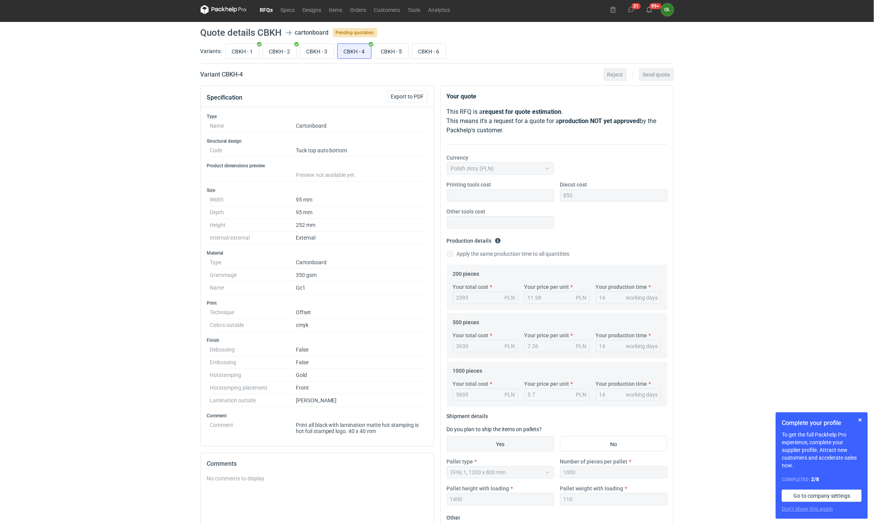
scroll to position [0, 0]
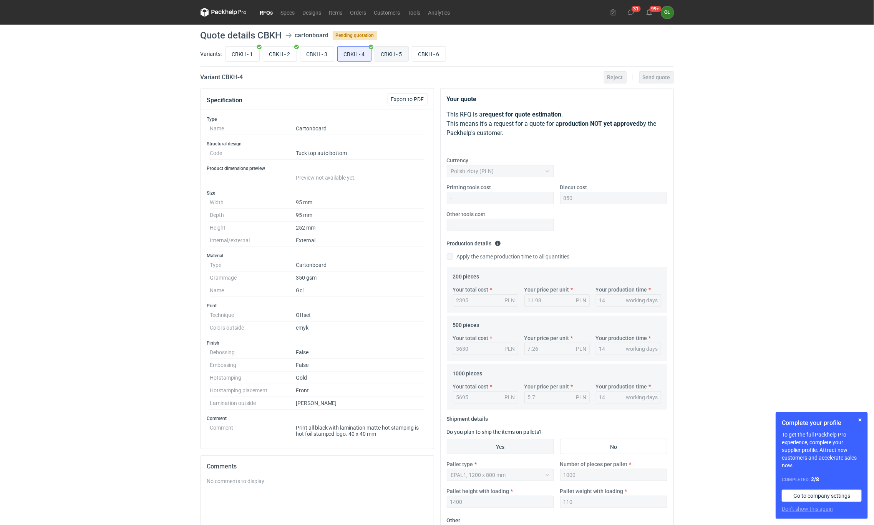
click at [397, 60] on input "CBKH - 5" at bounding box center [391, 53] width 33 height 15
radio input "true"
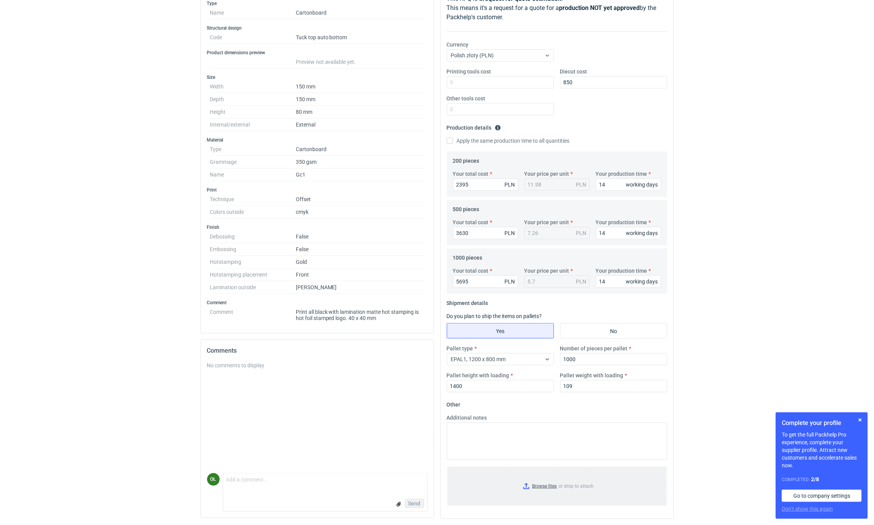
scroll to position [119, 0]
click at [468, 427] on textarea "Additional notes" at bounding box center [557, 441] width 221 height 38
paste textarea "do kalkulacji przyjęto uszlachetnienie SCODIX Złoty"
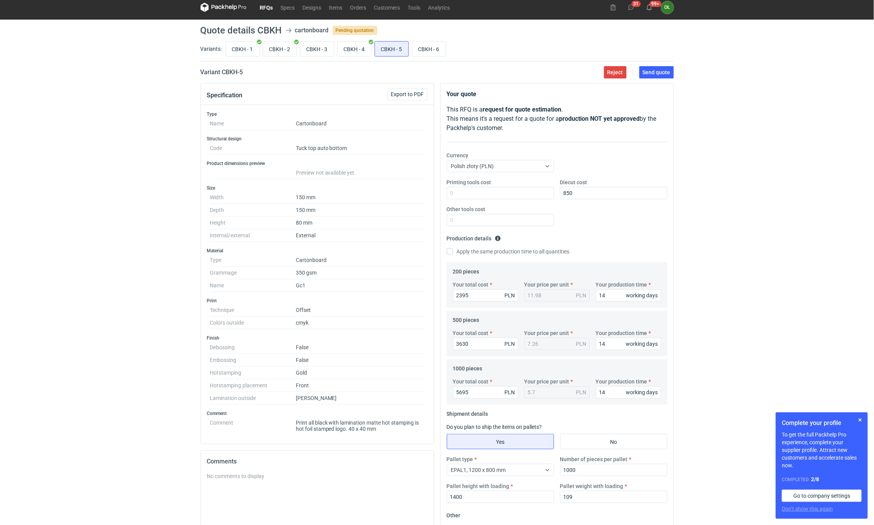
scroll to position [4, 0]
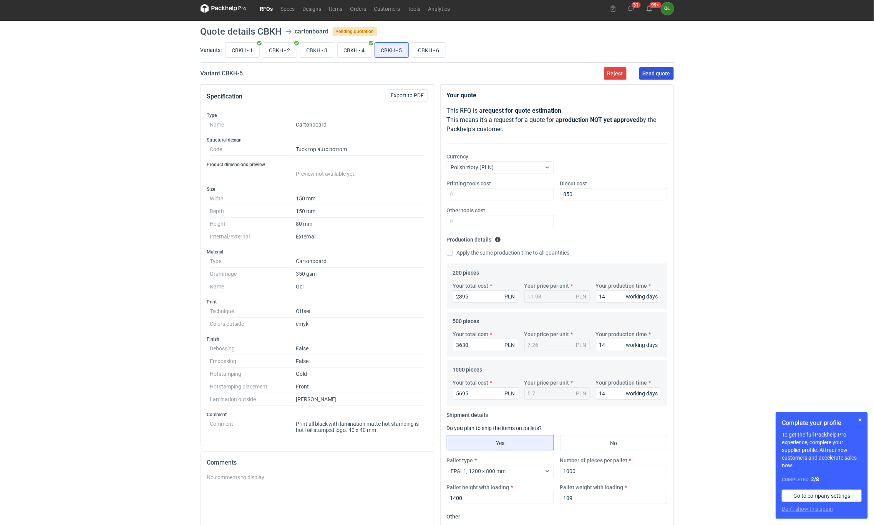
type textarea "do kalkulacji przyjęto uszlachetnienie SCODIX Złoty"
click at [659, 75] on span "Send quote" at bounding box center [657, 73] width 28 height 5
click at [113, 79] on div "RFQs Specs Designs Items Orders Customers Tools Analytics 31 99+ OŁ Olga Łopato…" at bounding box center [437, 258] width 874 height 525
click at [325, 45] on input "CBKH - 3" at bounding box center [317, 50] width 33 height 15
radio input "true"
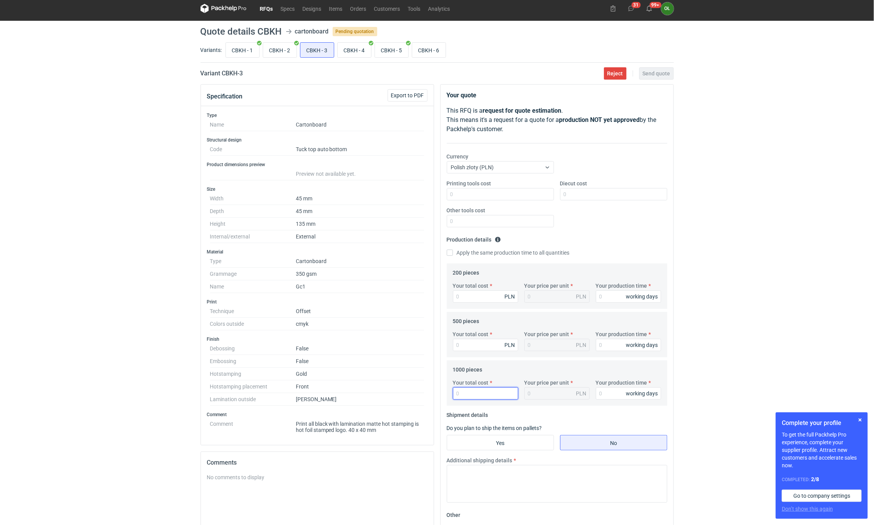
click at [464, 394] on input "Your total cost" at bounding box center [485, 393] width 65 height 12
type input "230"
type input "0.23"
type input "23"
type input "0.02"
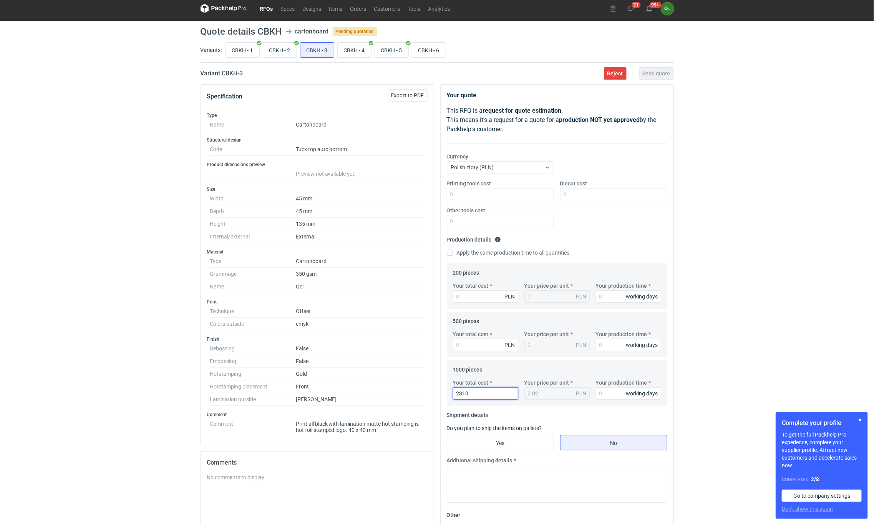
type input "2310"
type input "2.31"
click at [456, 347] on input "Your total cost" at bounding box center [485, 345] width 65 height 12
type input "19"
type input "0.04"
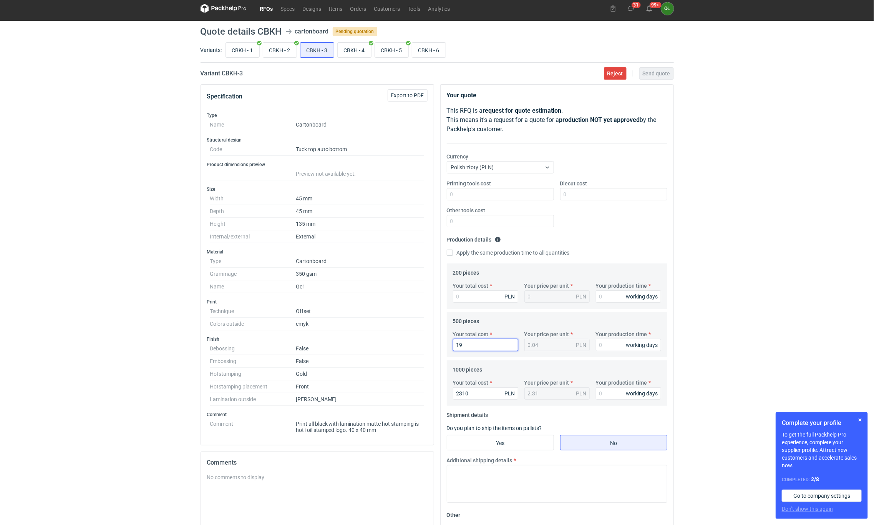
type input "193"
type input "0.39"
type input "1940"
type input "3.88"
type input "1940"
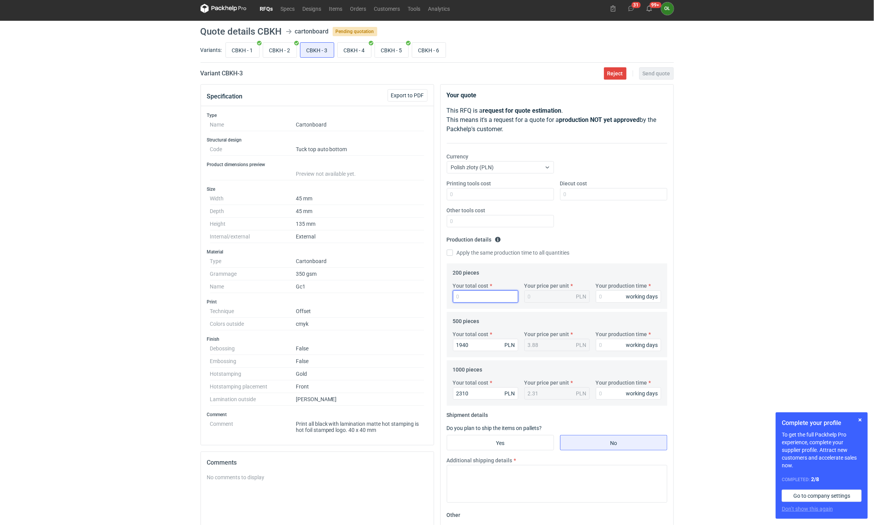
click at [499, 296] on input "Your total cost" at bounding box center [485, 296] width 65 height 12
type input "17"
type input "0.09"
type input "1720"
type input "8.6"
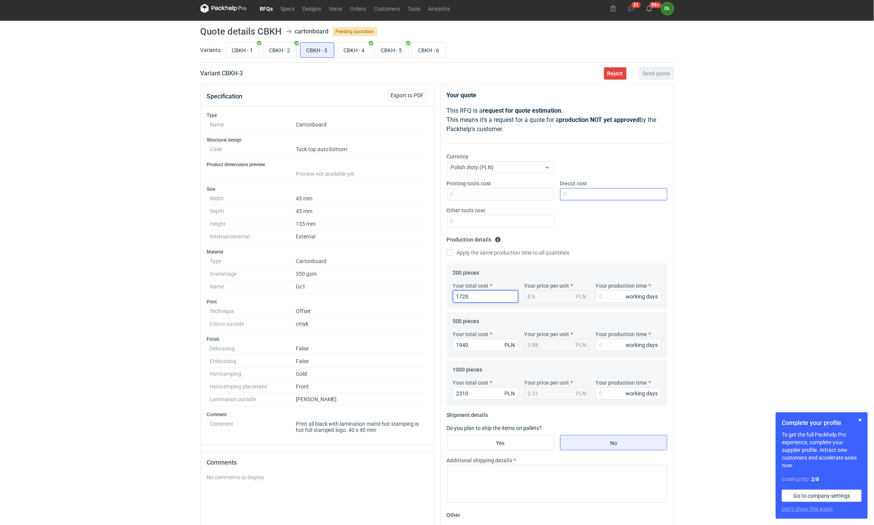
type input "1720"
click at [600, 194] on input "Diecut cost" at bounding box center [613, 194] width 107 height 12
type input "1200"
click at [613, 258] on fieldset "Production details Please provide the expected time of production in working da…" at bounding box center [557, 248] width 221 height 30
click at [611, 291] on div "Your production time working days" at bounding box center [628, 292] width 71 height 21
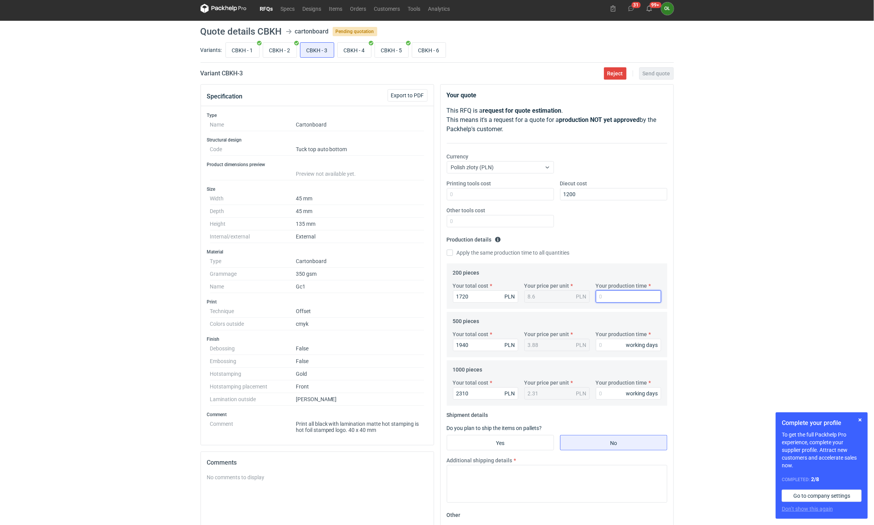
click at [613, 301] on input "Your production time" at bounding box center [628, 296] width 65 height 12
type input "14"
click at [605, 345] on input "Your production time" at bounding box center [628, 345] width 65 height 12
type input "14"
click at [599, 395] on input "Your production time" at bounding box center [628, 393] width 65 height 12
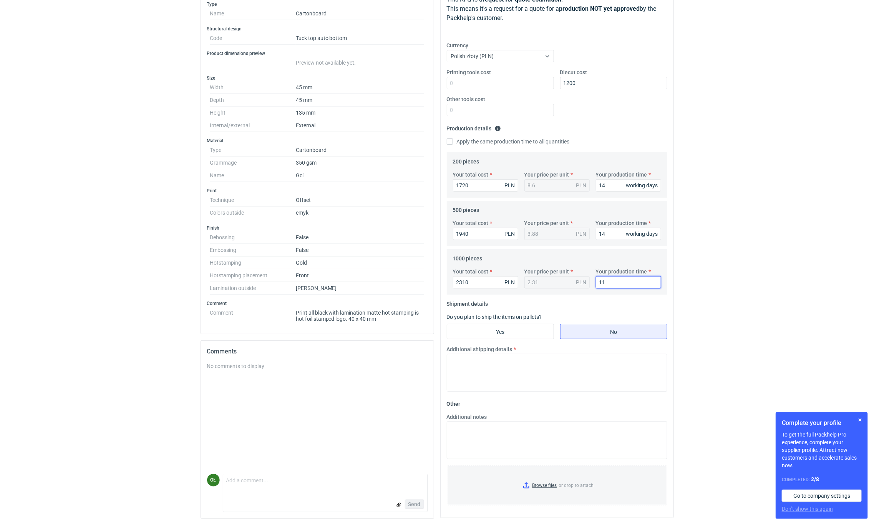
scroll to position [119, 0]
type input "11"
click at [511, 334] on input "Yes" at bounding box center [500, 331] width 106 height 15
radio input "true"
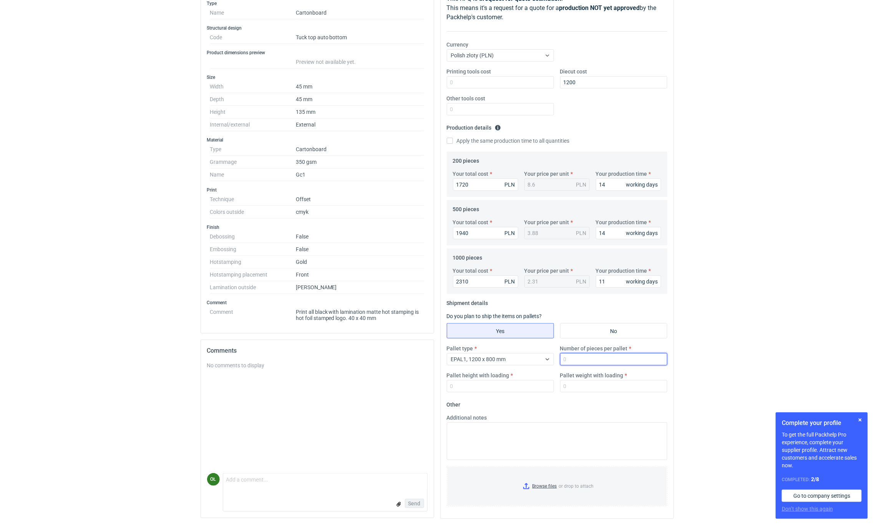
click at [575, 353] on input "Number of pieces per pallet" at bounding box center [613, 359] width 107 height 12
type input "1000"
click at [604, 319] on fieldset "Shipment details Do you plan to ship the items on pallets? Yes No Pallet type E…" at bounding box center [557, 347] width 221 height 101
click at [609, 334] on input "No" at bounding box center [614, 330] width 106 height 15
radio input "true"
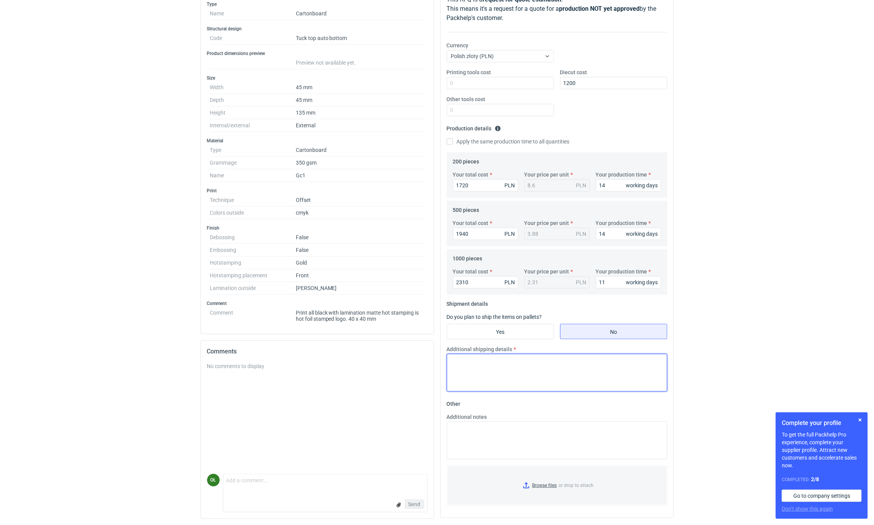
click at [487, 365] on textarea "Additional shipping details" at bounding box center [557, 373] width 221 height 38
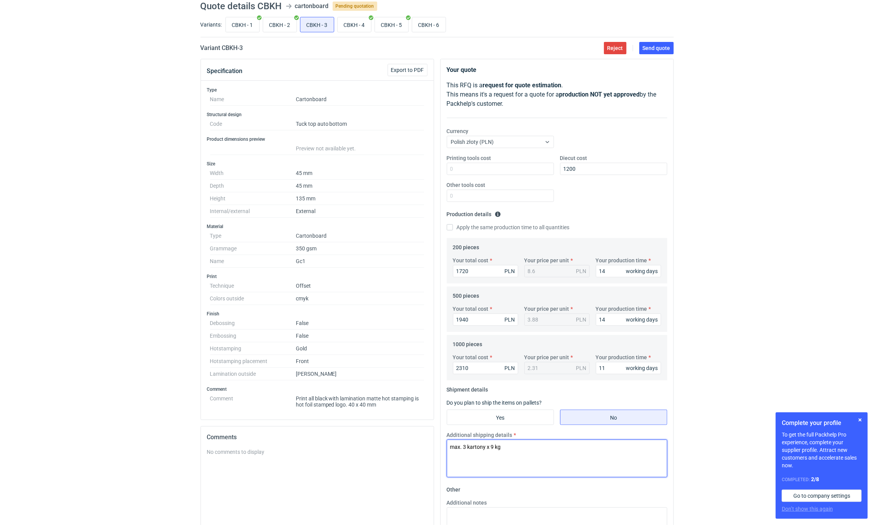
scroll to position [23, 0]
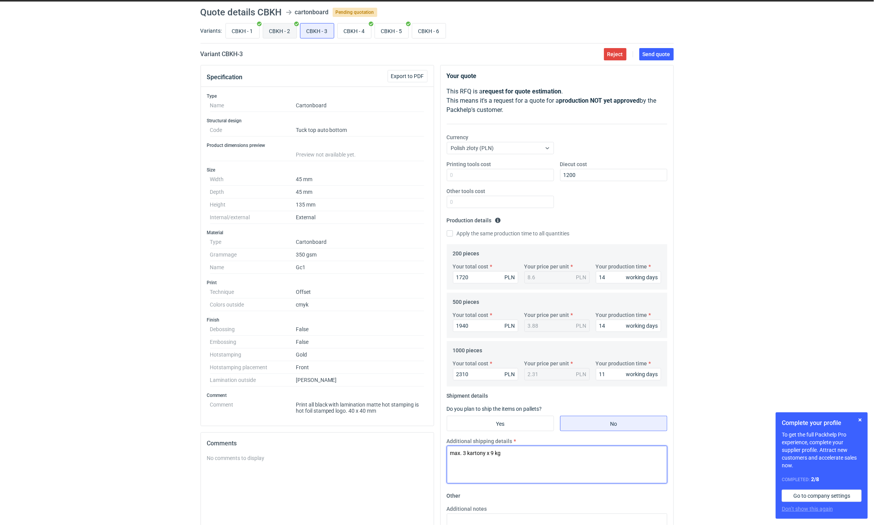
type textarea "max. 3 kartony x 9 kg"
click at [287, 30] on input "CBKH - 2" at bounding box center [279, 30] width 33 height 15
radio input "true"
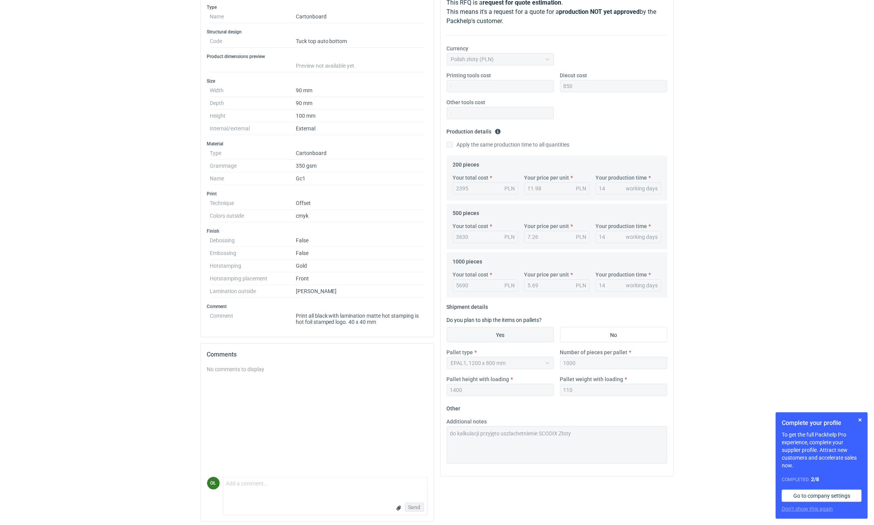
scroll to position [119, 0]
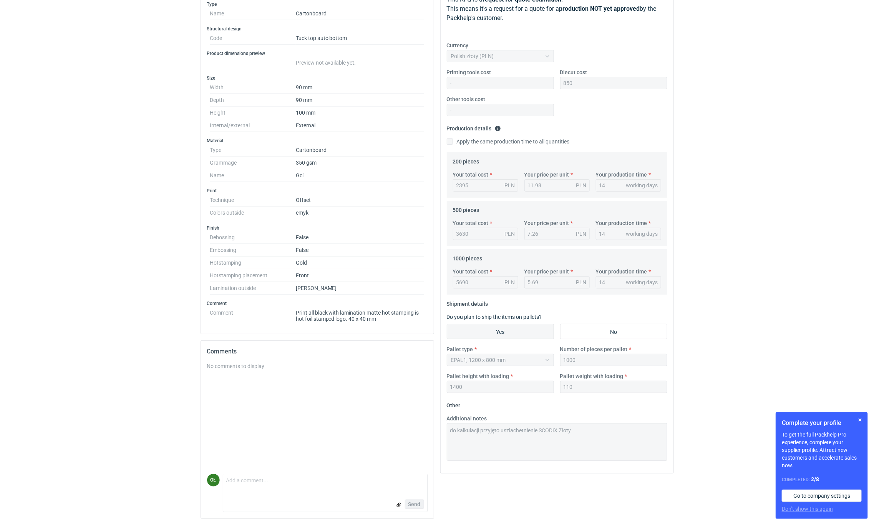
click at [392, 423] on div "Specification Export to PDF Type Name Cartonboard Structural design Code Tuck t…" at bounding box center [438, 248] width 480 height 551
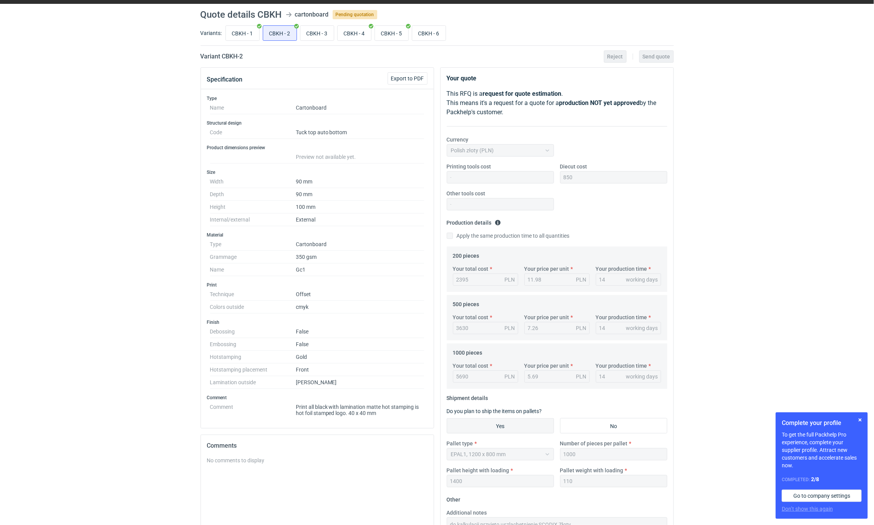
scroll to position [0, 0]
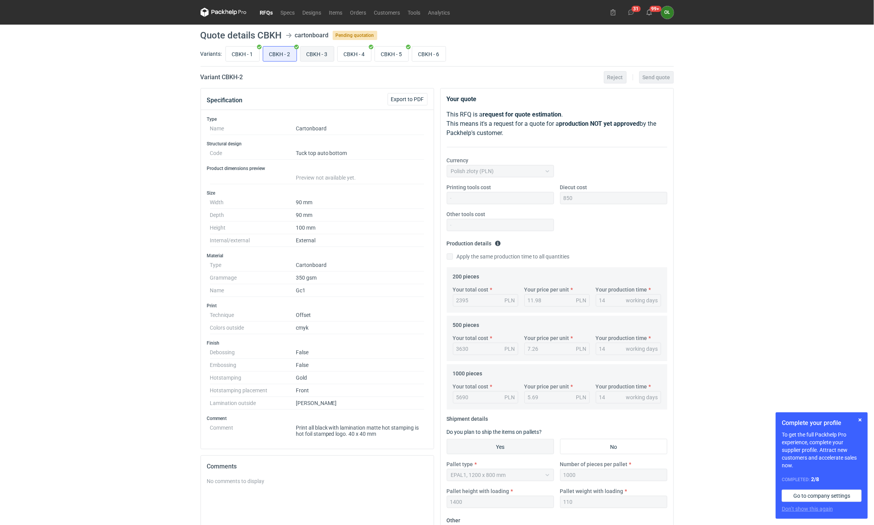
click at [317, 56] on input "CBKH - 3" at bounding box center [317, 53] width 33 height 15
radio input "true"
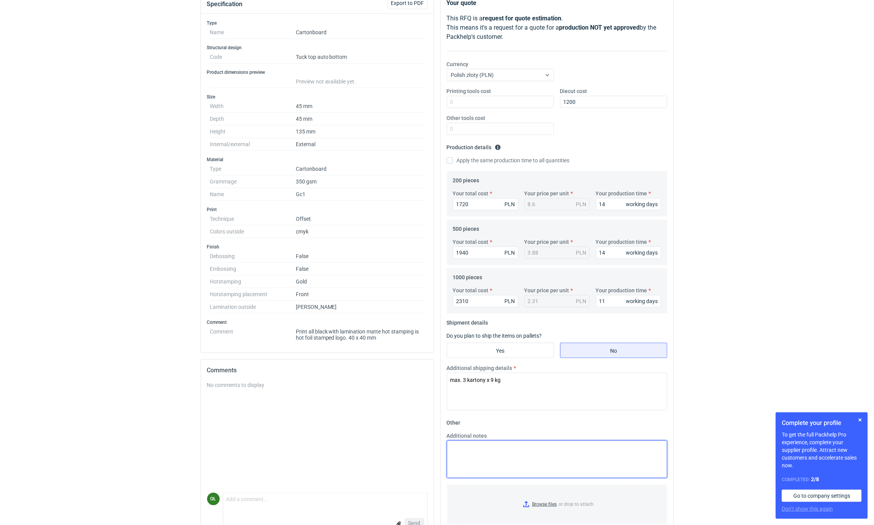
click at [489, 458] on textarea "Additional notes" at bounding box center [557, 459] width 221 height 38
paste textarea "do kalkulacji przyjęto uszlachetnienie SCODIX Złoty"
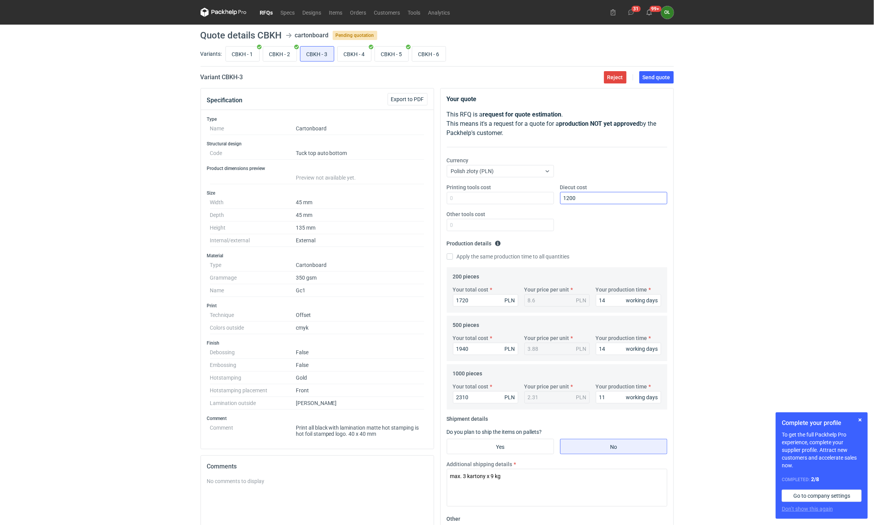
type textarea "do kalkulacji przyjęto uszlachetnienie SCODIX Złoty"
drag, startPoint x: 588, startPoint y: 197, endPoint x: 565, endPoint y: 202, distance: 23.1
click at [565, 202] on input "1200" at bounding box center [613, 198] width 107 height 12
type input "1300"
click at [648, 78] on span "Send quote" at bounding box center [657, 77] width 28 height 5
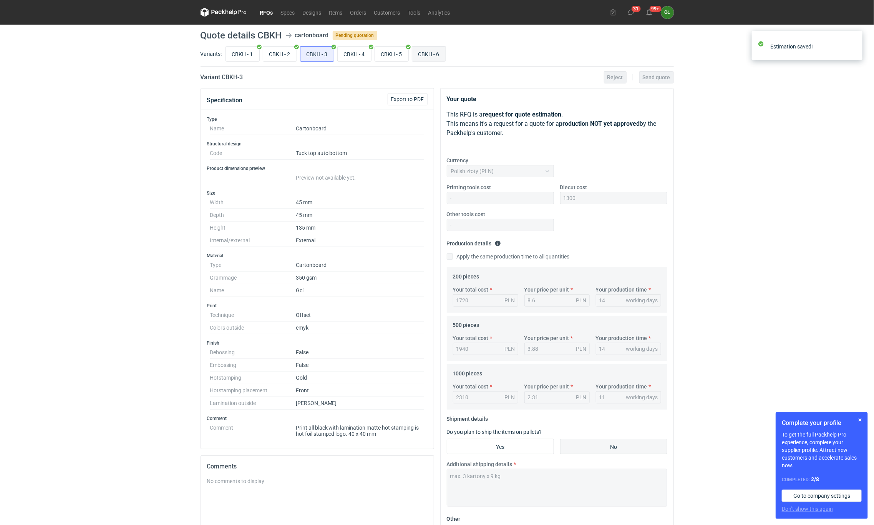
click at [435, 61] on label "CBKH - 6" at bounding box center [429, 53] width 34 height 15
click at [435, 61] on input "CBKH - 6" at bounding box center [428, 53] width 33 height 15
radio input "true"
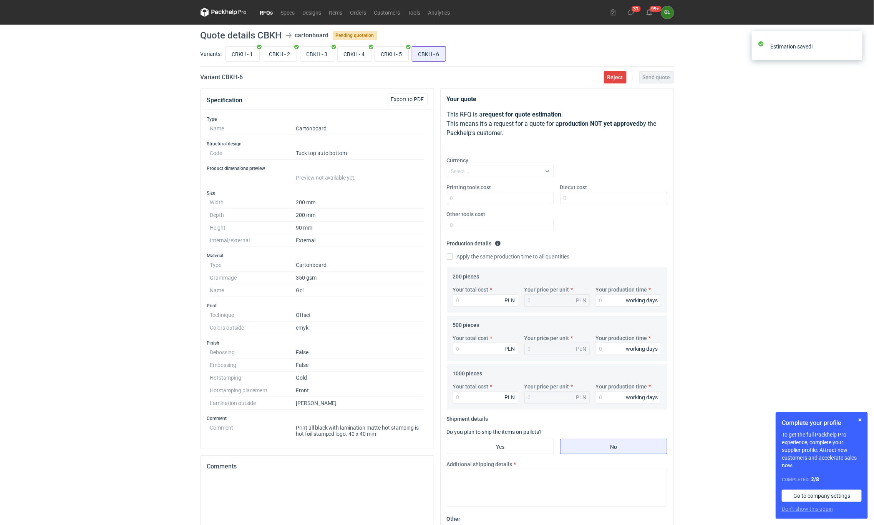
click at [435, 53] on input "CBKH - 6" at bounding box center [428, 53] width 33 height 15
click at [481, 299] on input "Your total cost" at bounding box center [485, 300] width 65 height 12
click at [478, 297] on input "Your total cost" at bounding box center [485, 300] width 65 height 12
type input "3"
type input "0.02"
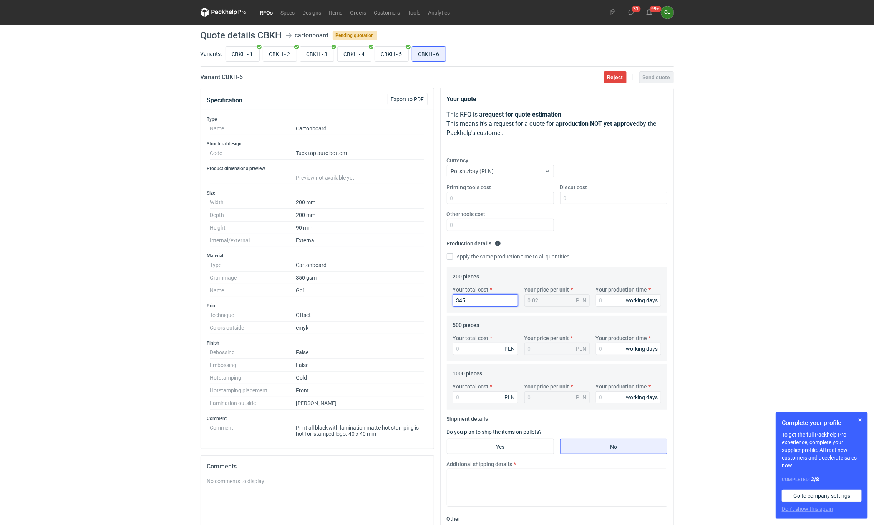
type input "3450"
type input "17.25"
type input "3450"
click at [478, 348] on input "Your total cost" at bounding box center [485, 348] width 65 height 12
click at [472, 349] on input "Your total cost" at bounding box center [485, 348] width 65 height 12
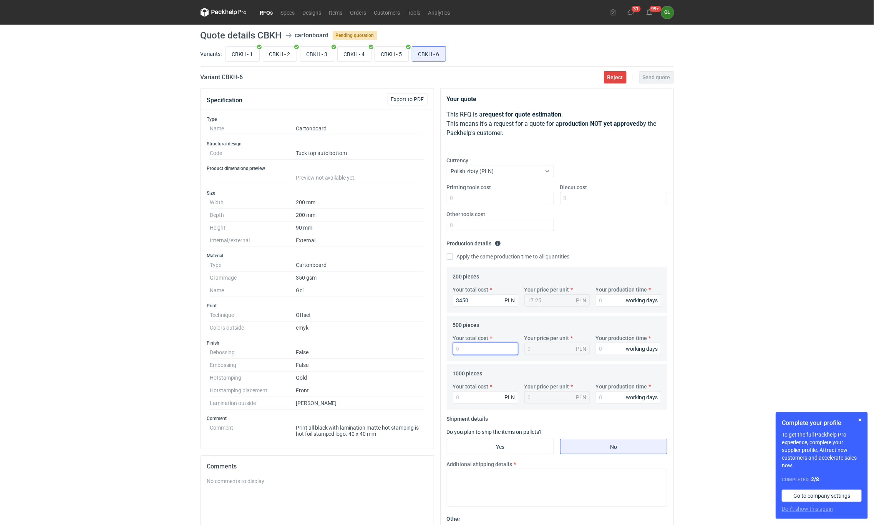
type input "5"
type input "0.01"
type input "5120"
type input "10.24"
type input "5120"
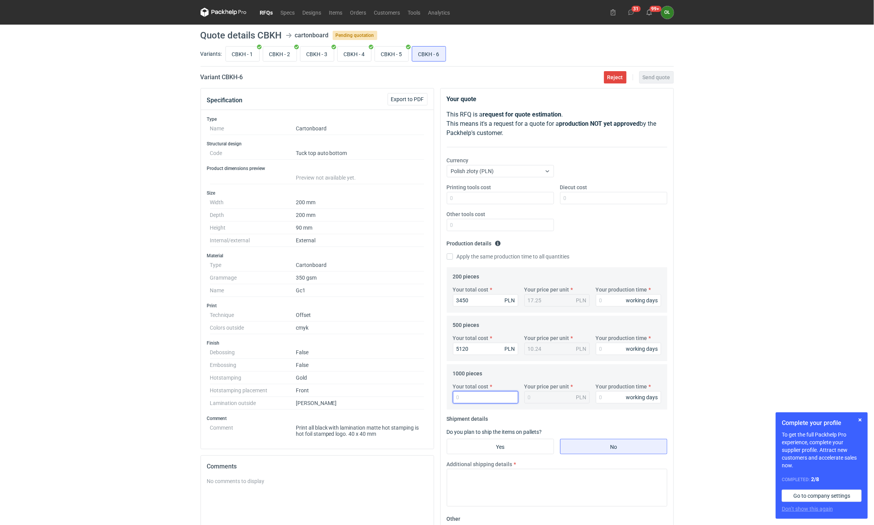
click at [467, 398] on input "Your total cost" at bounding box center [485, 397] width 65 height 12
type input "79"
type input "0.08"
type input "7930"
type input "7.93"
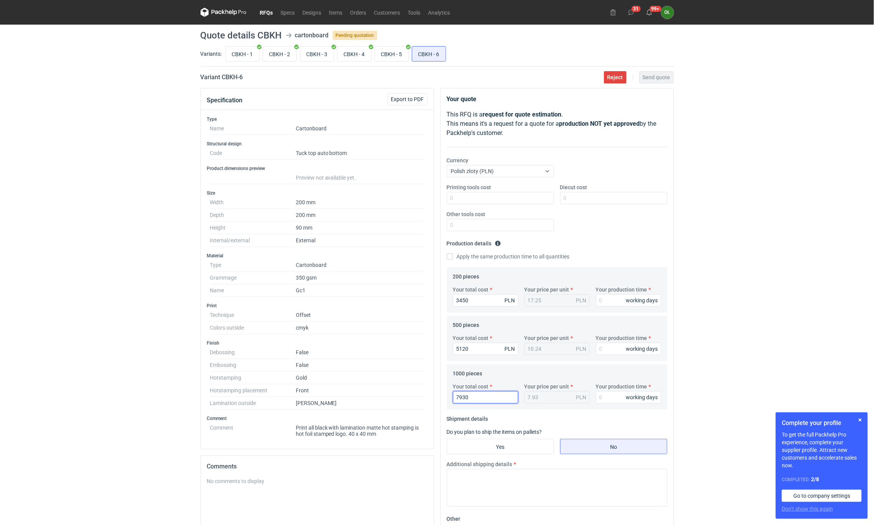
type input "7930"
click at [586, 190] on label "Diecut cost" at bounding box center [573, 187] width 27 height 8
click at [586, 192] on input "Diecut cost" at bounding box center [613, 198] width 107 height 12
click at [587, 195] on input "Diecut cost" at bounding box center [613, 198] width 107 height 12
type input "1000"
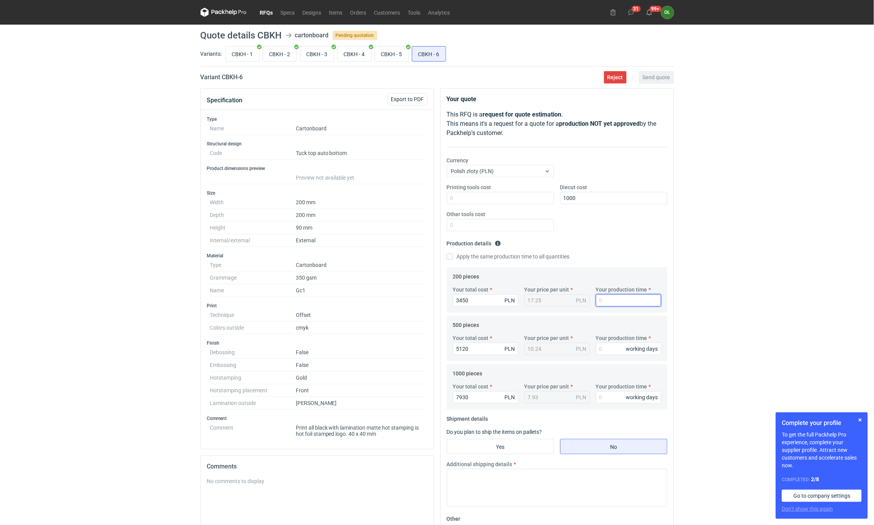
click at [602, 299] on input "Your production time" at bounding box center [628, 300] width 65 height 12
type input "14"
click at [604, 347] on input "Your production time" at bounding box center [628, 348] width 65 height 12
type input "14"
click at [618, 397] on input "Your production time" at bounding box center [628, 397] width 65 height 12
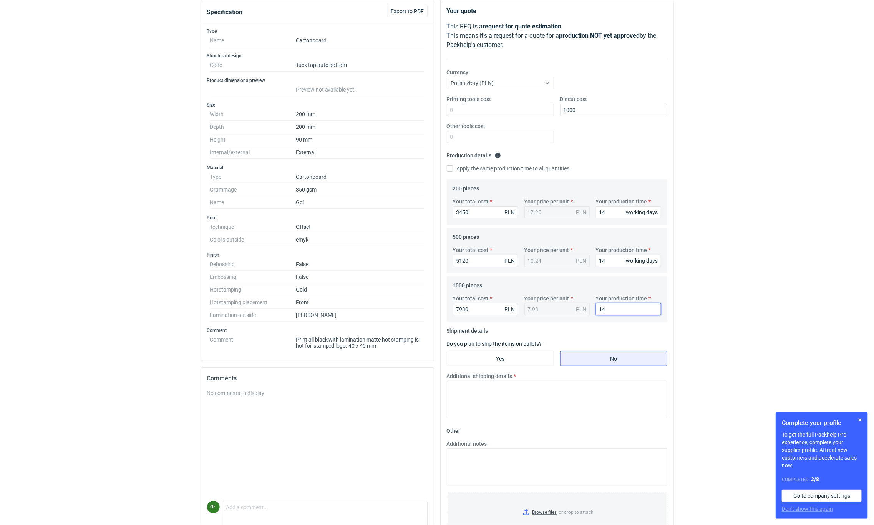
scroll to position [115, 0]
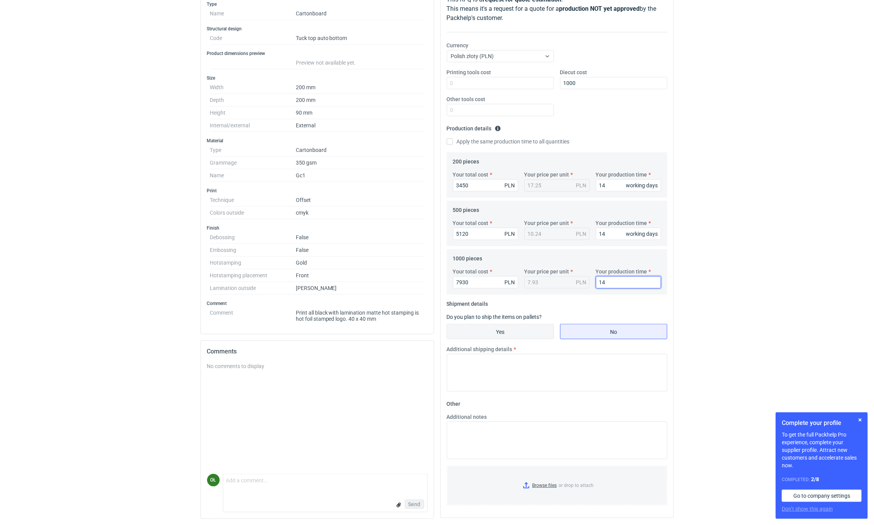
type input "14"
click at [475, 328] on input "Yes" at bounding box center [500, 331] width 106 height 15
radio input "true"
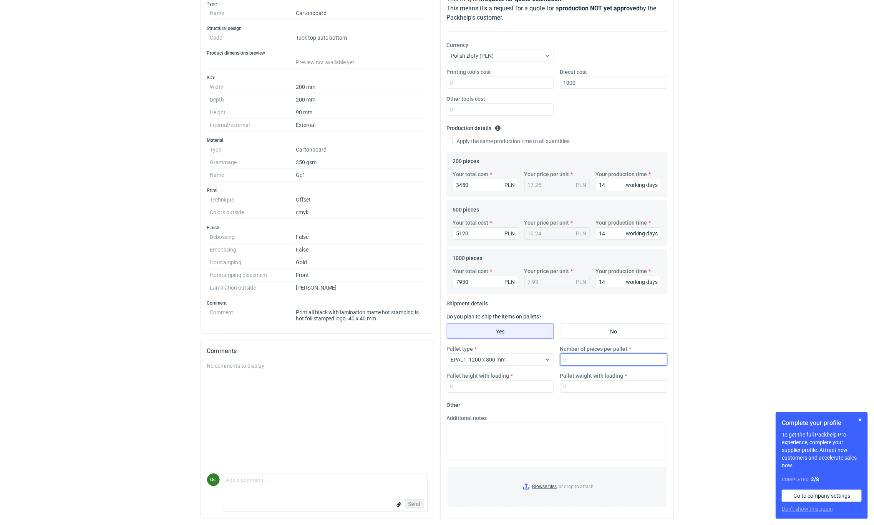
click at [586, 358] on input "Number of pieces per pallet" at bounding box center [613, 359] width 107 height 12
type input "1000"
type input "1500"
type input "200"
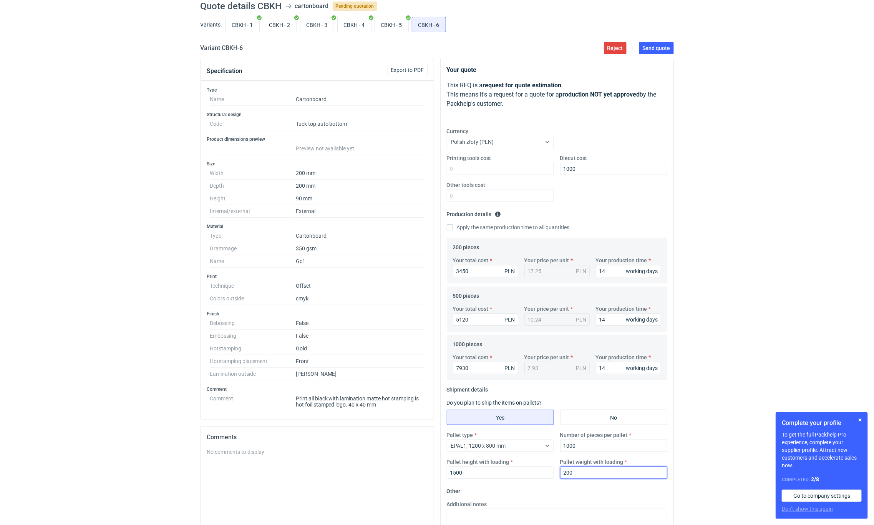
scroll to position [0, 0]
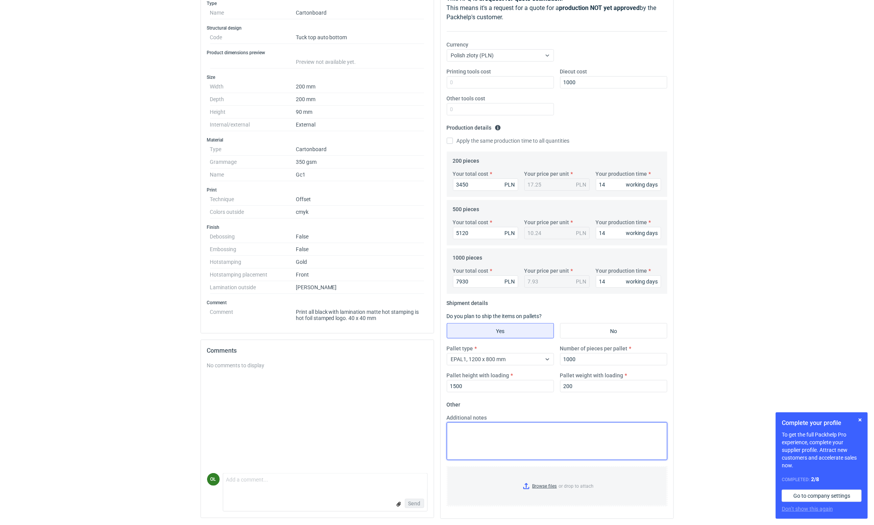
click at [492, 437] on textarea "Additional notes" at bounding box center [557, 441] width 221 height 38
paste textarea "do kalkulacji przyjęto uszlachetnienie SCODIX Złoty"
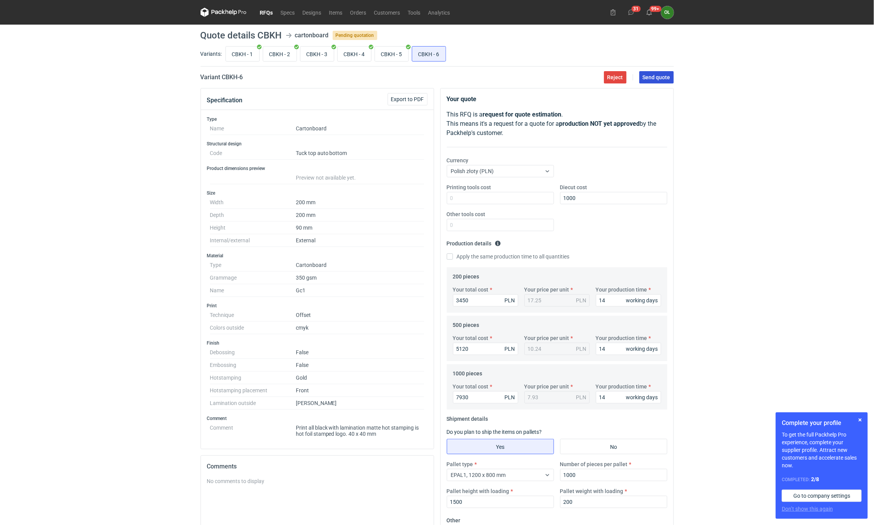
type textarea "do kalkulacji przyjęto uszlachetnienie SCODIX Złoty"
click at [658, 78] on span "Send quote" at bounding box center [657, 77] width 28 height 5
click at [270, 12] on link "RFQs" at bounding box center [266, 12] width 21 height 9
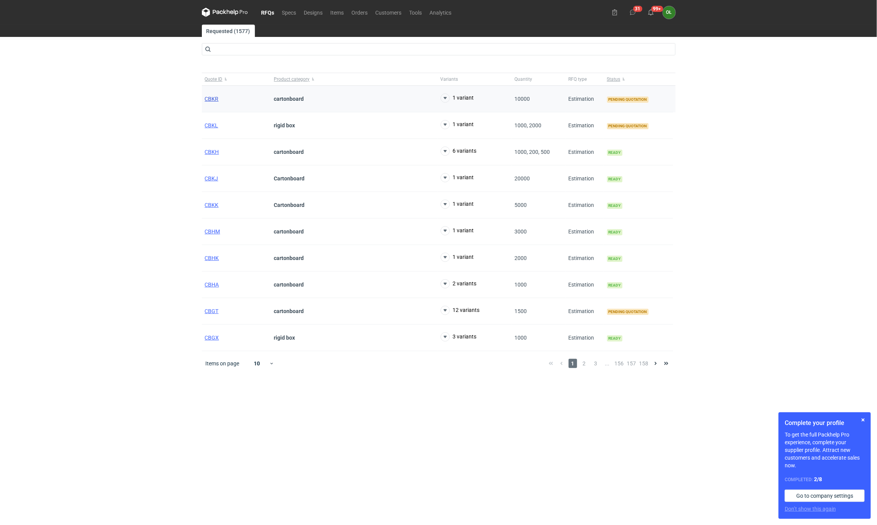
click at [211, 98] on span "CBKR" at bounding box center [212, 99] width 14 height 6
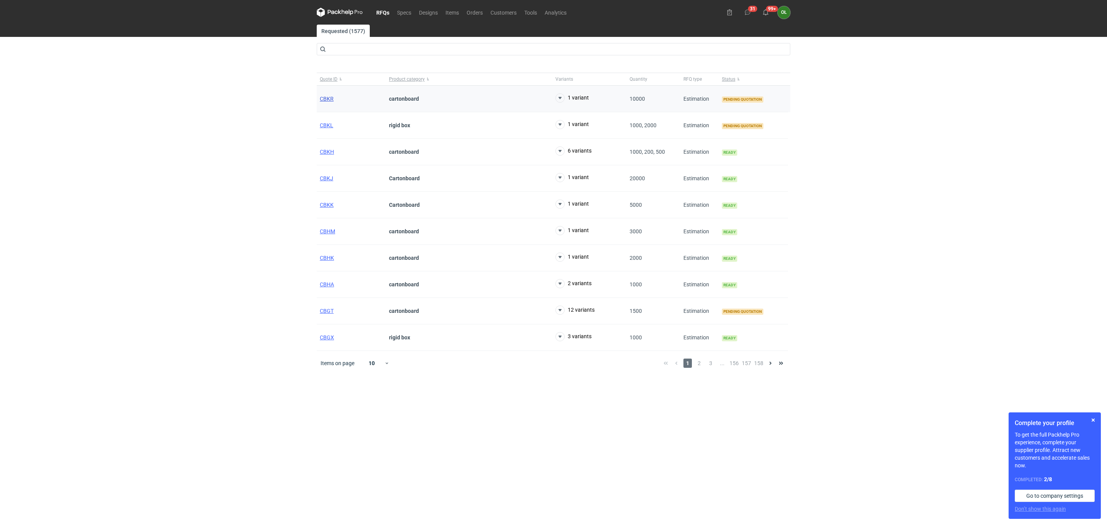
click at [324, 98] on span "CBKR" at bounding box center [327, 99] width 14 height 6
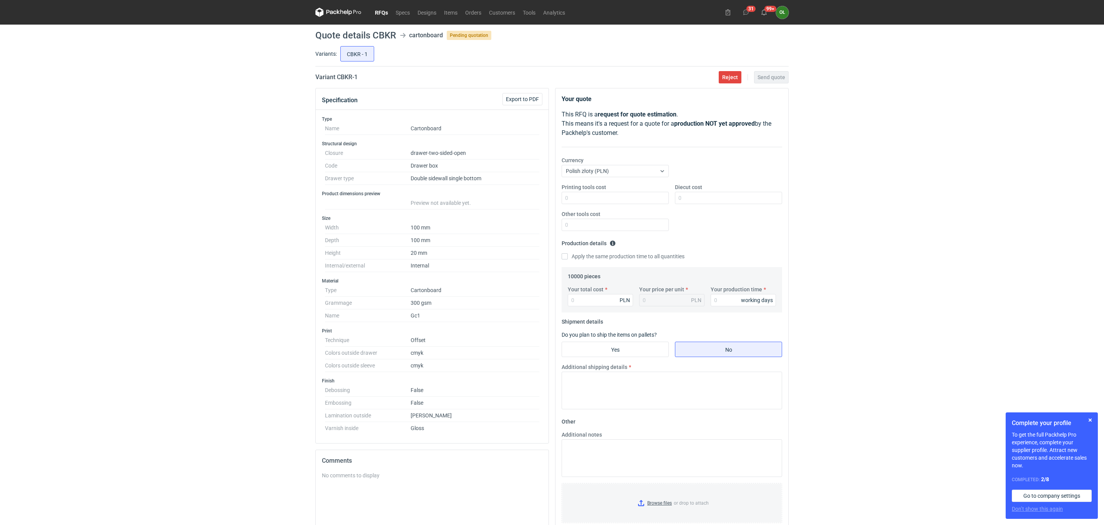
click at [257, 86] on div "RFQs Specs Designs Items Orders Customers Tools Analytics 31 99+ OŁ Olga Łopato…" at bounding box center [552, 262] width 1104 height 525
click at [535, 13] on link "Tools" at bounding box center [529, 12] width 20 height 9
click at [192, 282] on div "RFQs Specs Designs Items Orders Customers Tools Analytics 31 99+ OŁ Olga Łopato…" at bounding box center [552, 262] width 1104 height 525
click at [382, 8] on link "RFQs" at bounding box center [381, 12] width 21 height 9
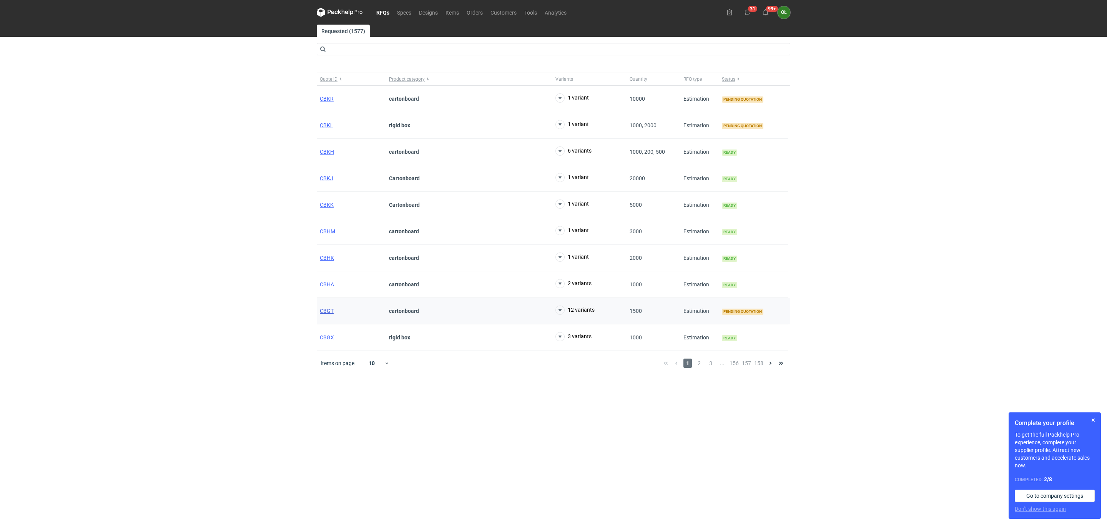
click at [326, 314] on span "CBGT" at bounding box center [327, 311] width 14 height 6
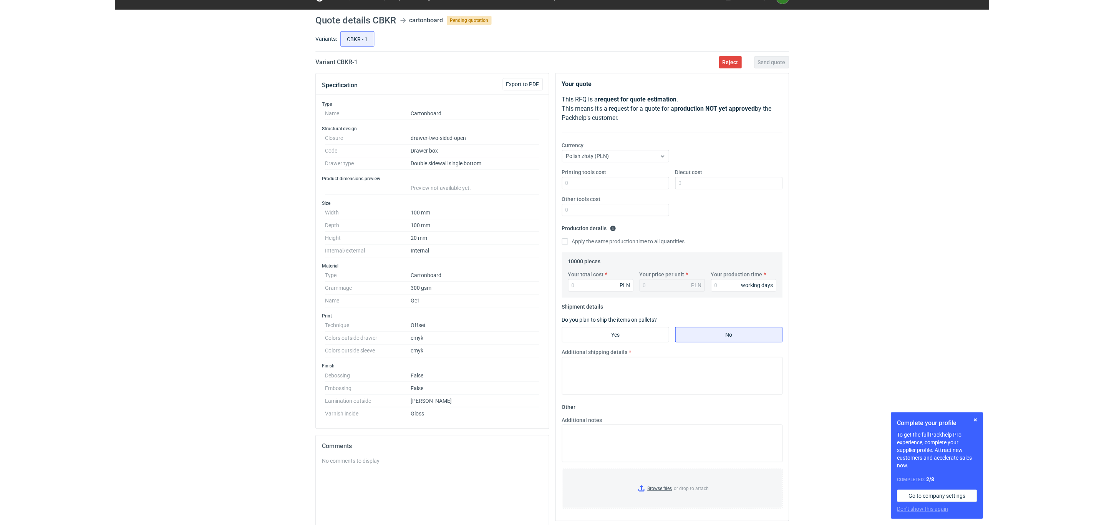
scroll to position [19, 0]
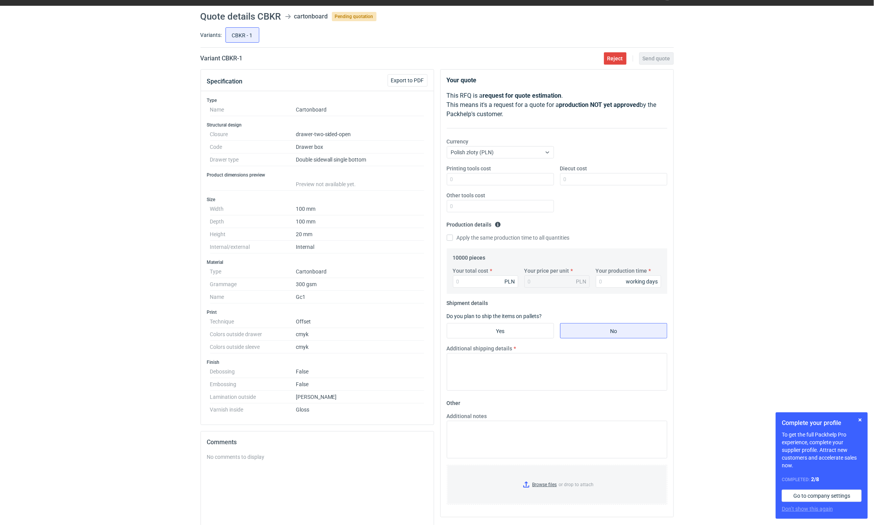
click at [150, 346] on div "RFQs Specs Designs Items Orders Customers Tools Analytics 31 99+ OŁ [PERSON_NAM…" at bounding box center [437, 243] width 874 height 525
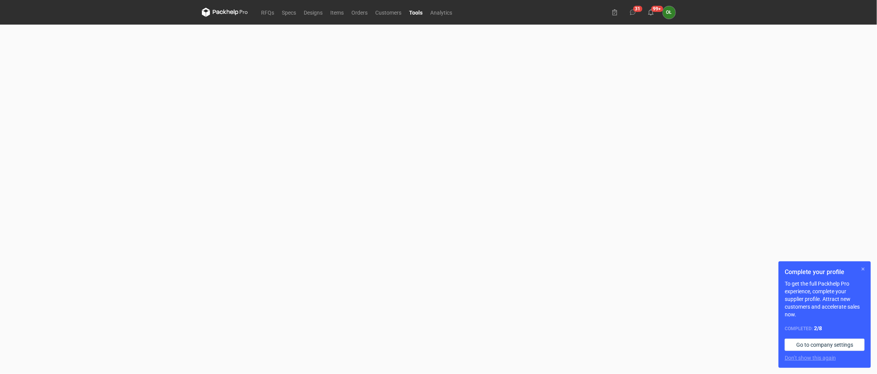
click at [861, 267] on button "button" at bounding box center [862, 268] width 9 height 9
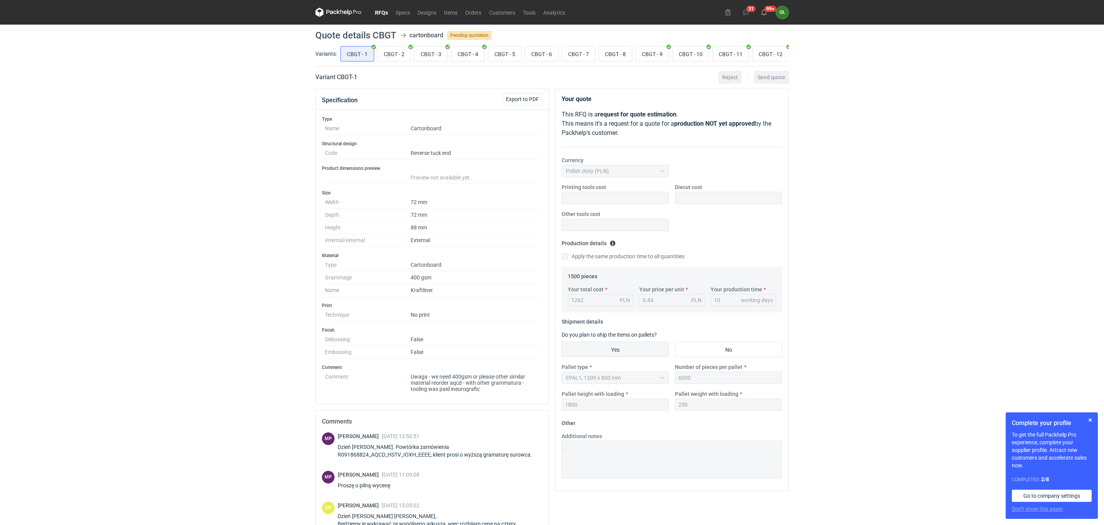
click at [380, 12] on link "RFQs" at bounding box center [381, 12] width 21 height 9
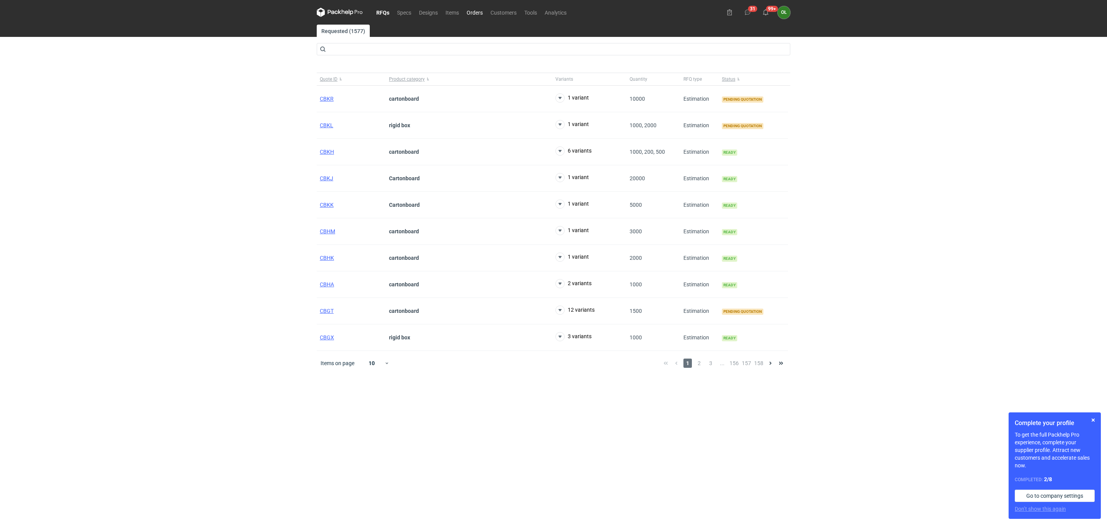
click at [469, 10] on link "Orders" at bounding box center [475, 12] width 24 height 9
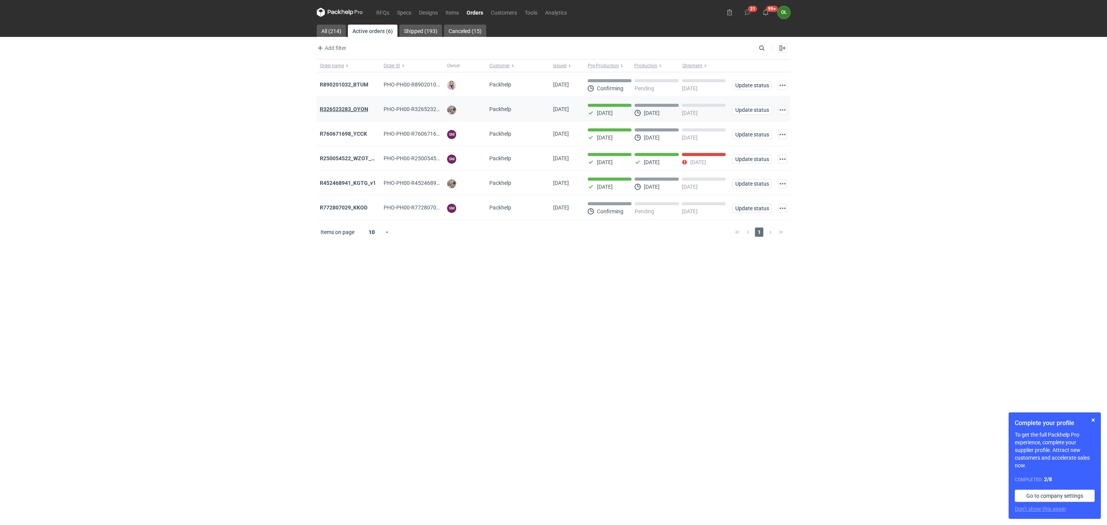
click at [327, 110] on strong "R326523283_OYON" at bounding box center [344, 109] width 48 height 6
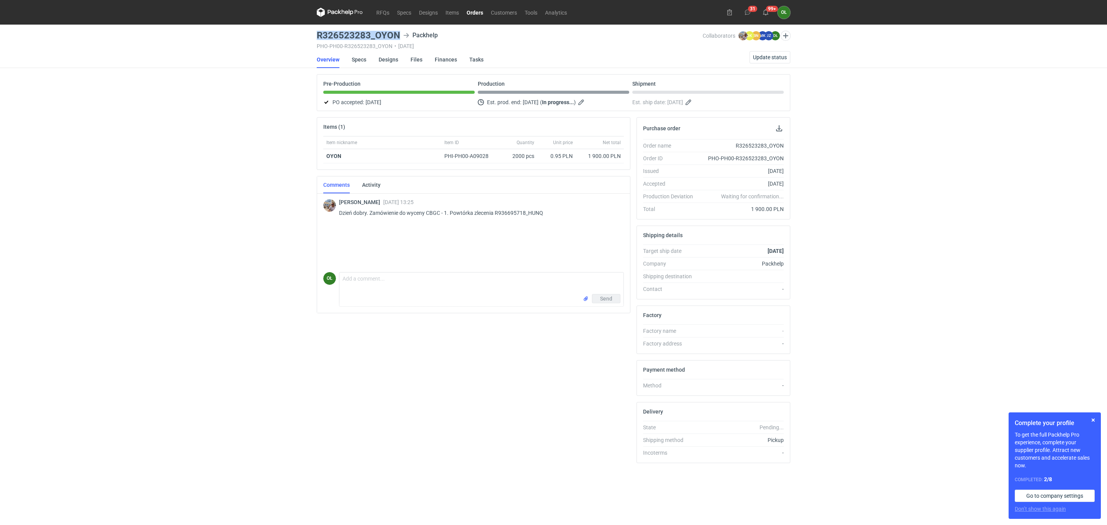
drag, startPoint x: 309, startPoint y: 32, endPoint x: 405, endPoint y: 36, distance: 95.4
click at [405, 36] on div "RFQs Specs Designs Items Orders Customers Tools Analytics 31 99+ OŁ Olga Łopato…" at bounding box center [553, 262] width 1107 height 525
copy h3 "R326523283_OYON"
click at [780, 55] on span "Update status" at bounding box center [770, 57] width 34 height 5
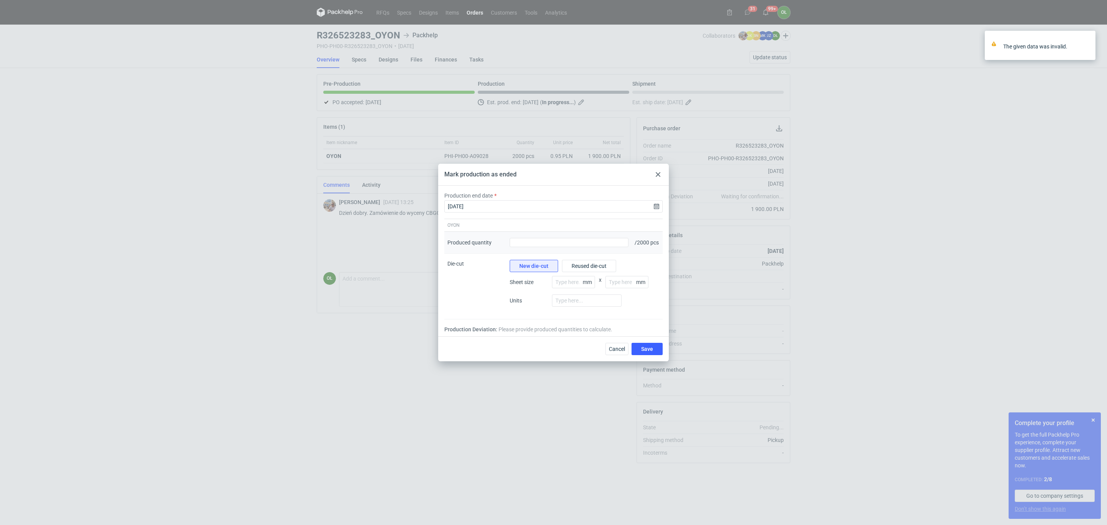
click at [592, 249] on div "Produced quantity" at bounding box center [569, 243] width 125 height 22
click at [595, 243] on input "Produced quantity" at bounding box center [569, 242] width 119 height 9
type input "2000"
click at [641, 348] on button "Save" at bounding box center [646, 349] width 31 height 12
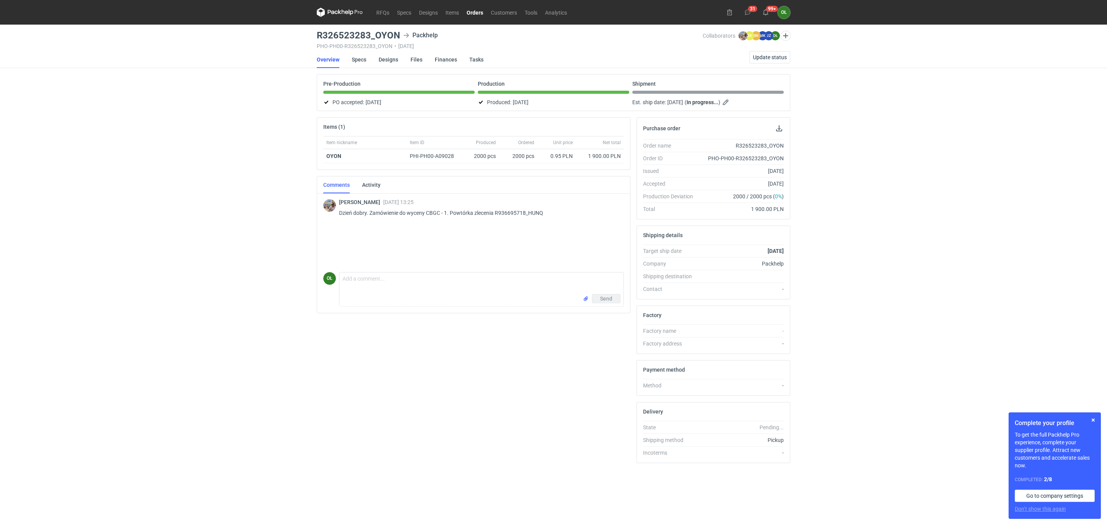
click at [467, 12] on link "Orders" at bounding box center [475, 12] width 24 height 9
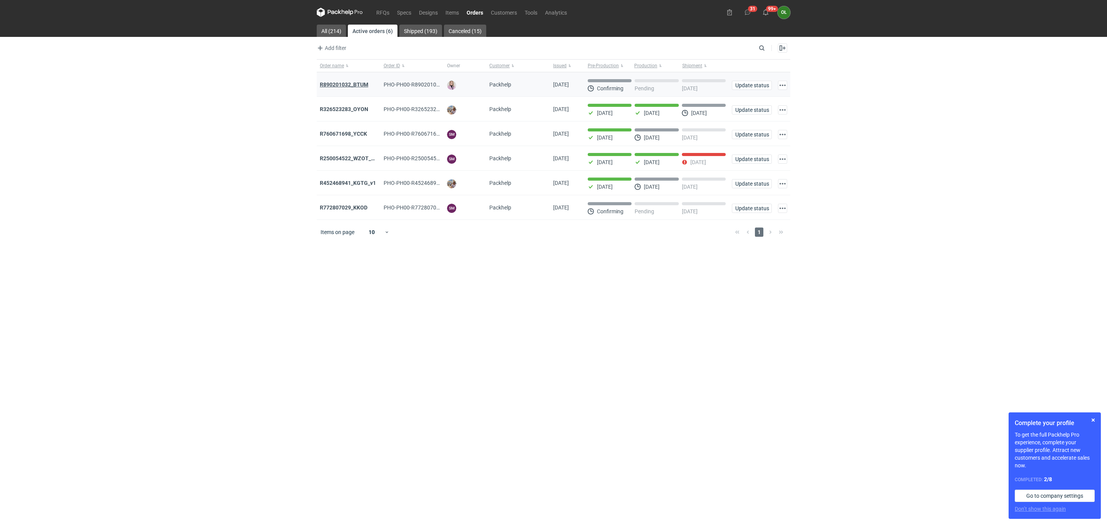
click at [355, 86] on strong "R890201032_BTUM" at bounding box center [344, 84] width 48 height 6
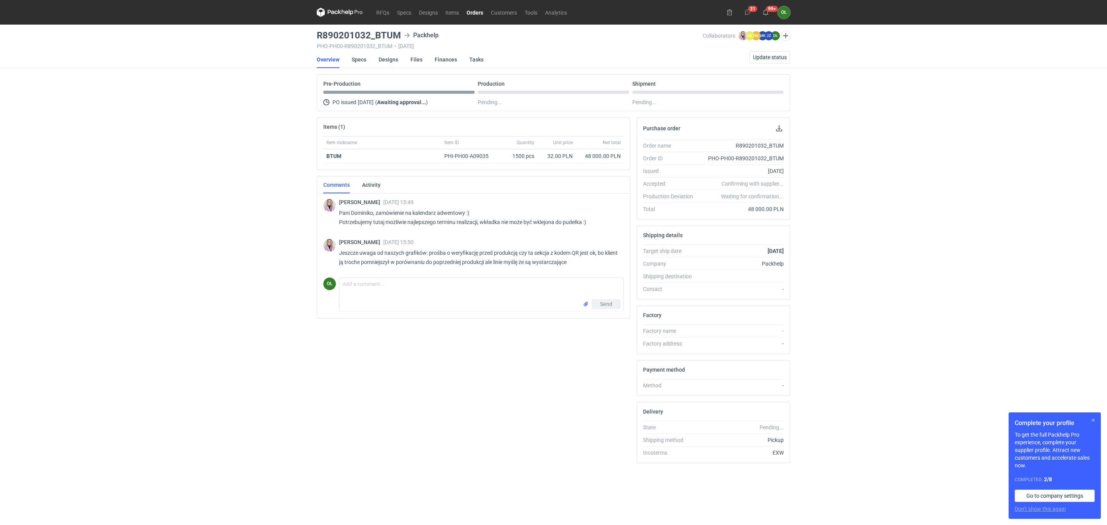
click at [1093, 415] on button "button" at bounding box center [1092, 419] width 9 height 9
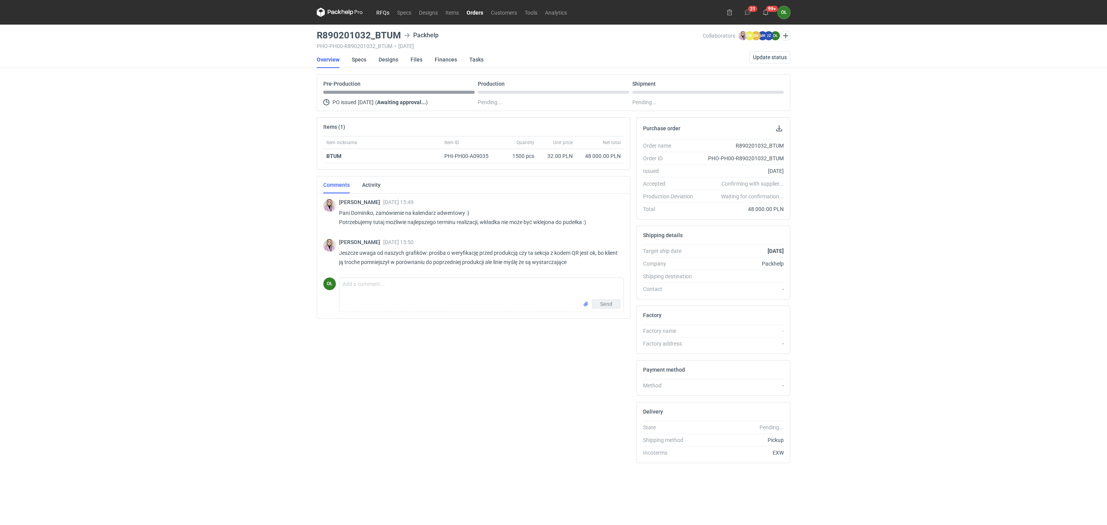
click at [385, 15] on link "RFQs" at bounding box center [382, 12] width 21 height 9
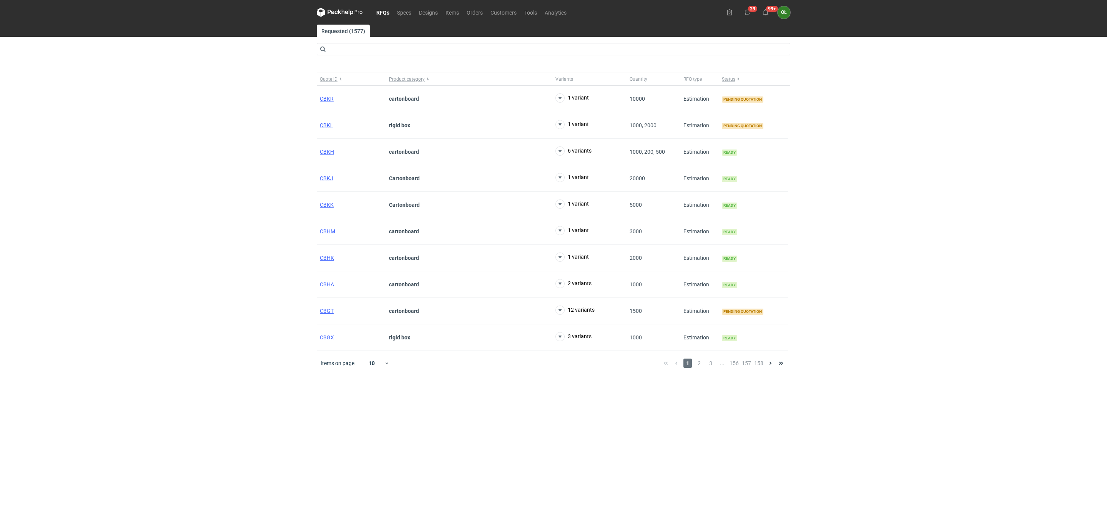
click at [19, 186] on div "RFQs Specs Designs Items Orders Customers Tools Analytics 29 99+ OŁ Olga Łopato…" at bounding box center [553, 262] width 1107 height 525
click at [83, 173] on div "RFQs Specs Designs Items Orders Customers Tools Analytics 29 99+ OŁ Olga Łopato…" at bounding box center [553, 262] width 1107 height 525
click at [387, 9] on link "RFQs" at bounding box center [382, 12] width 21 height 9
click at [23, 239] on div "RFQs Specs Designs Items Orders Customers Tools Analytics 29 99+ OŁ Olga Łopato…" at bounding box center [553, 262] width 1107 height 525
click at [479, 10] on link "Orders" at bounding box center [475, 12] width 24 height 9
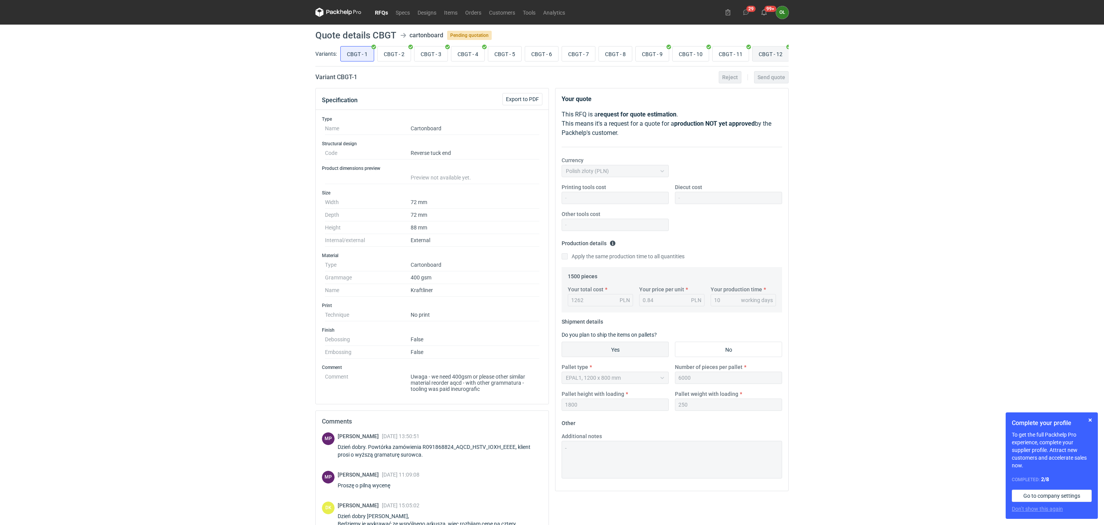
click at [768, 55] on input "CBGT - 12" at bounding box center [771, 53] width 36 height 15
radio input "true"
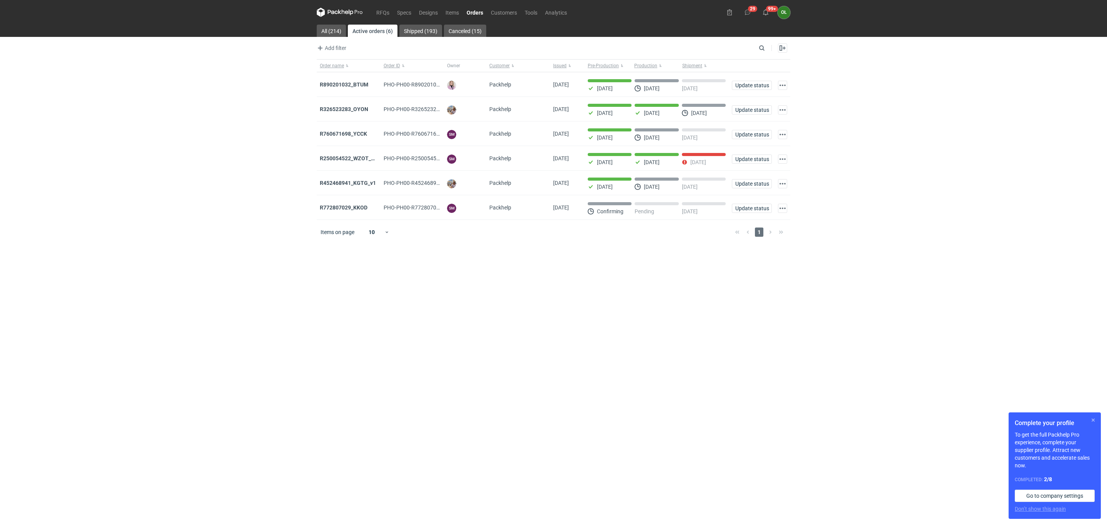
click at [1093, 418] on button "button" at bounding box center [1092, 419] width 9 height 9
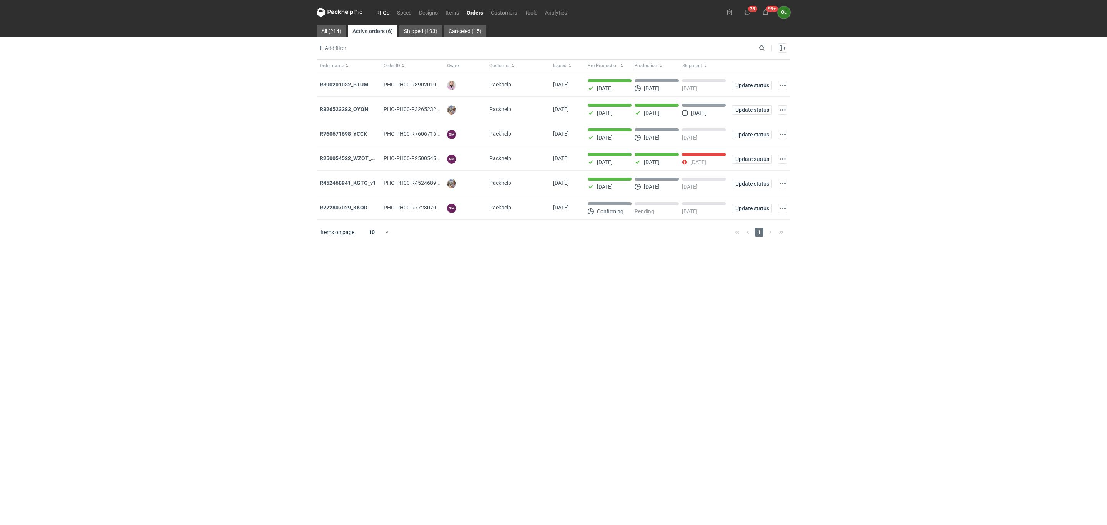
click at [384, 8] on link "RFQs" at bounding box center [382, 12] width 21 height 9
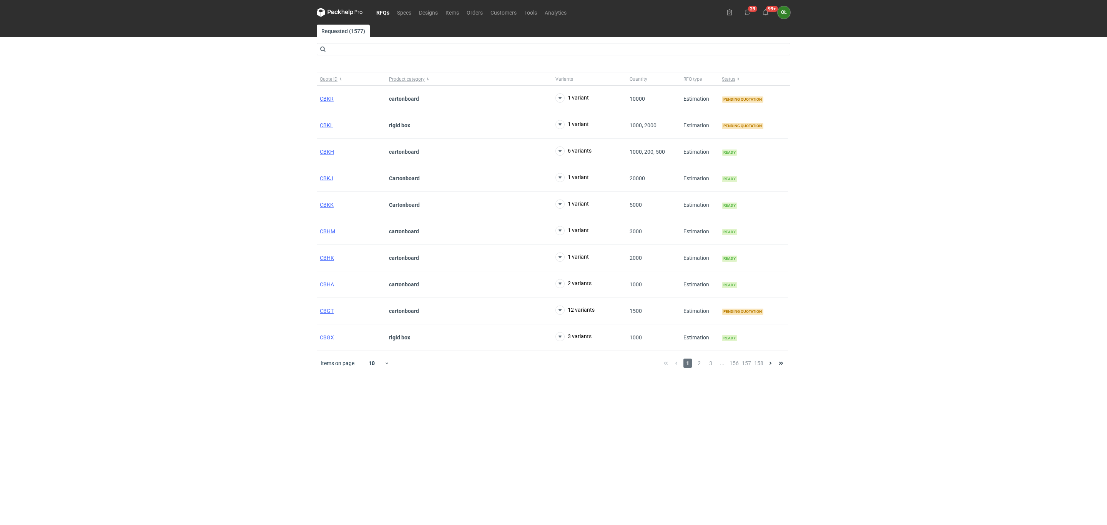
click at [377, 11] on link "RFQs" at bounding box center [382, 12] width 21 height 9
click at [143, 381] on div "RFQs Specs Designs Items Orders Customers Tools Analytics 29 99+ OŁ [PERSON_NAM…" at bounding box center [553, 262] width 1107 height 525
